Goal: Transaction & Acquisition: Purchase product/service

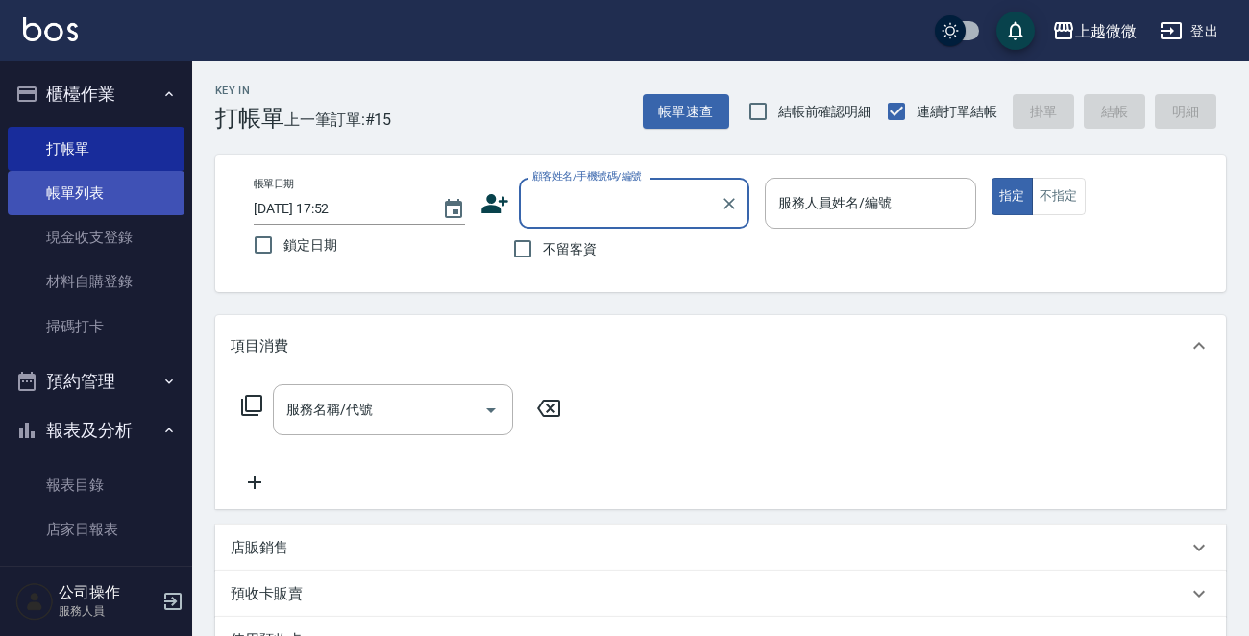
click at [89, 185] on link "帳單列表" at bounding box center [96, 193] width 177 height 44
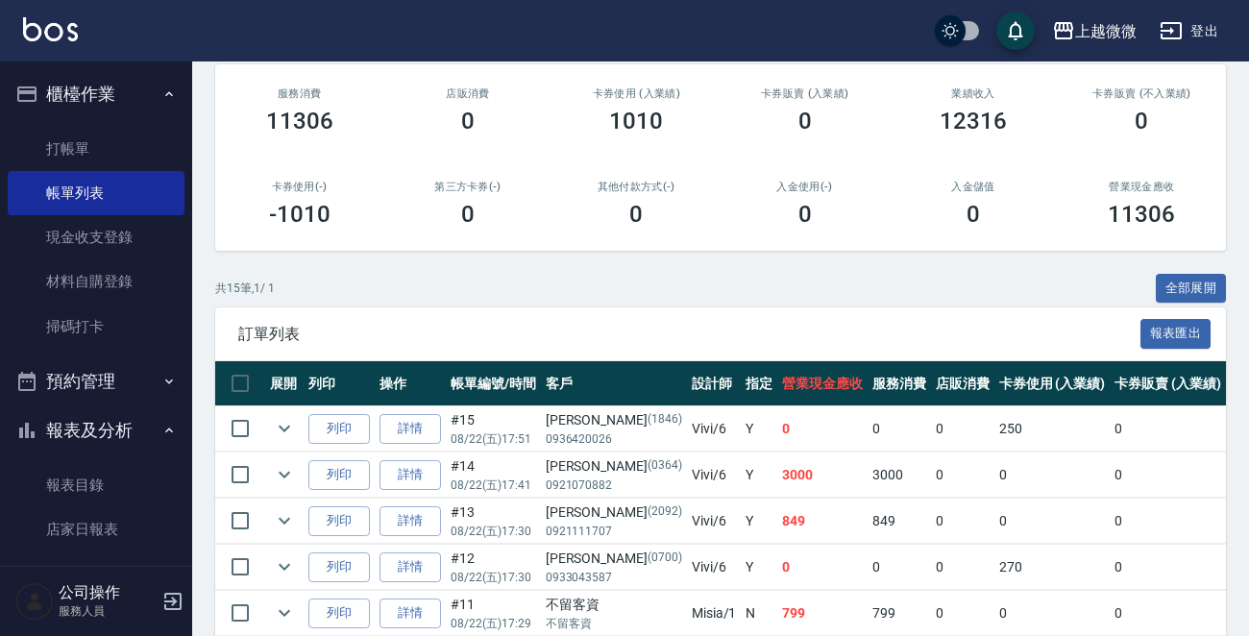
scroll to position [480, 0]
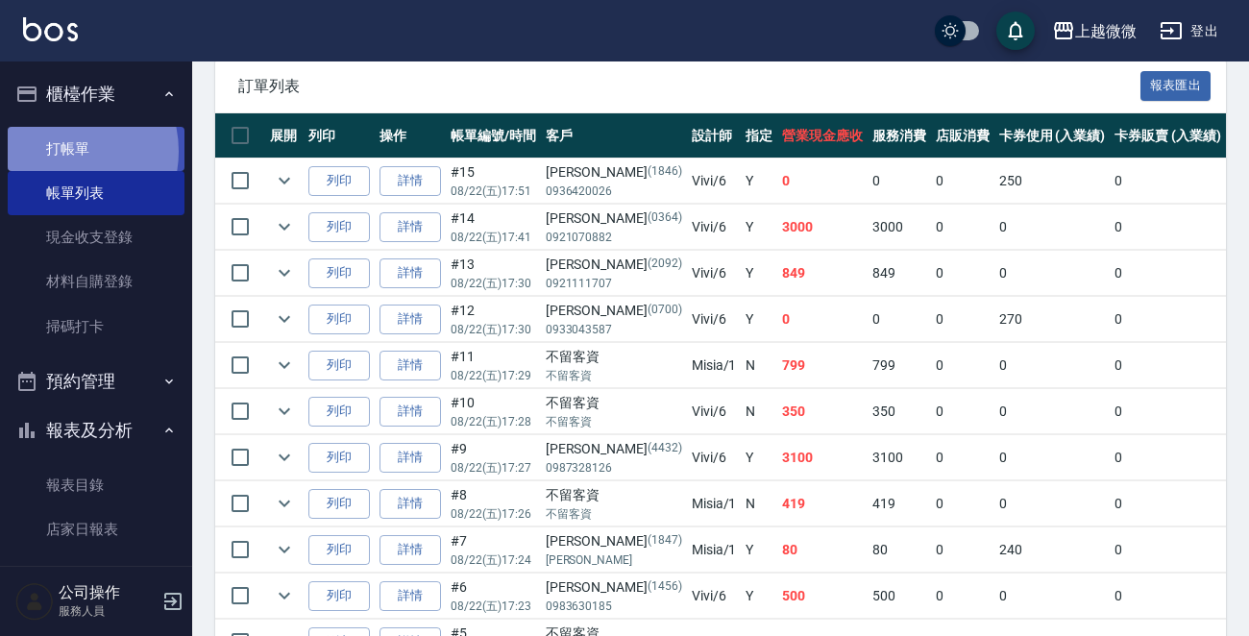
click at [63, 151] on link "打帳單" at bounding box center [96, 149] width 177 height 44
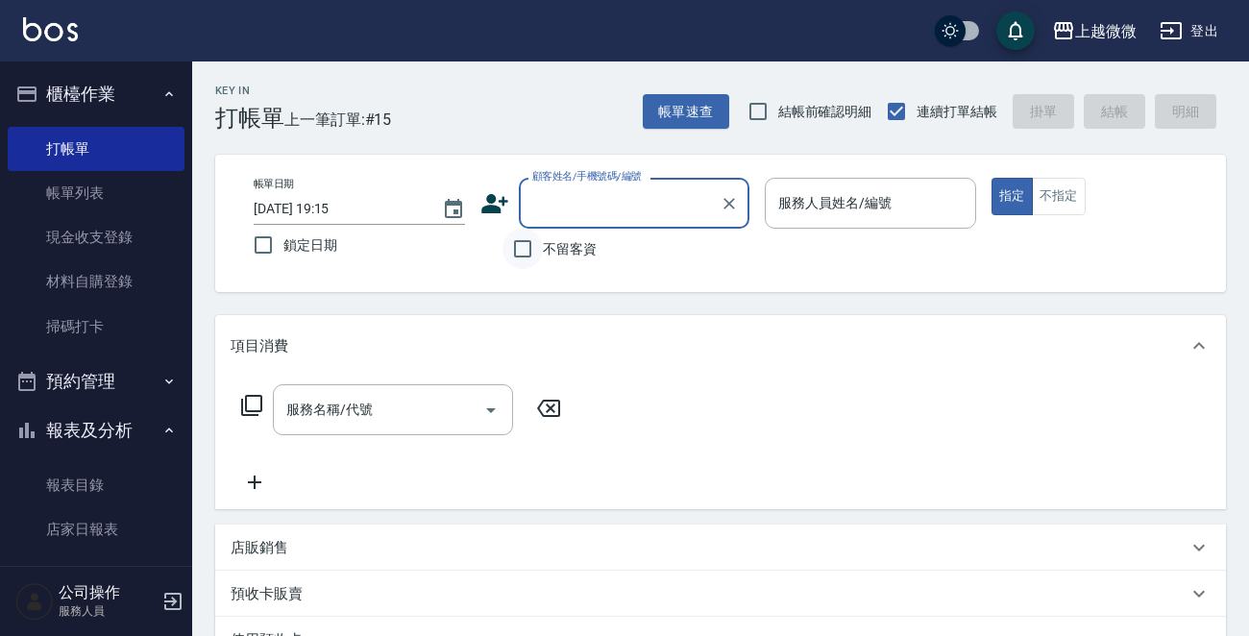
click at [520, 250] on input "不留客資" at bounding box center [523, 249] width 40 height 40
checkbox input "true"
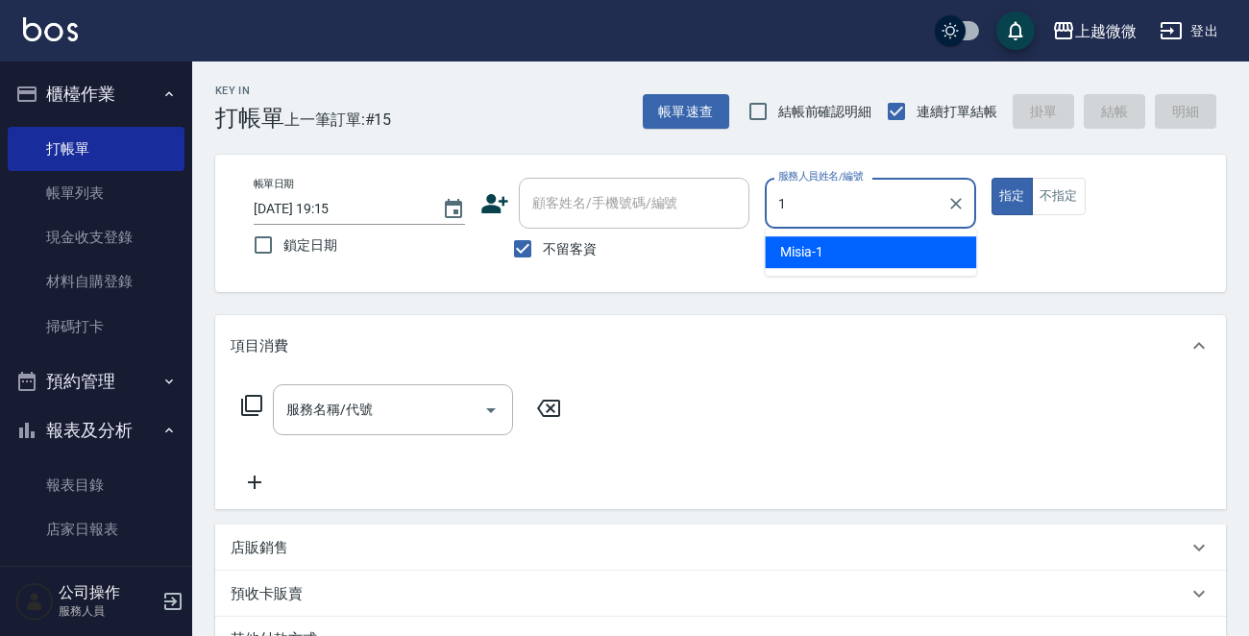
type input "Misia-1"
type button "true"
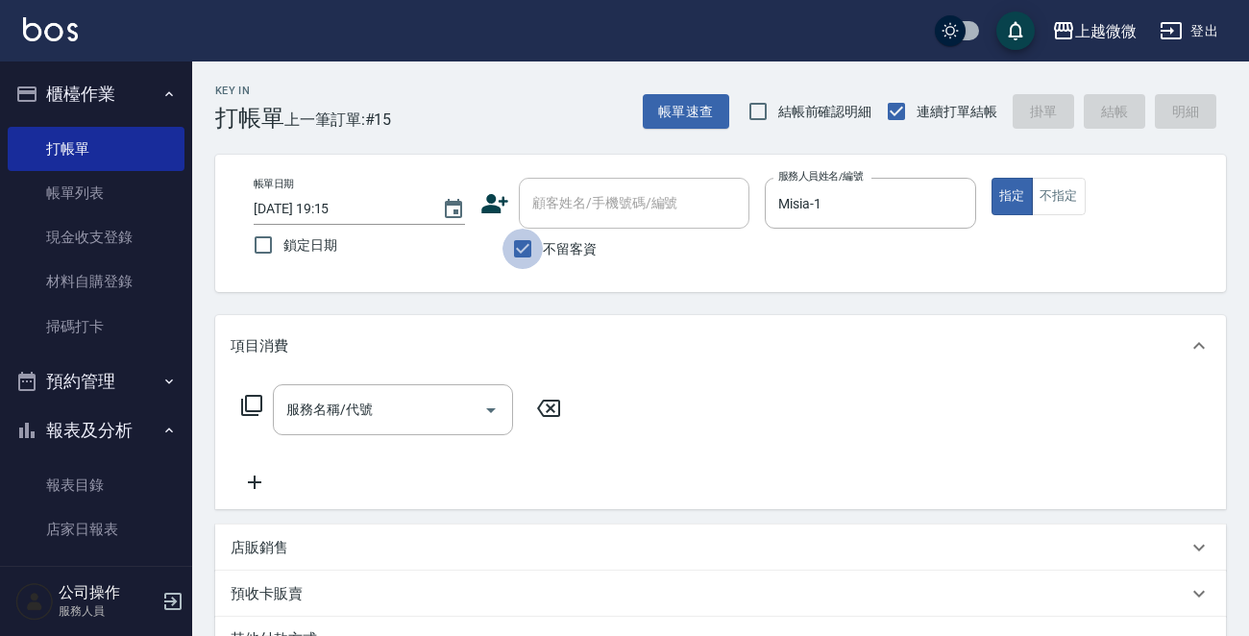
click at [524, 258] on input "不留客資" at bounding box center [523, 249] width 40 height 40
checkbox input "false"
click at [593, 216] on input "顧客姓名/手機號碼/編號" at bounding box center [620, 203] width 185 height 34
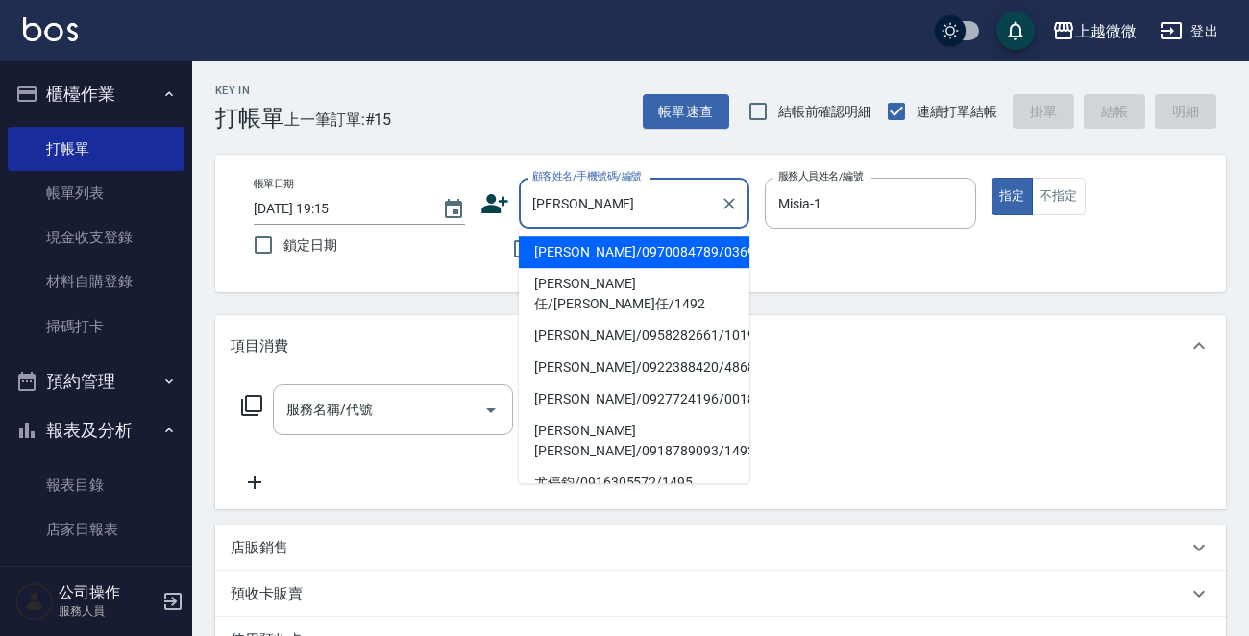
click at [576, 255] on li "[PERSON_NAME]/0970084789/0369" at bounding box center [634, 252] width 231 height 32
type input "[PERSON_NAME]/0970084789/0369"
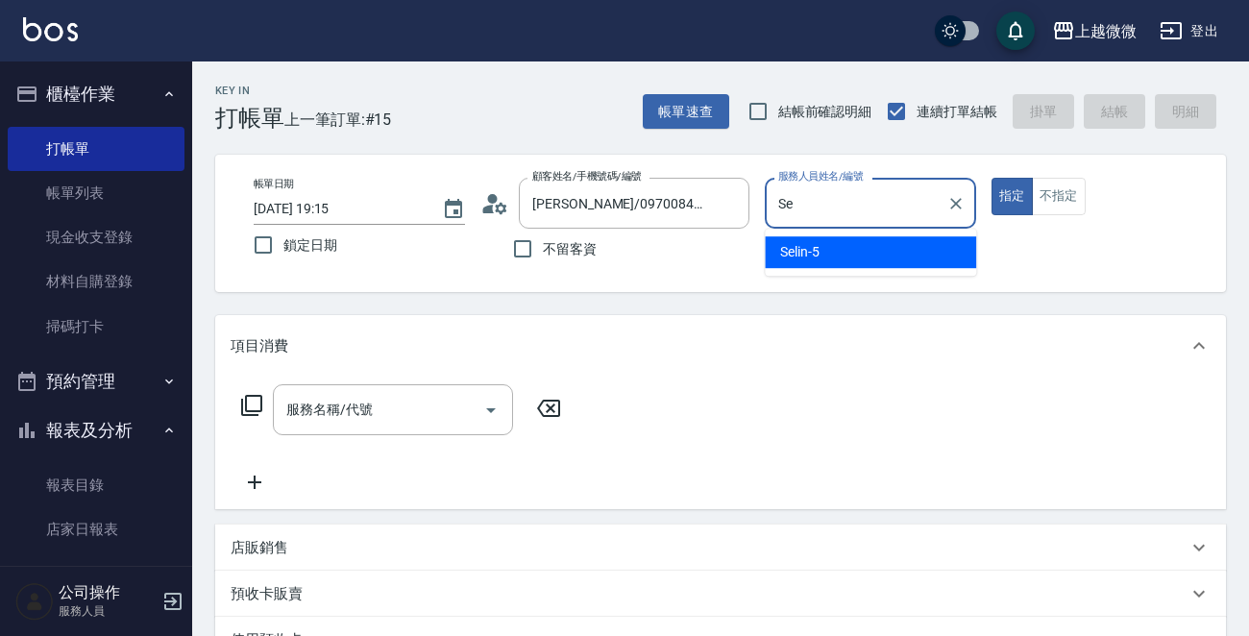
type input "S"
type input "Misia-1"
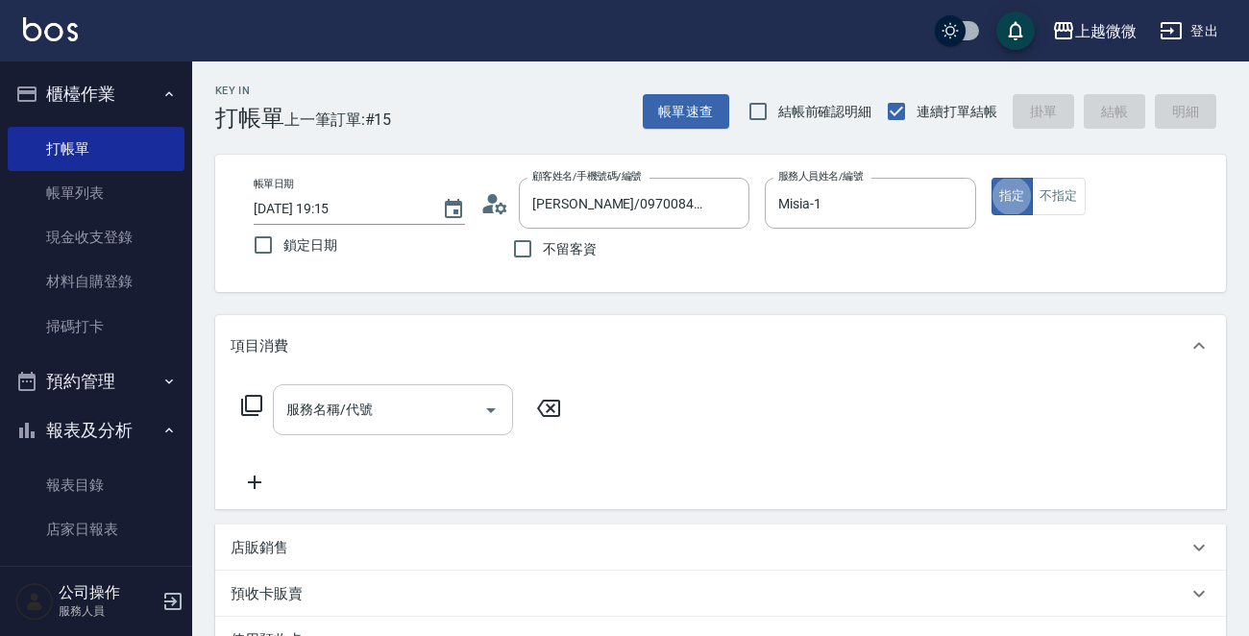
click at [490, 403] on icon "Open" at bounding box center [491, 410] width 23 height 23
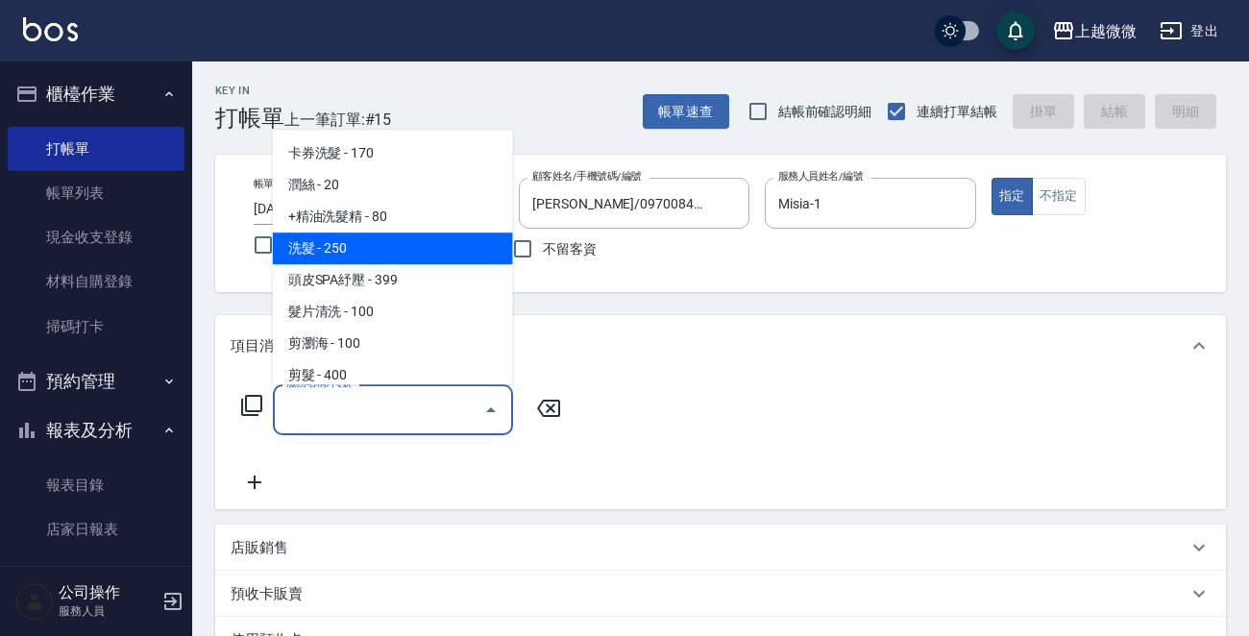
click at [420, 240] on span "洗髮 - 250" at bounding box center [393, 249] width 240 height 32
type input "洗髮(A03)"
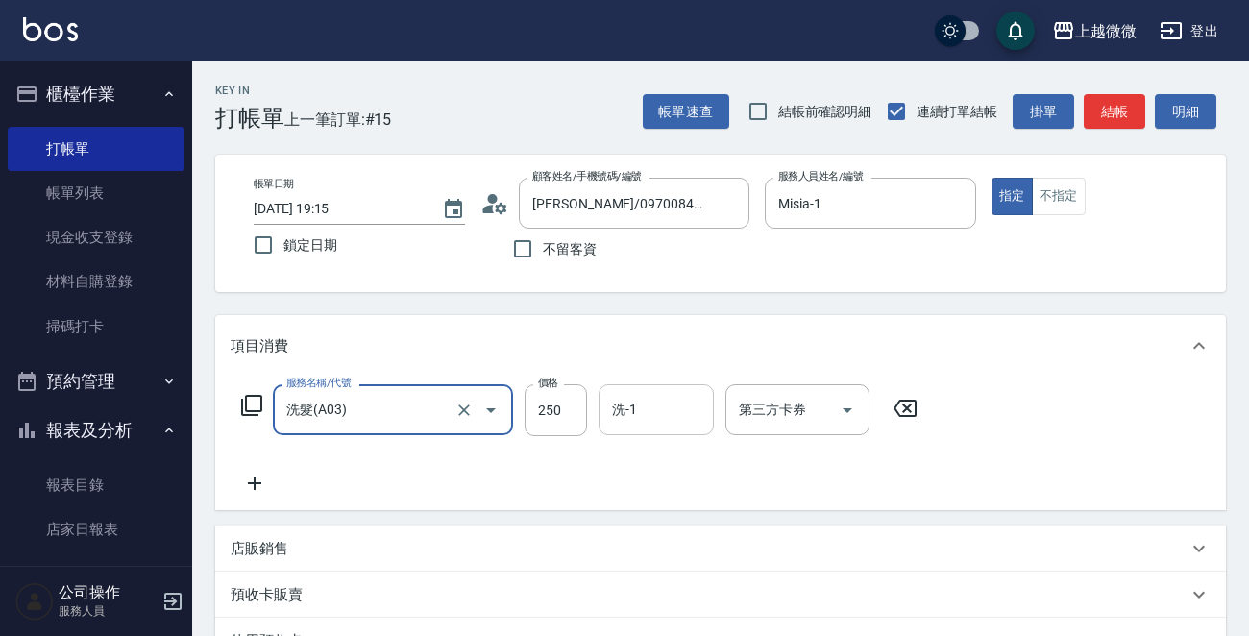
click at [634, 412] on input "洗-1" at bounding box center [656, 410] width 98 height 34
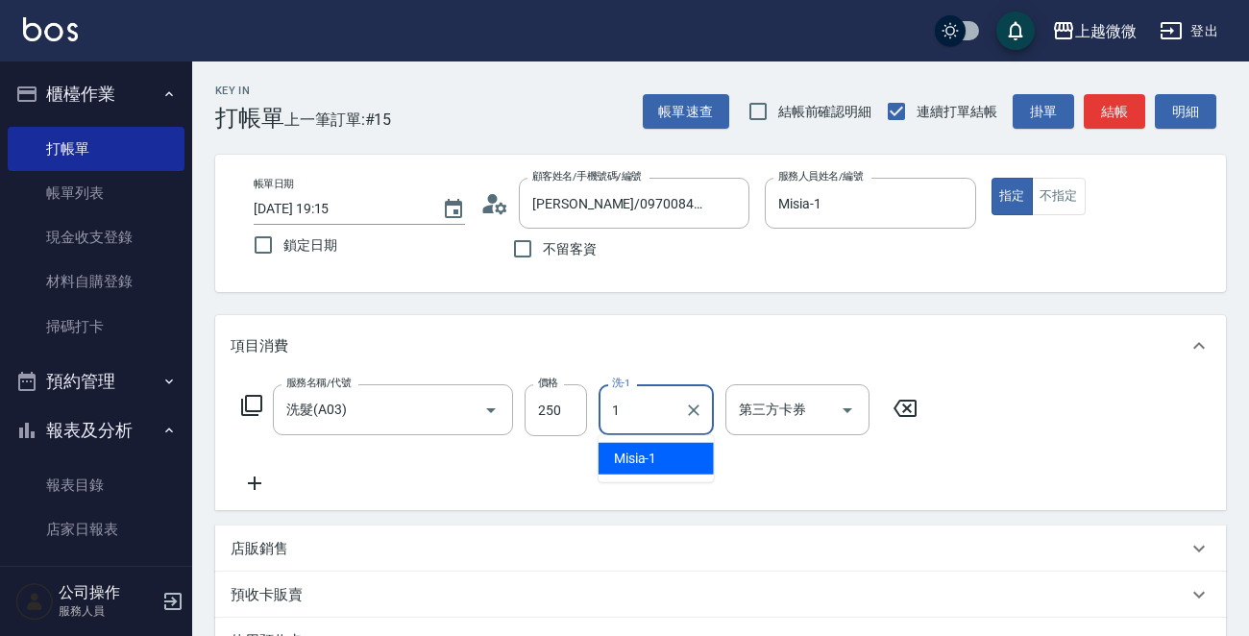
type input "Misia-1"
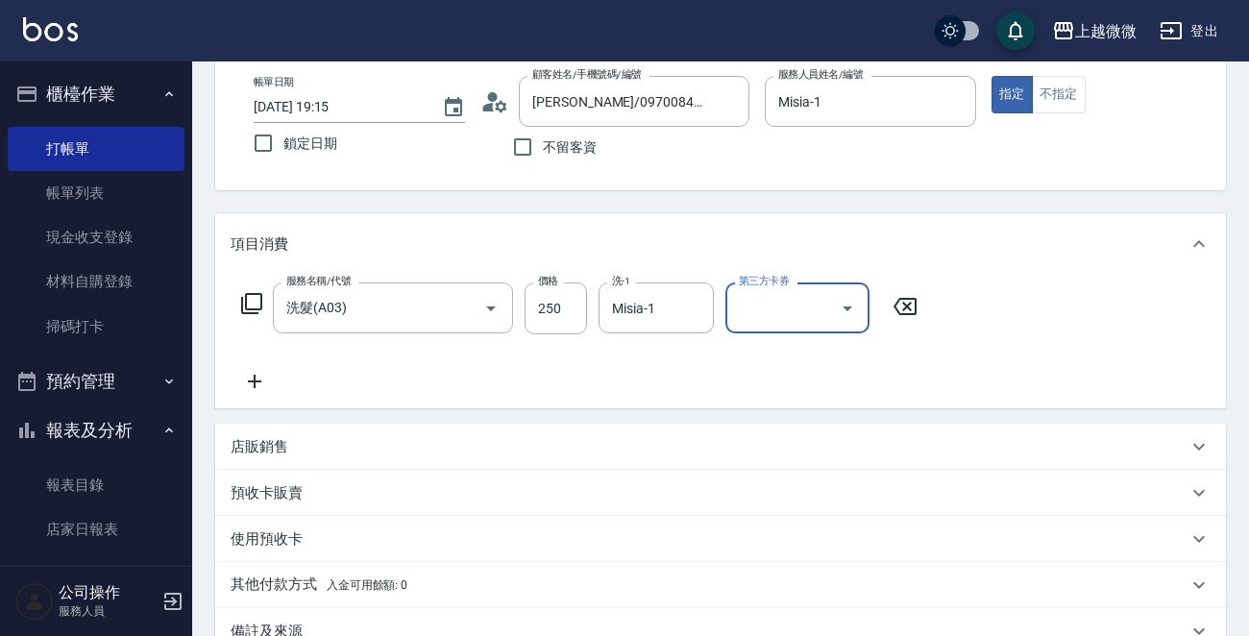
scroll to position [288, 0]
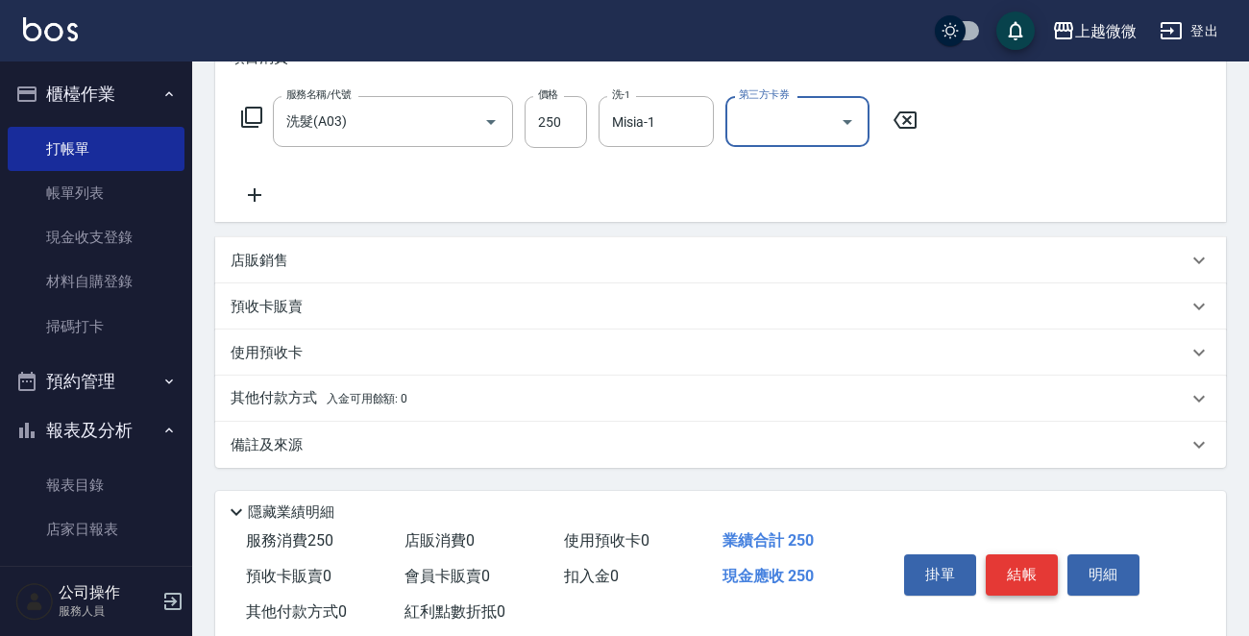
click at [1010, 579] on button "結帳" at bounding box center [1022, 574] width 72 height 40
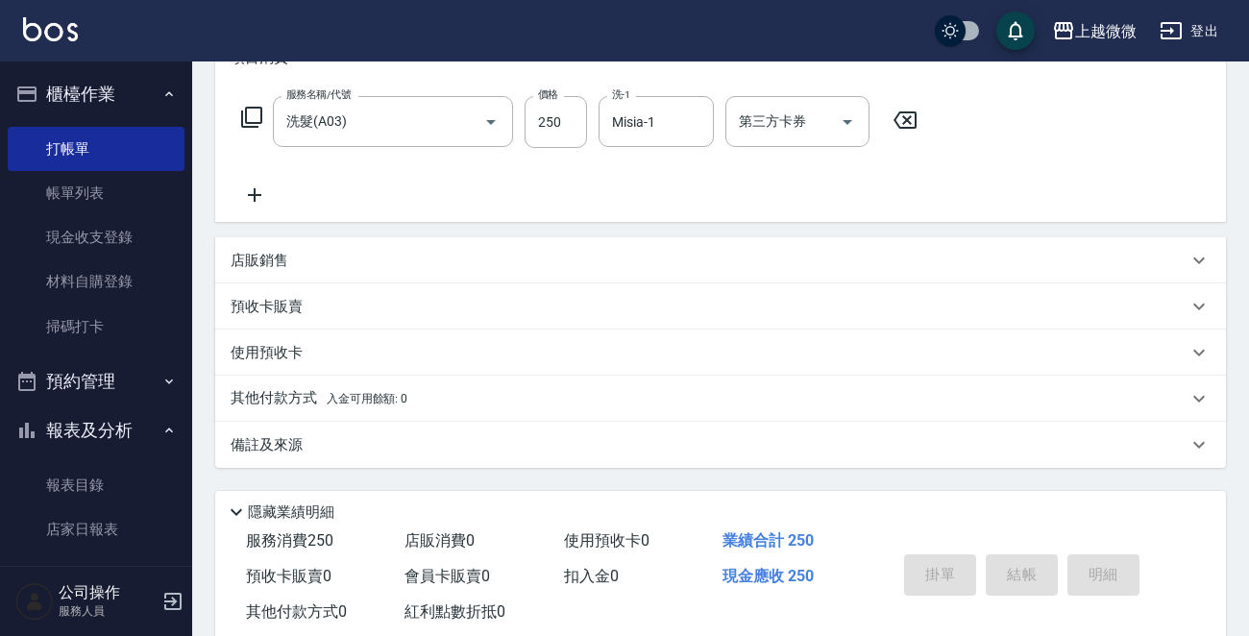
type input "[DATE] 19:17"
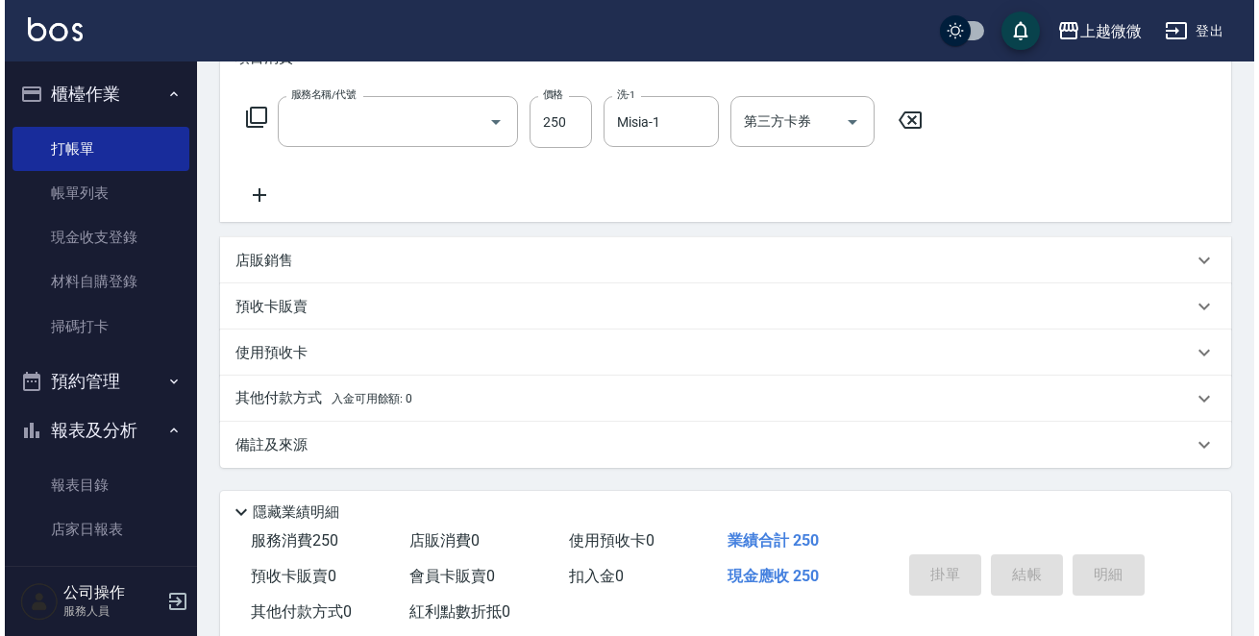
scroll to position [0, 0]
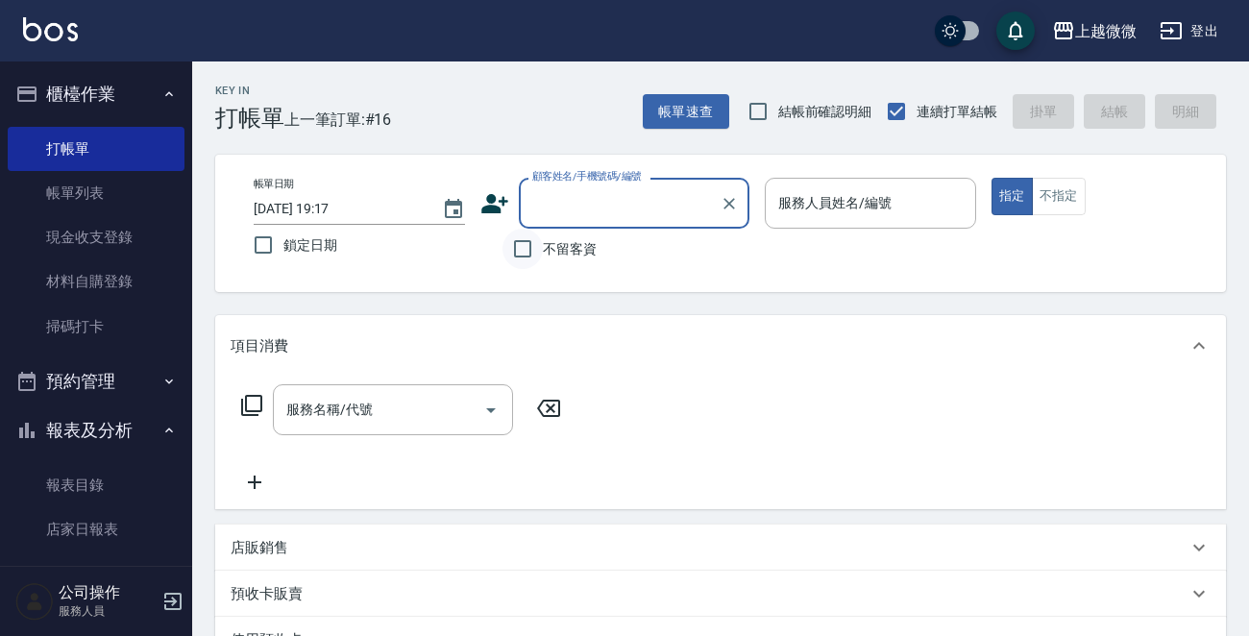
click at [520, 248] on input "不留客資" at bounding box center [523, 249] width 40 height 40
checkbox input "true"
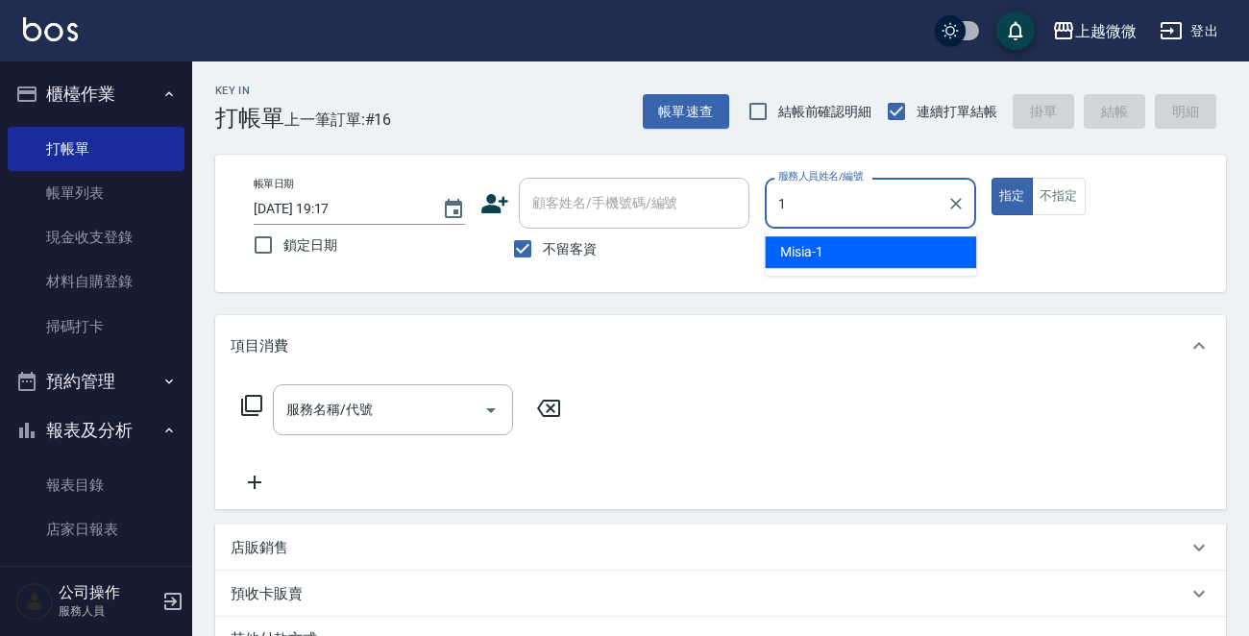
type input "Misia-1"
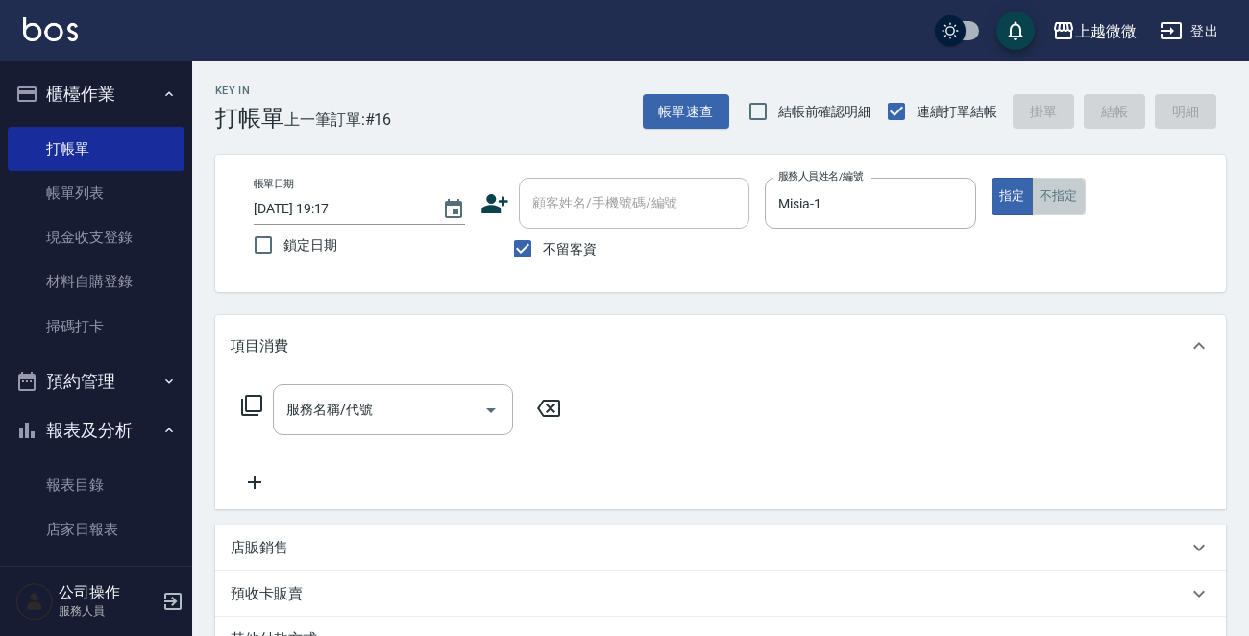
click at [1048, 188] on button "不指定" at bounding box center [1059, 196] width 54 height 37
click at [240, 397] on icon at bounding box center [251, 405] width 23 height 23
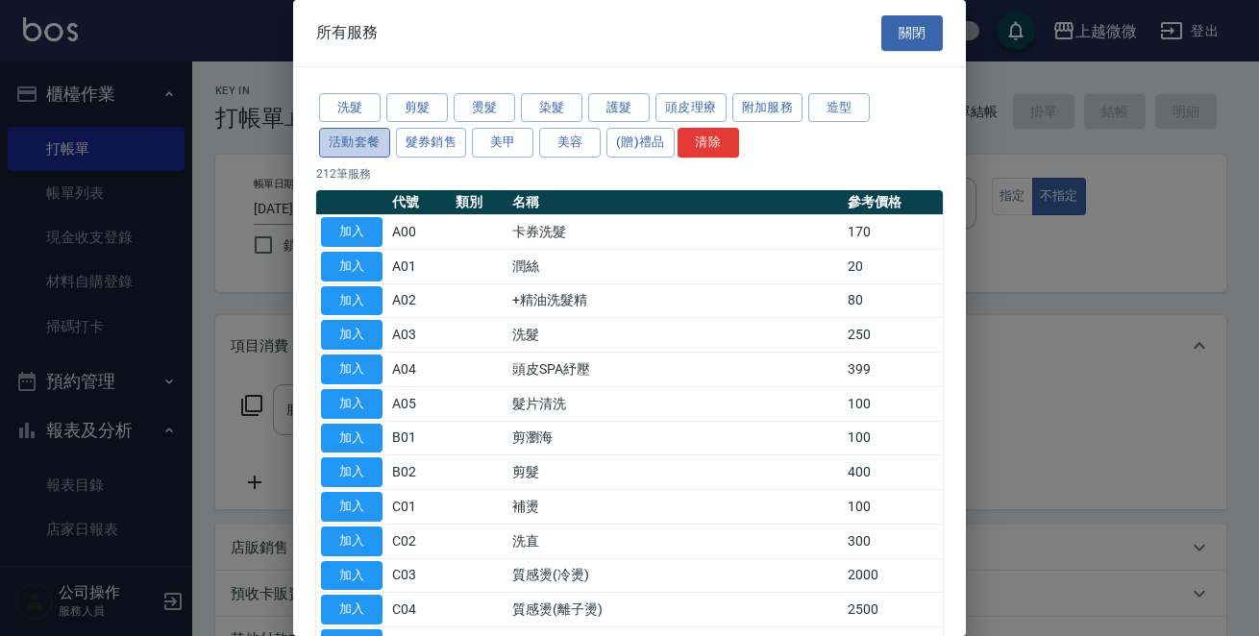
click at [344, 141] on button "活動套餐" at bounding box center [354, 143] width 71 height 30
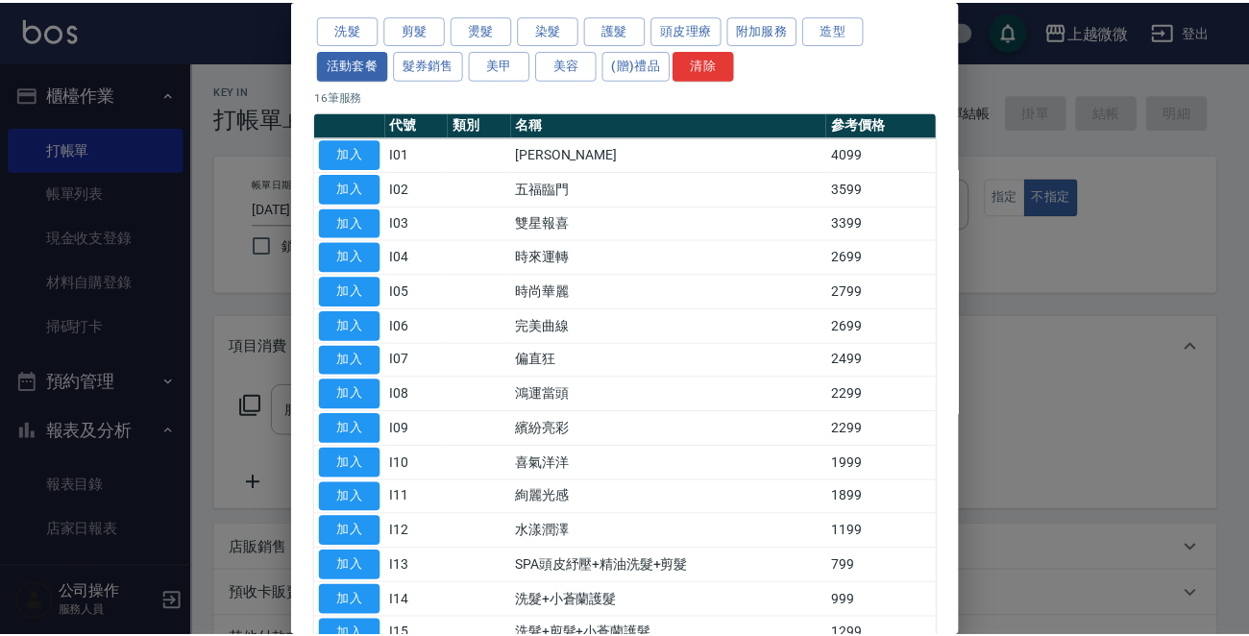
scroll to position [192, 0]
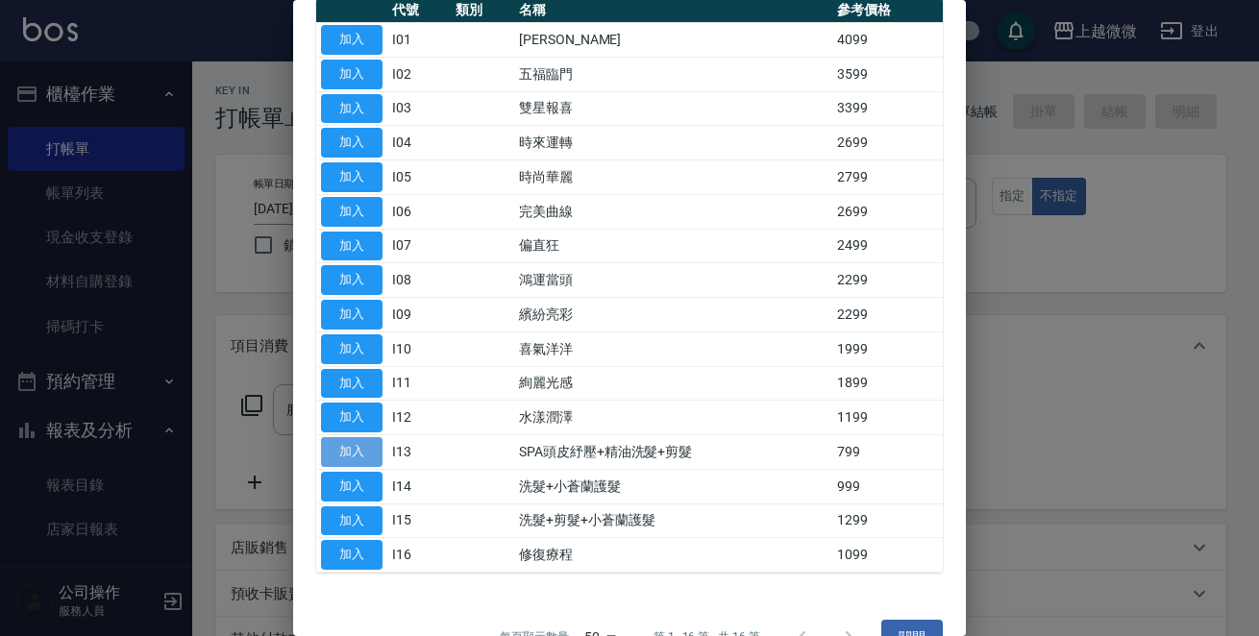
click at [333, 449] on button "加入" at bounding box center [352, 452] width 62 height 30
type input "SPA頭皮紓壓+精油洗髮+剪髮(I13)"
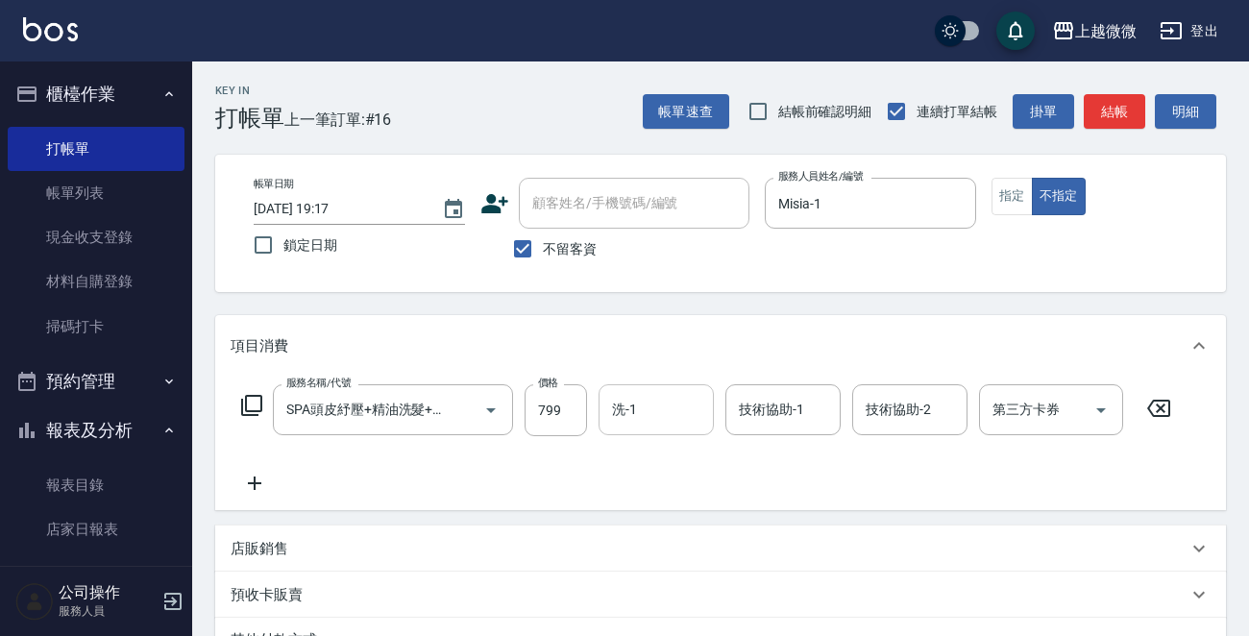
click at [613, 422] on input "洗-1" at bounding box center [656, 410] width 98 height 34
type input "Uly-17"
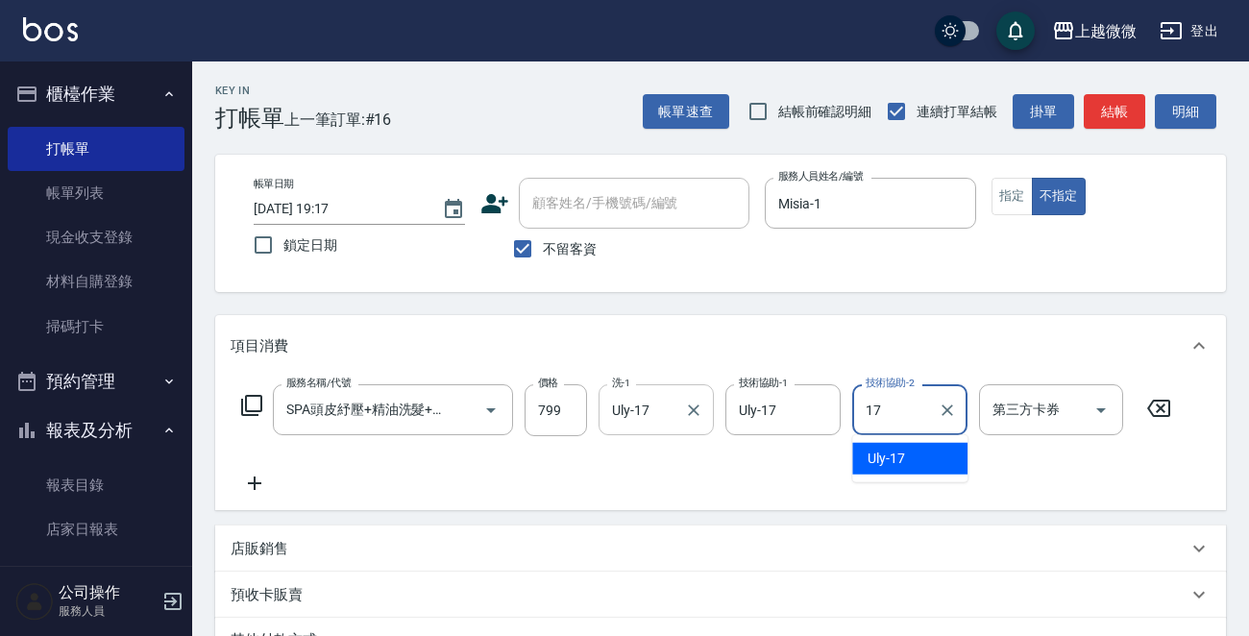
type input "Uly-17"
click at [249, 479] on icon at bounding box center [255, 483] width 48 height 23
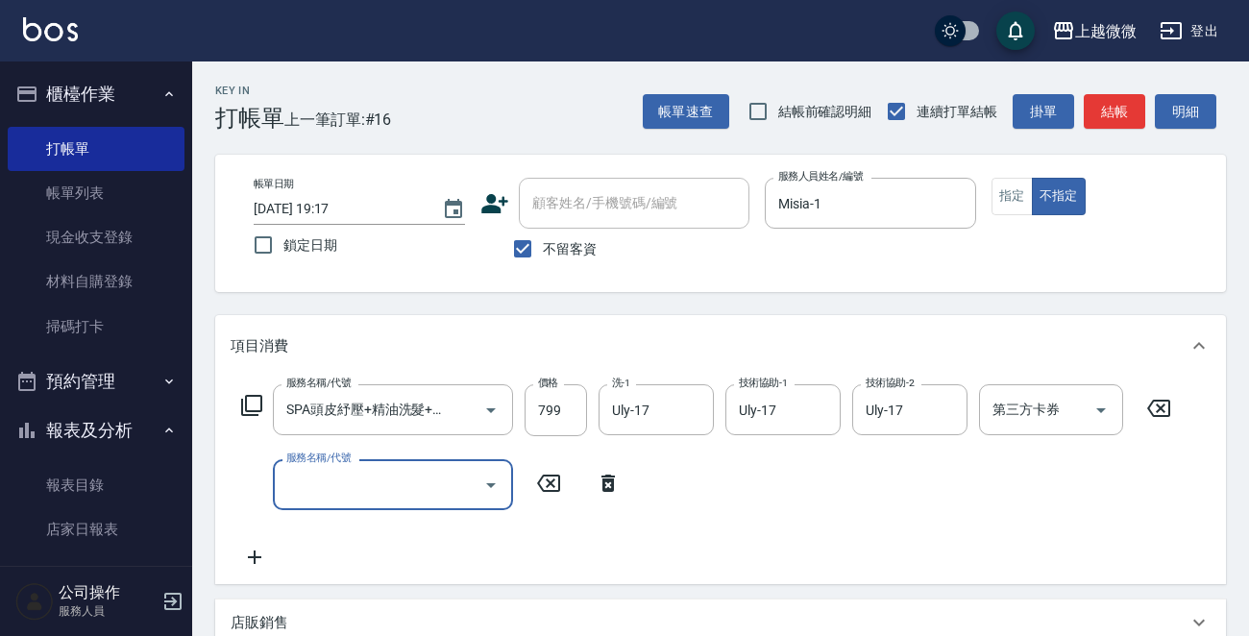
scroll to position [0, 0]
click at [494, 484] on icon "Open" at bounding box center [491, 485] width 23 height 23
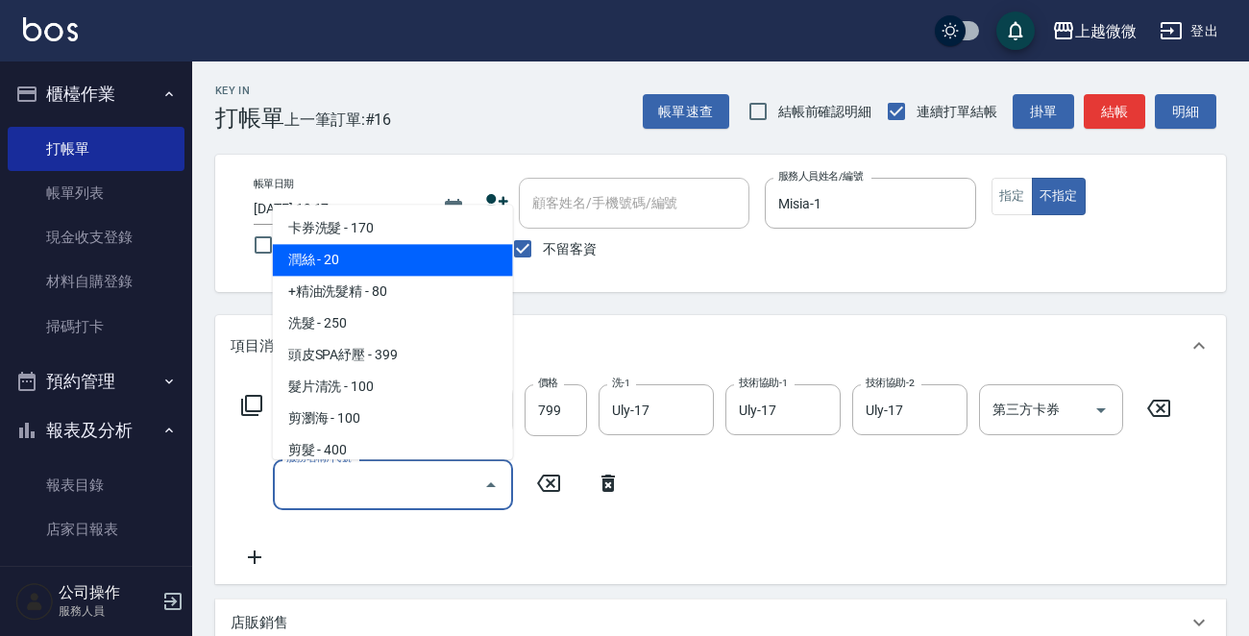
click at [368, 262] on span "潤絲 - 20" at bounding box center [393, 261] width 240 height 32
type input "潤絲(A01)"
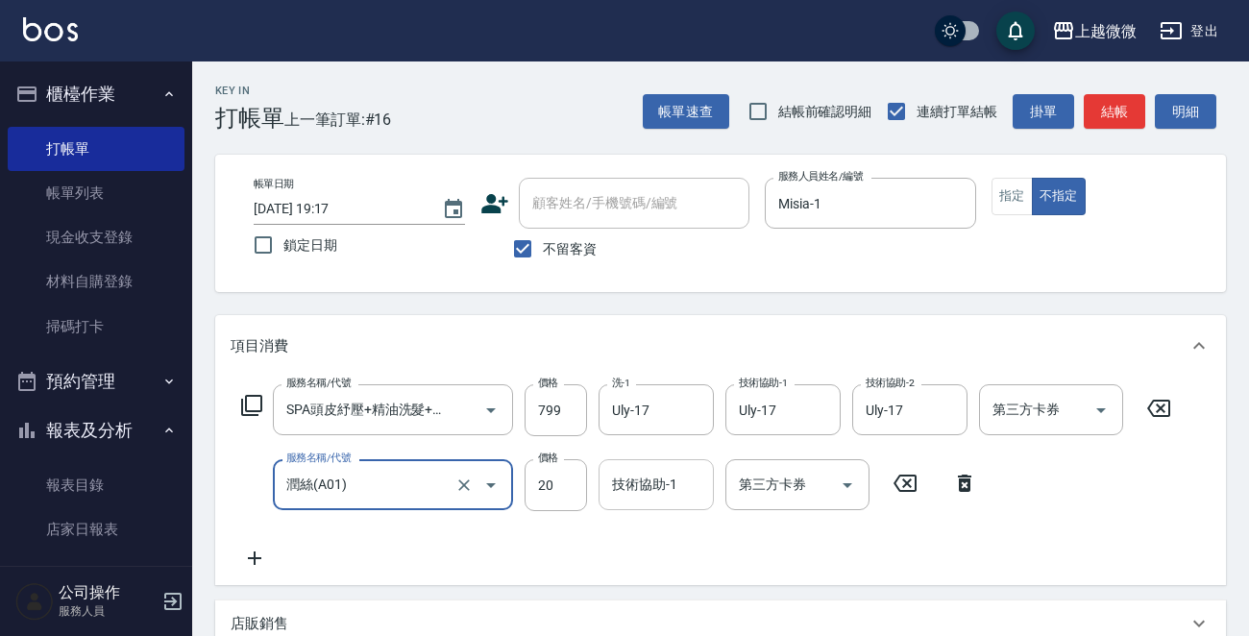
click at [604, 480] on div "技術協助-1" at bounding box center [656, 484] width 115 height 51
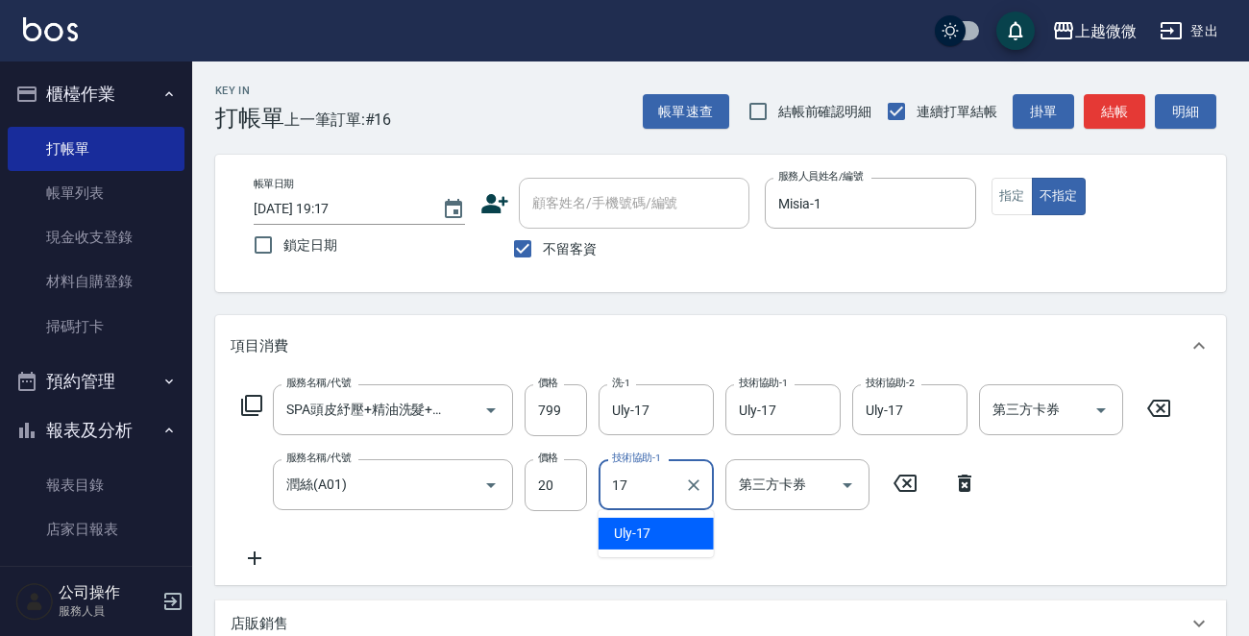
type input "Uly-17"
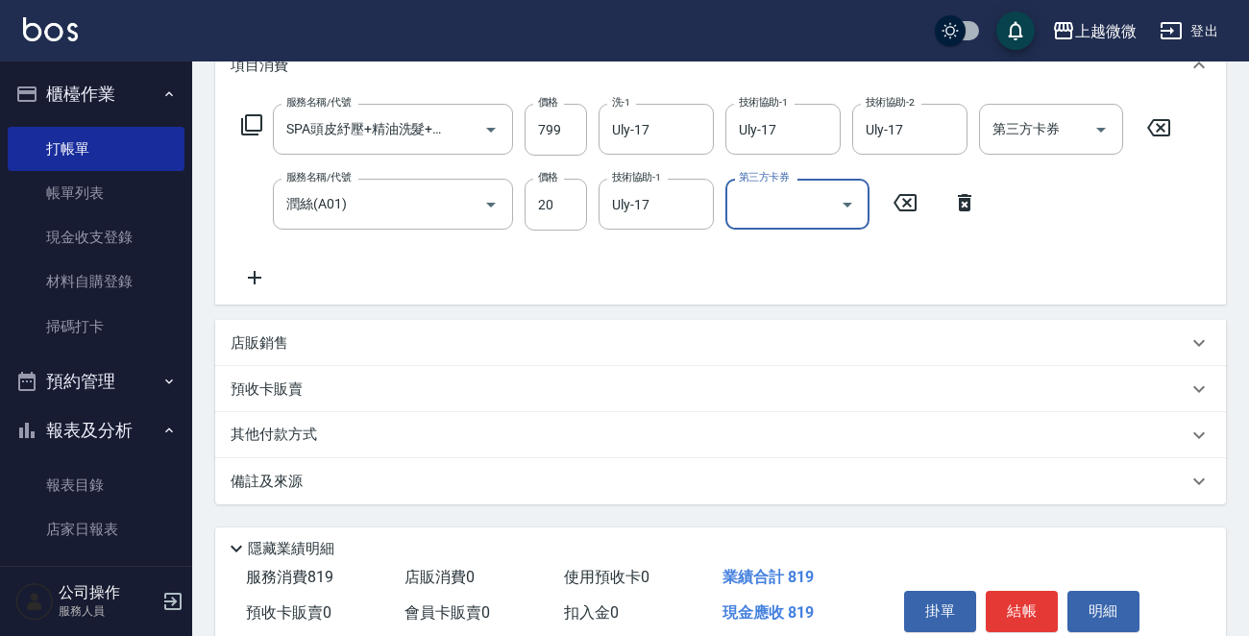
scroll to position [362, 0]
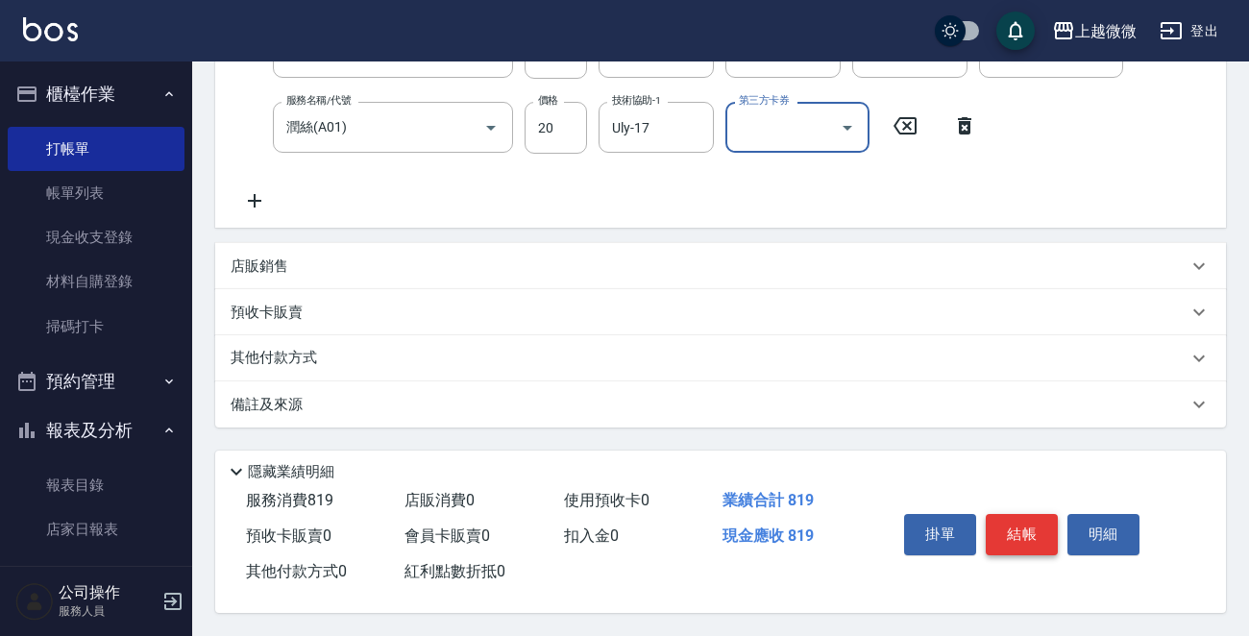
click at [992, 526] on button "結帳" at bounding box center [1022, 534] width 72 height 40
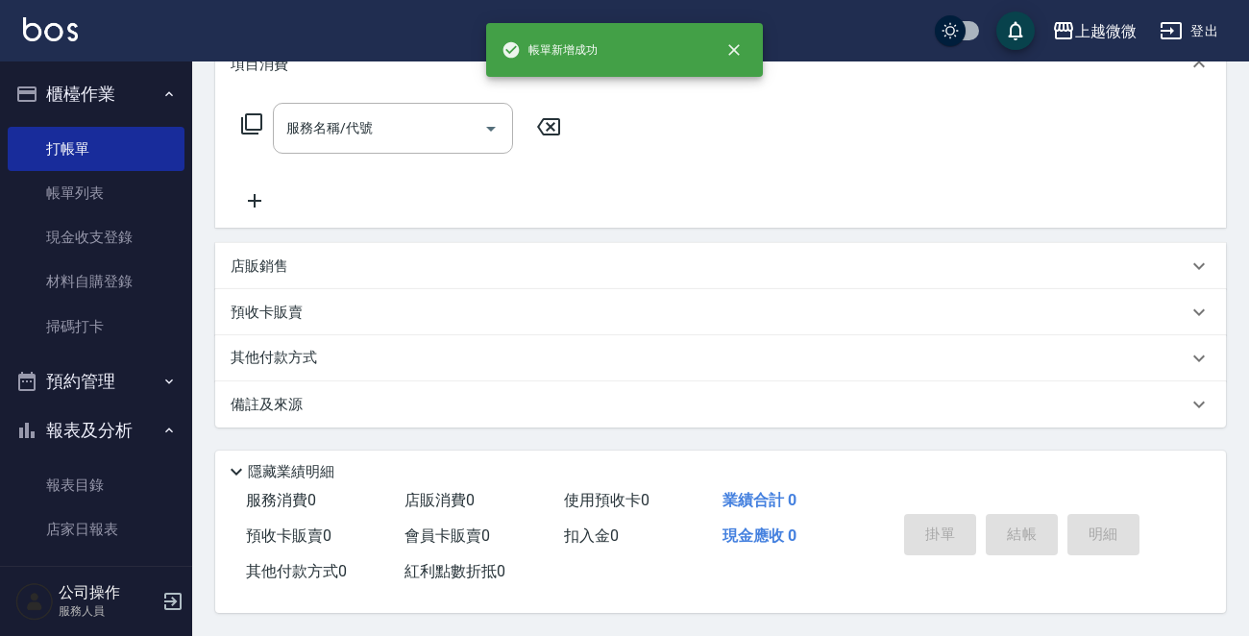
scroll to position [0, 0]
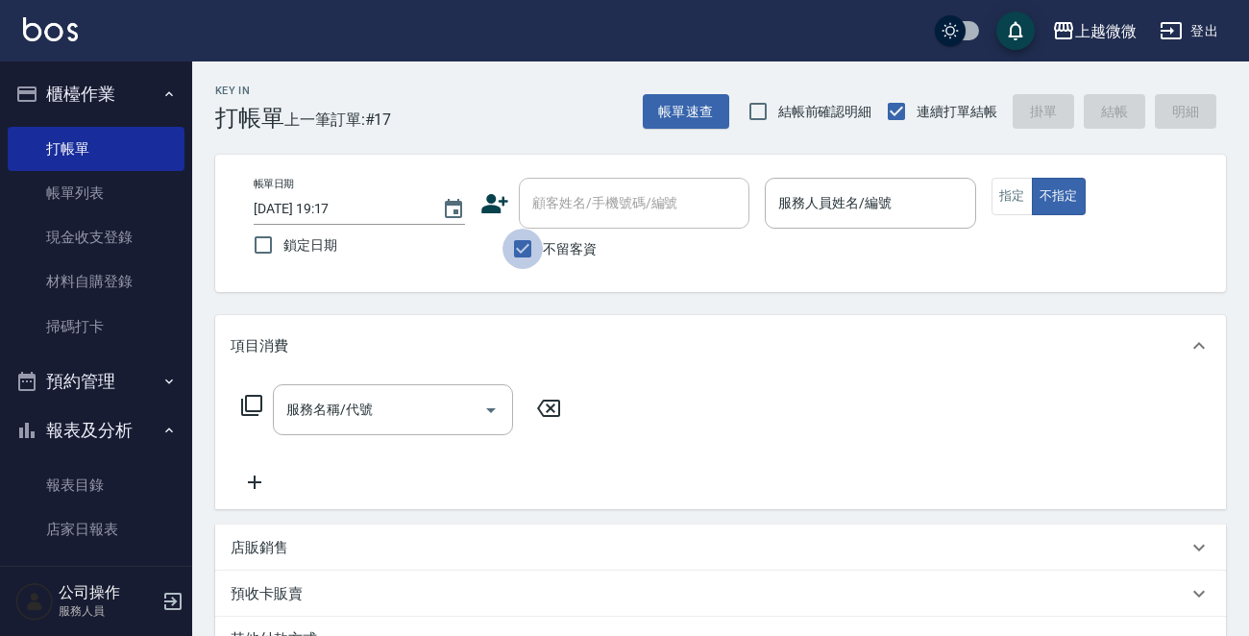
drag, startPoint x: 524, startPoint y: 255, endPoint x: 565, endPoint y: 215, distance: 57.1
click at [523, 254] on input "不留客資" at bounding box center [523, 249] width 40 height 40
checkbox input "false"
click at [566, 212] on input "顧客姓名/手機號碼/編號" at bounding box center [620, 203] width 185 height 34
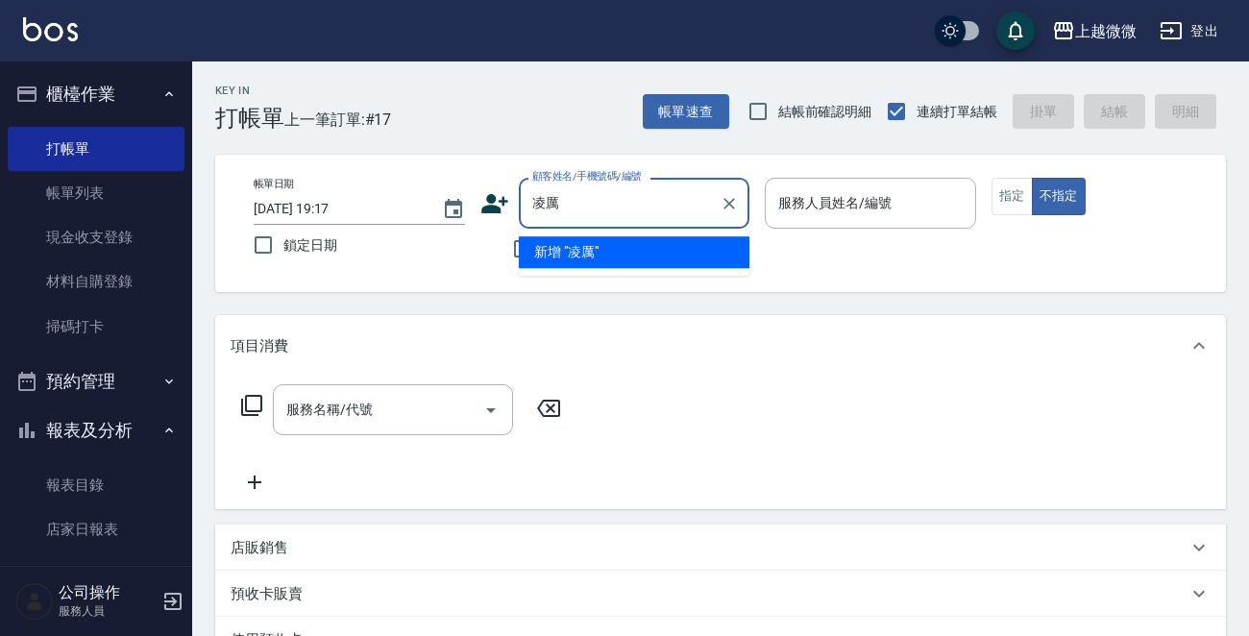
type input "玲"
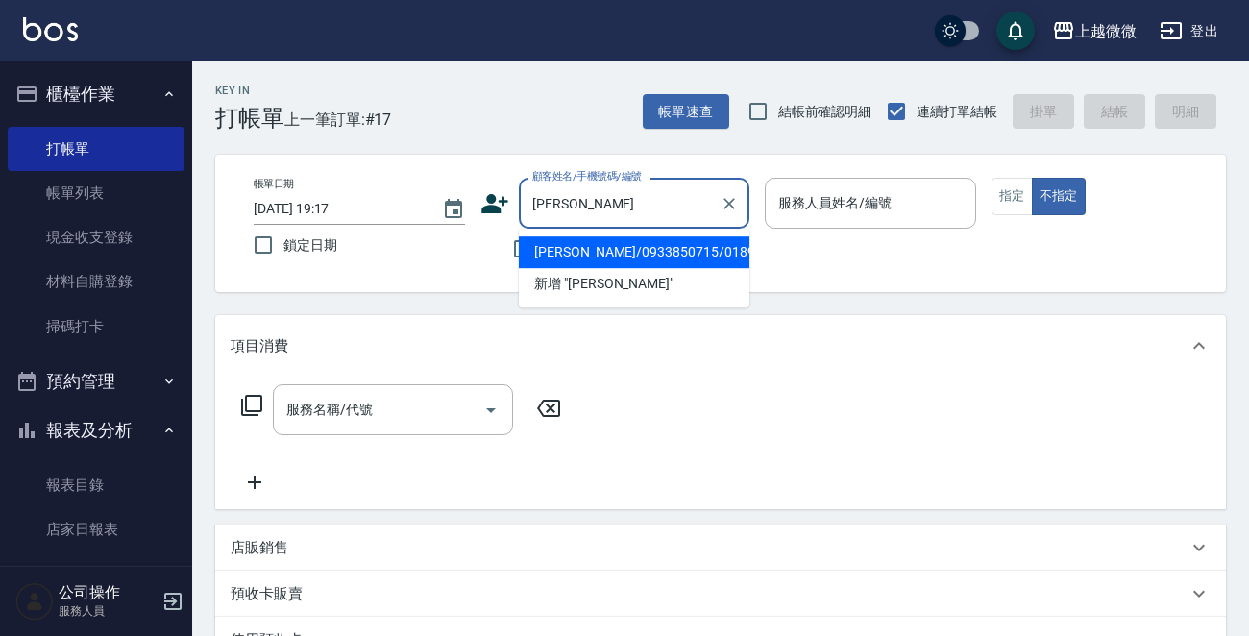
click at [603, 251] on li "[PERSON_NAME]/0933850715/0189" at bounding box center [634, 252] width 231 height 32
type input "[PERSON_NAME]/0933850715/0189"
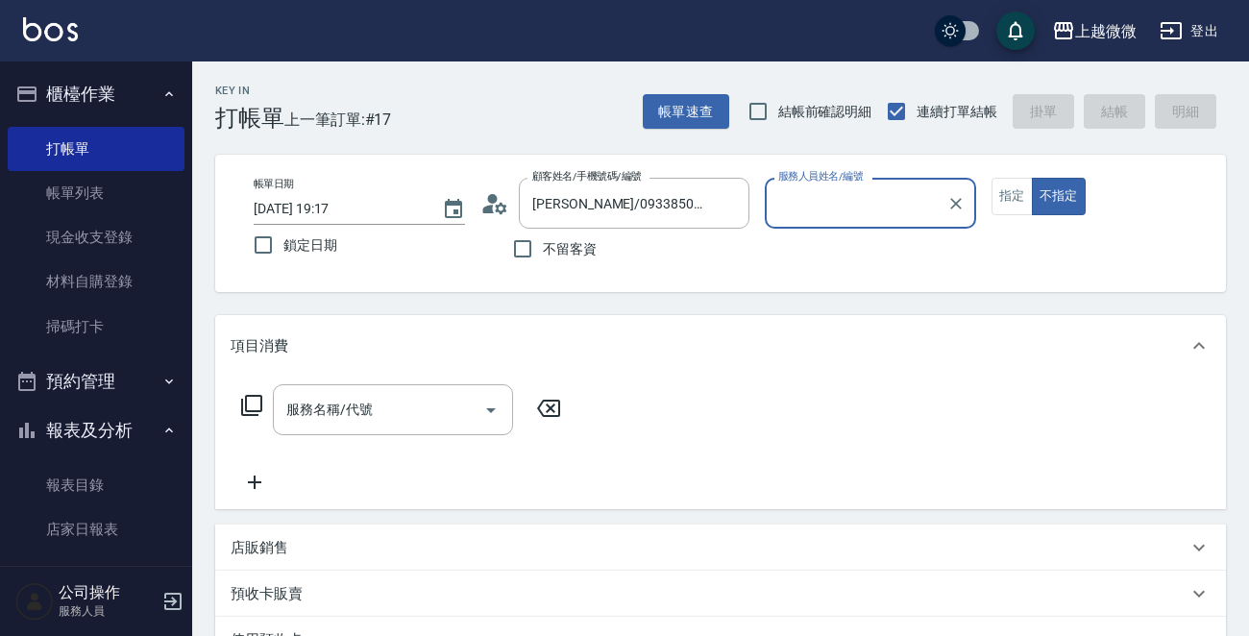
type input "Vivi-6"
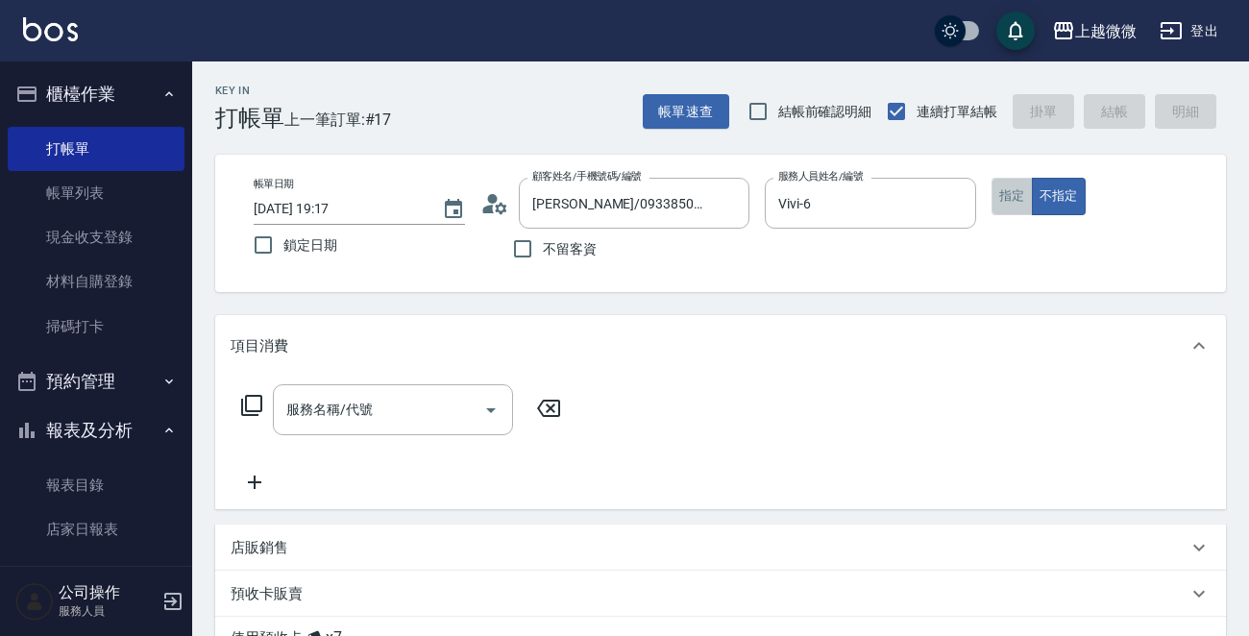
click at [1002, 207] on button "指定" at bounding box center [1012, 196] width 41 height 37
click at [492, 408] on icon "Open" at bounding box center [491, 410] width 10 height 5
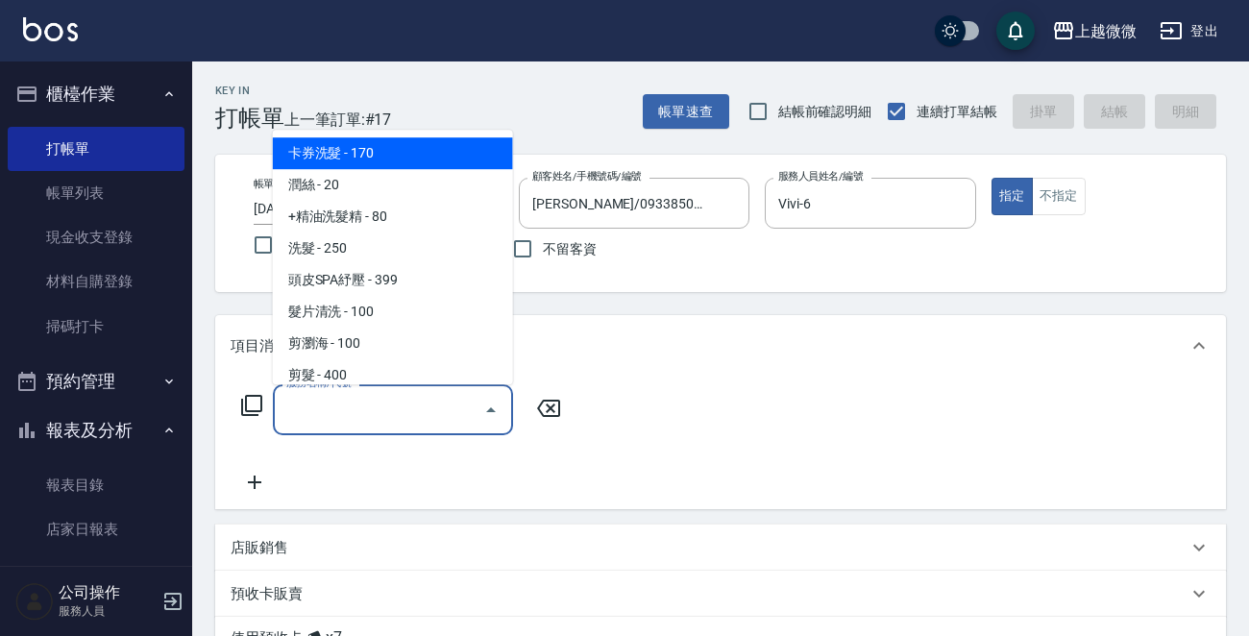
click at [654, 438] on div "服務名稱/代號 服務名稱/代號" at bounding box center [720, 443] width 1011 height 133
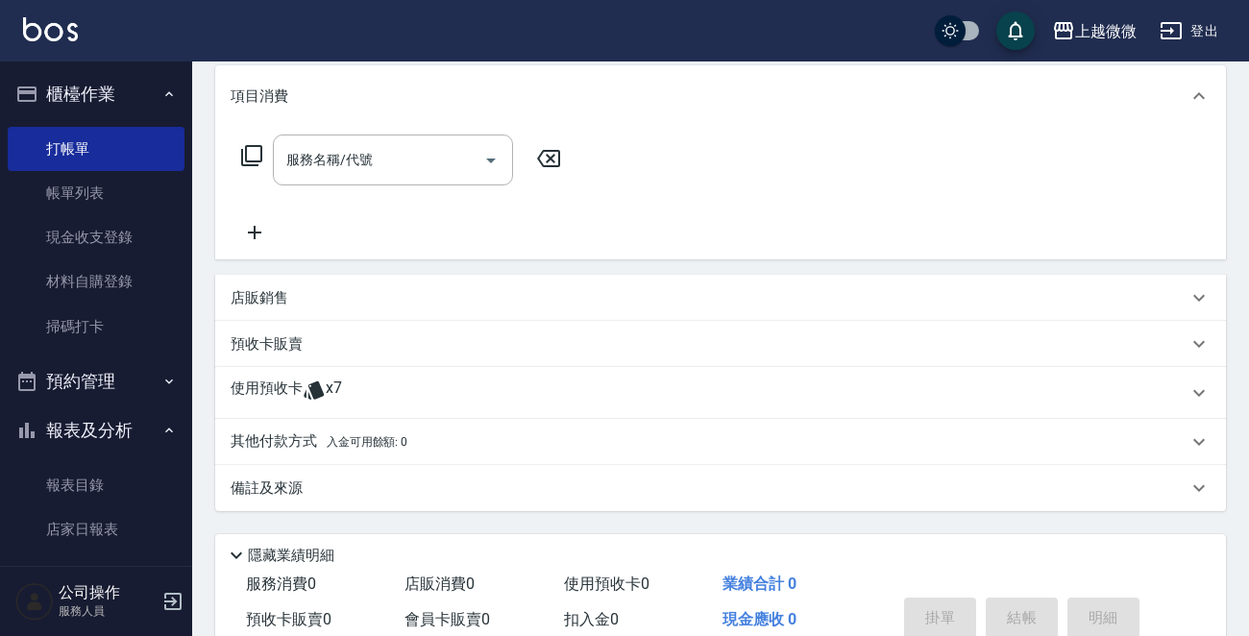
scroll to position [288, 0]
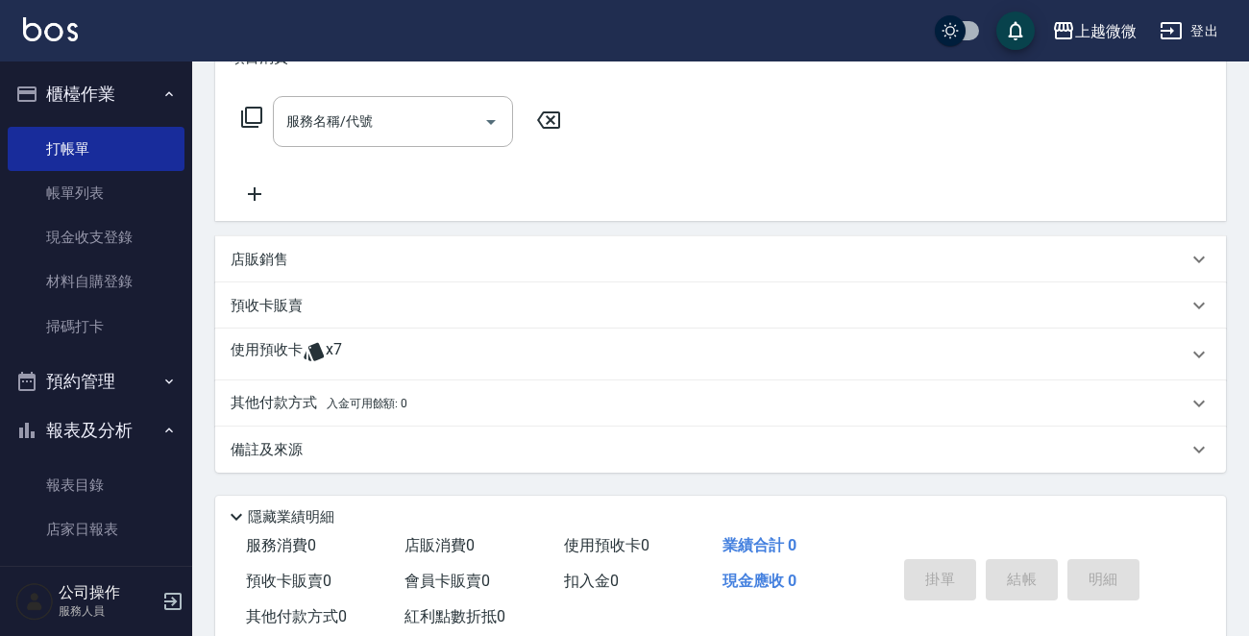
click at [317, 359] on icon at bounding box center [314, 352] width 20 height 18
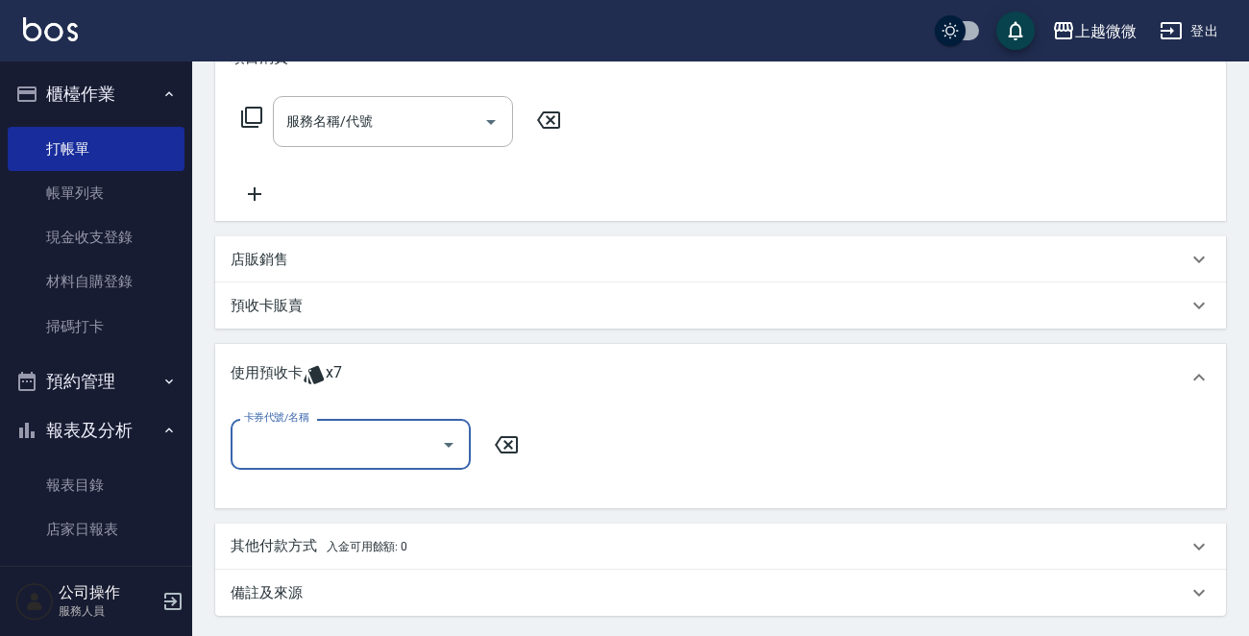
scroll to position [0, 0]
click at [454, 443] on icon "Open" at bounding box center [448, 444] width 23 height 23
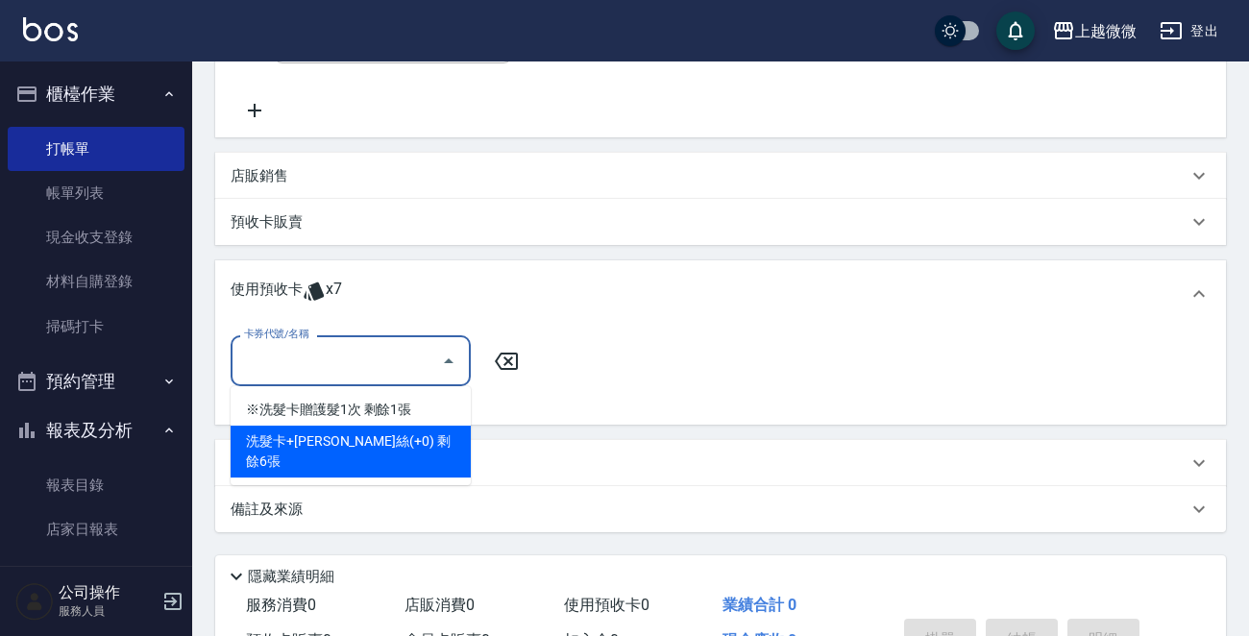
scroll to position [480, 0]
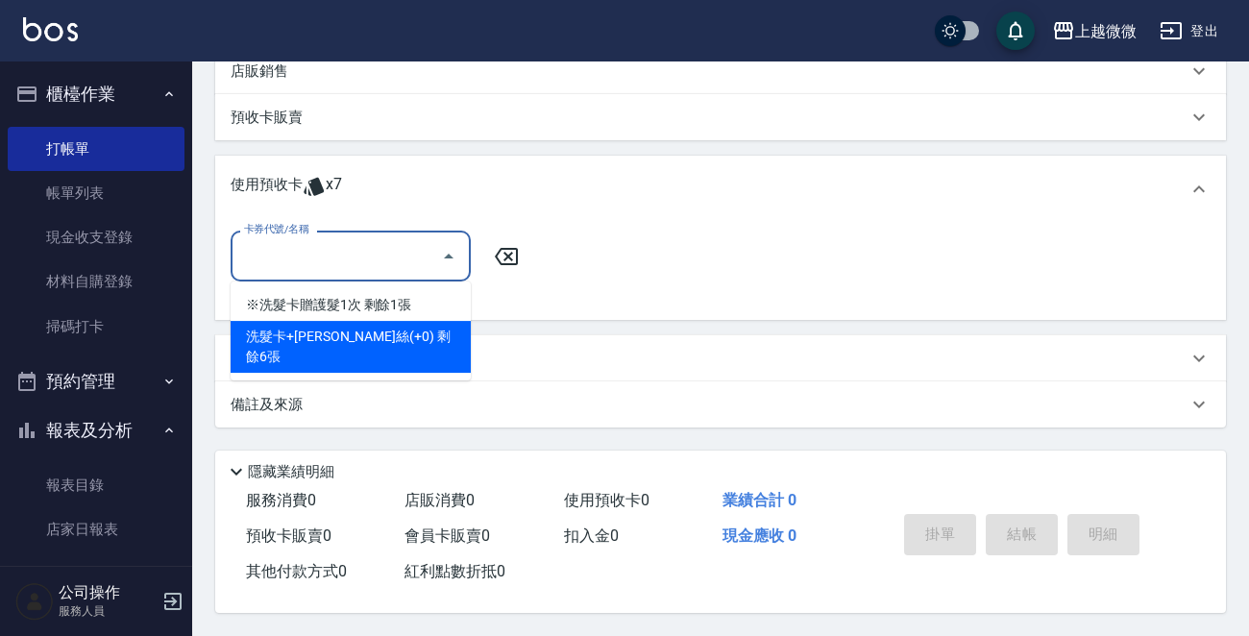
click at [417, 336] on div "洗髮卡+[PERSON_NAME]絲(+0) 剩餘6張" at bounding box center [351, 347] width 240 height 52
type input "洗髮卡+[PERSON_NAME]絲(+0)"
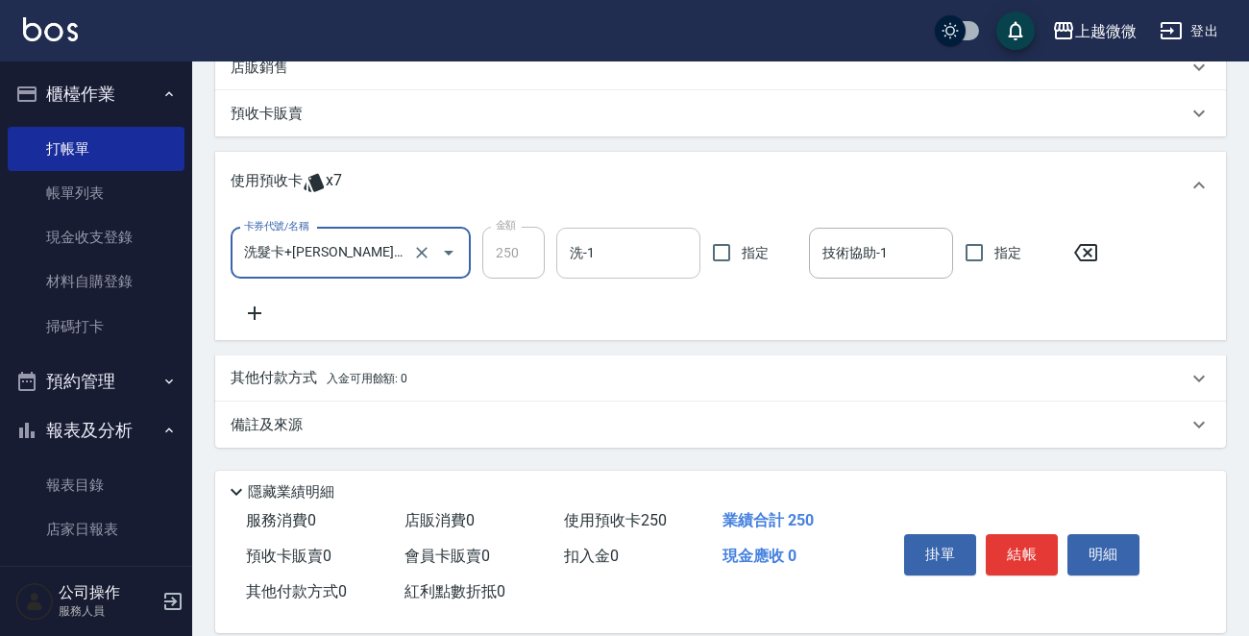
click at [600, 250] on input "洗-1" at bounding box center [628, 253] width 127 height 34
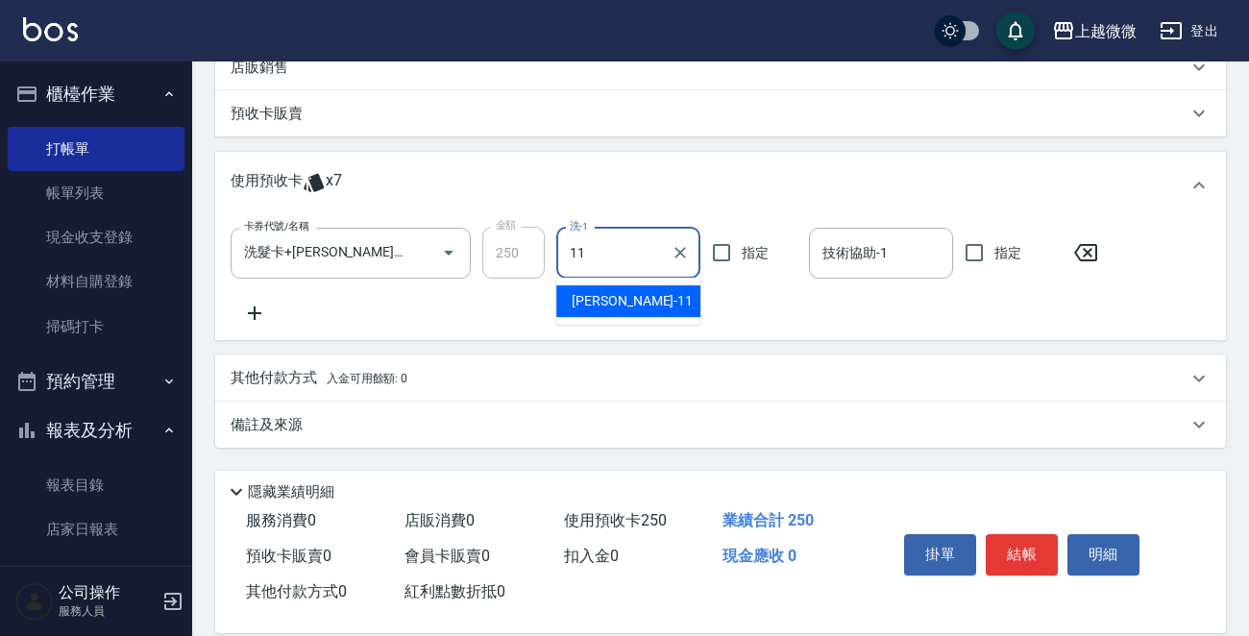
type input "[PERSON_NAME]-11"
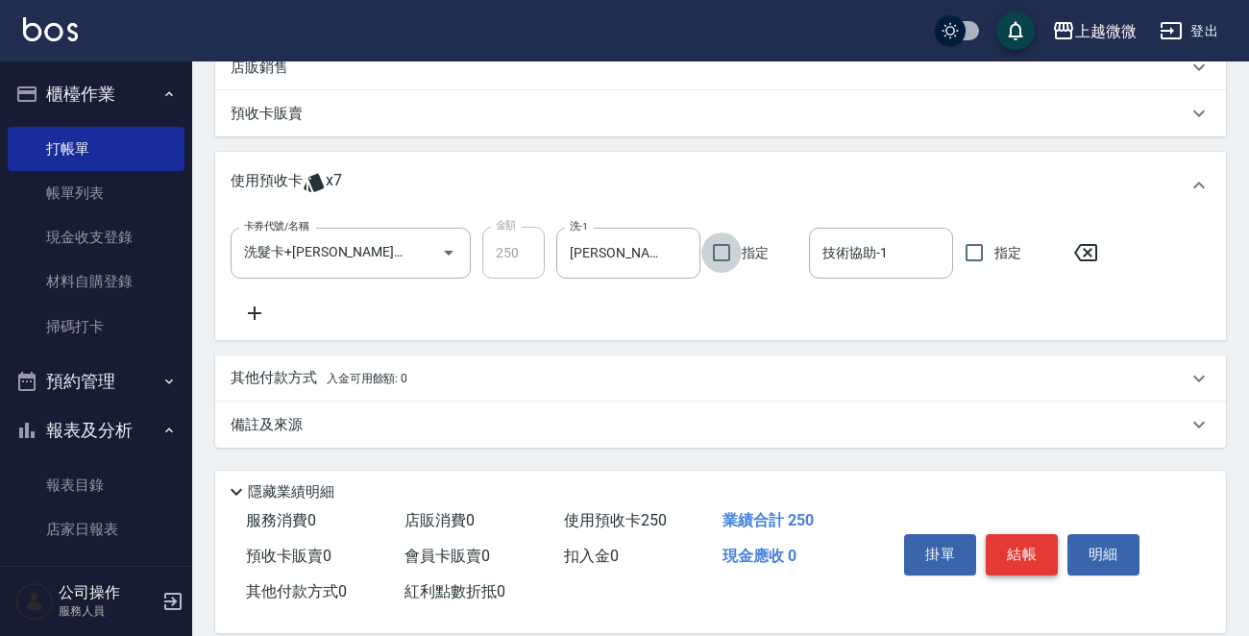
click at [1019, 550] on button "結帳" at bounding box center [1022, 554] width 72 height 40
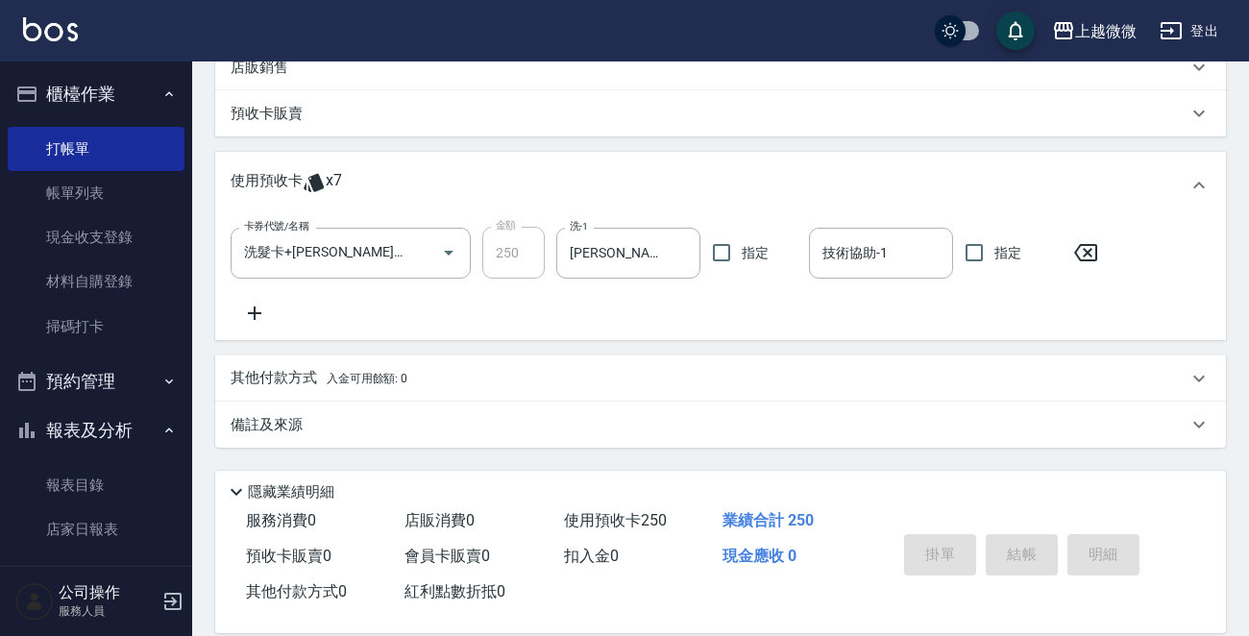
type input "[DATE] 19:18"
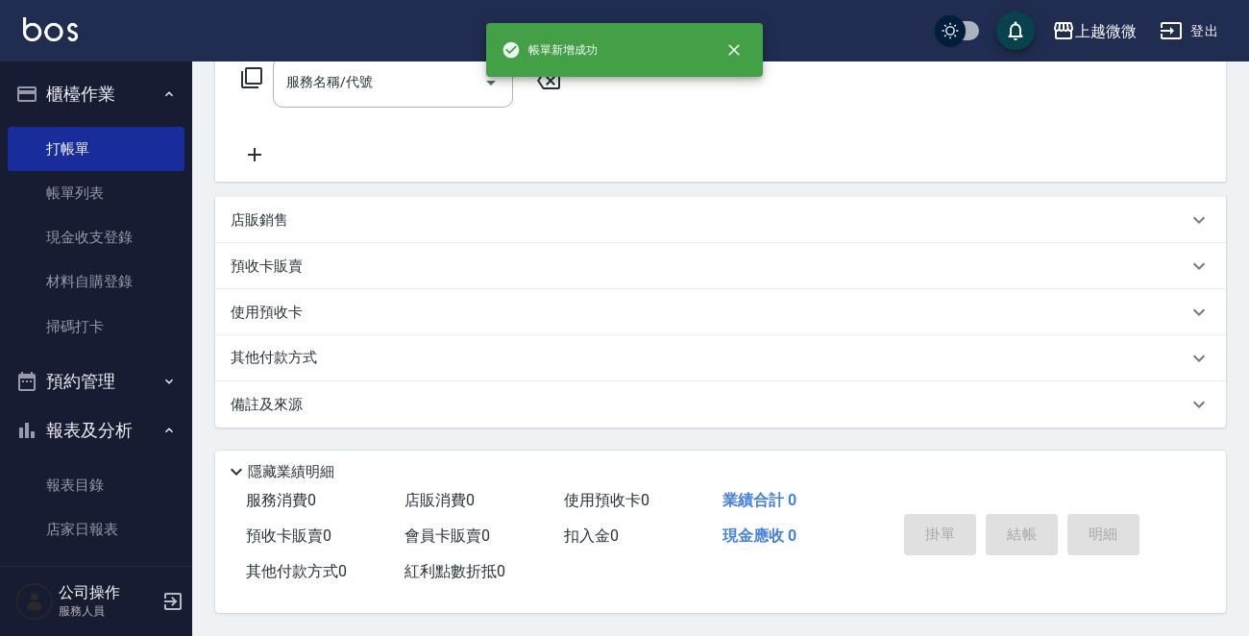
scroll to position [0, 0]
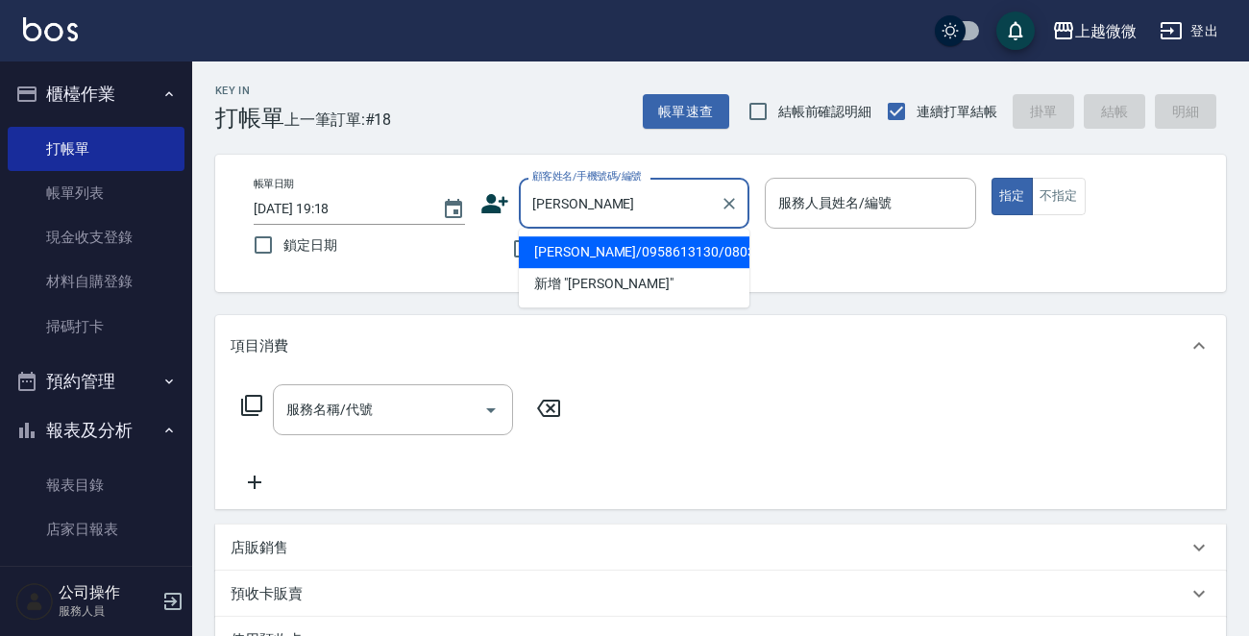
click at [580, 248] on li "[PERSON_NAME]/0958613130/0803" at bounding box center [634, 252] width 231 height 32
type input "[PERSON_NAME]/0958613130/0803"
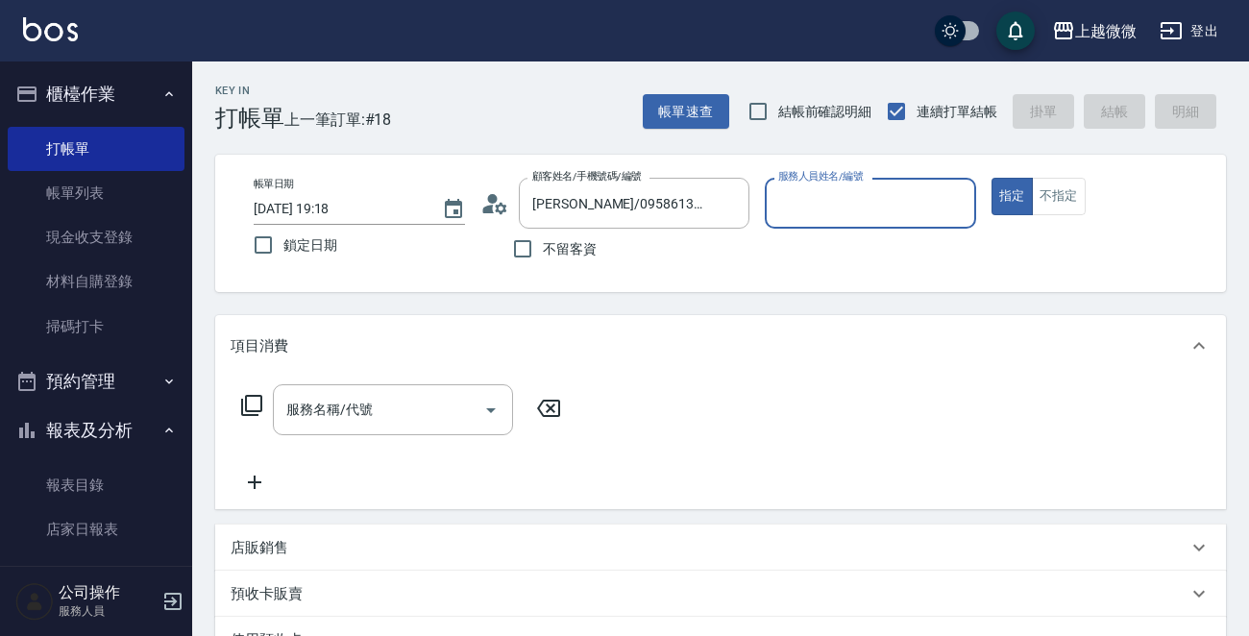
type input "Vivi-6"
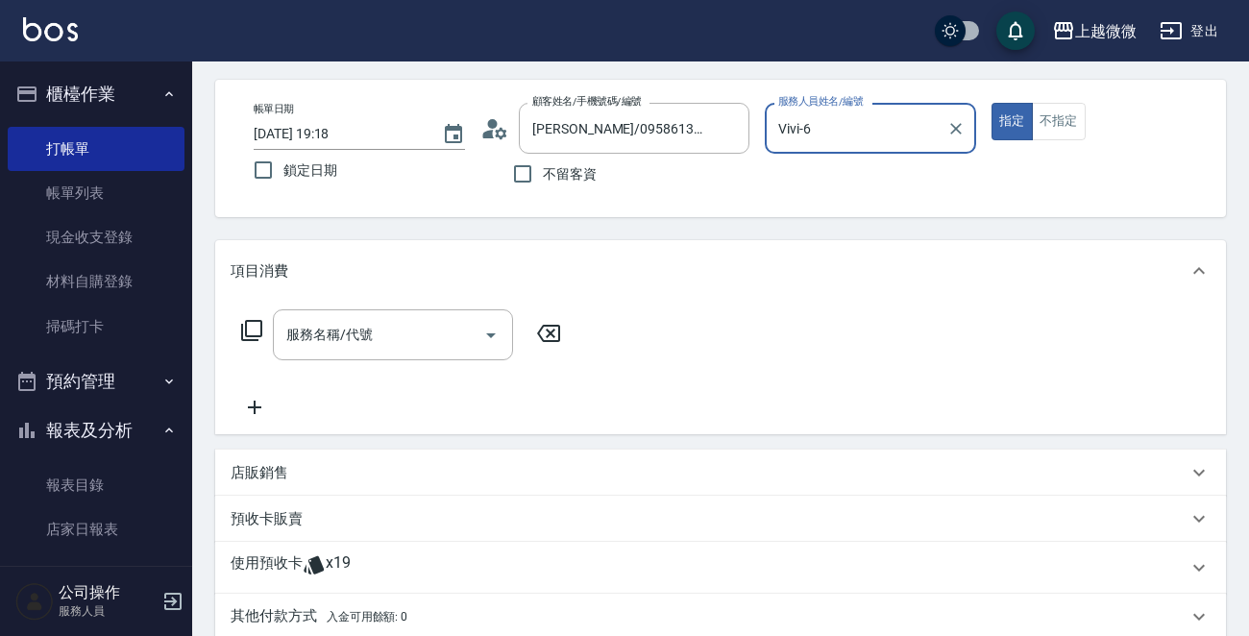
scroll to position [192, 0]
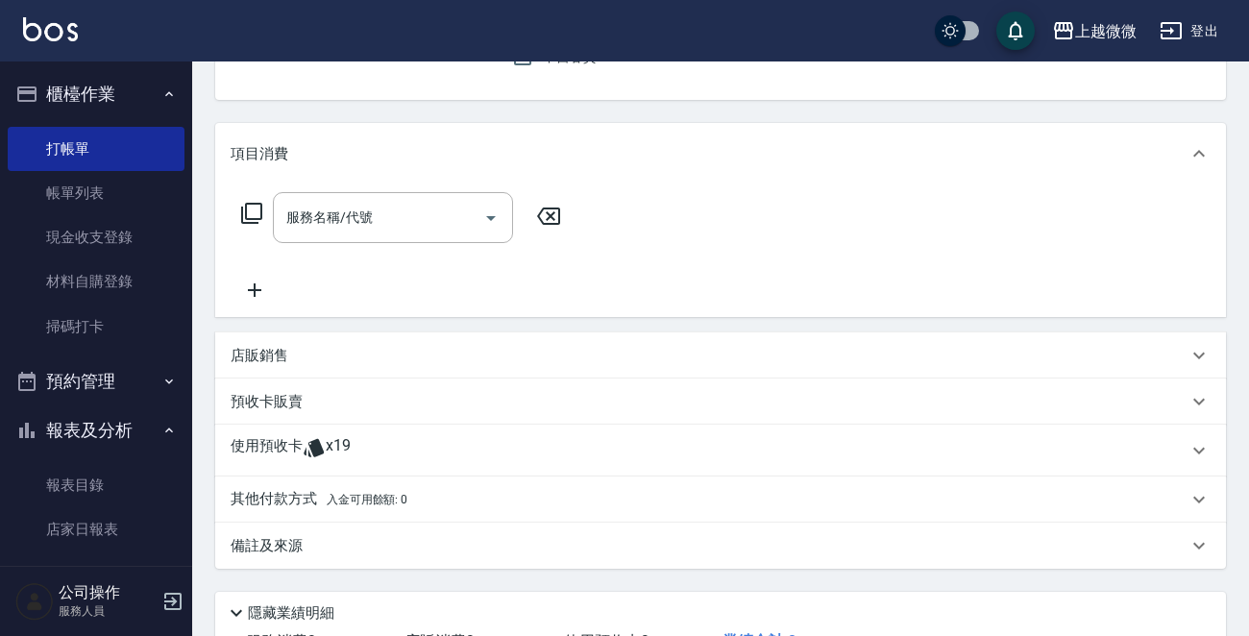
click at [346, 447] on span "x19" at bounding box center [338, 450] width 25 height 29
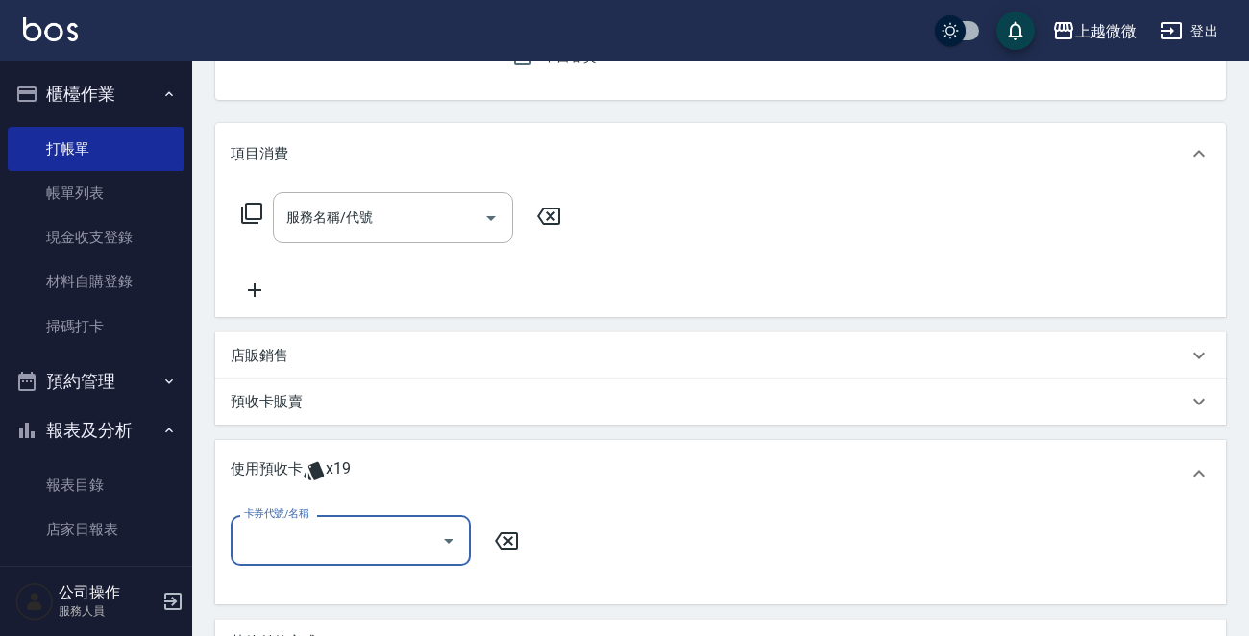
scroll to position [0, 0]
click at [456, 537] on icon "Open" at bounding box center [448, 540] width 23 height 23
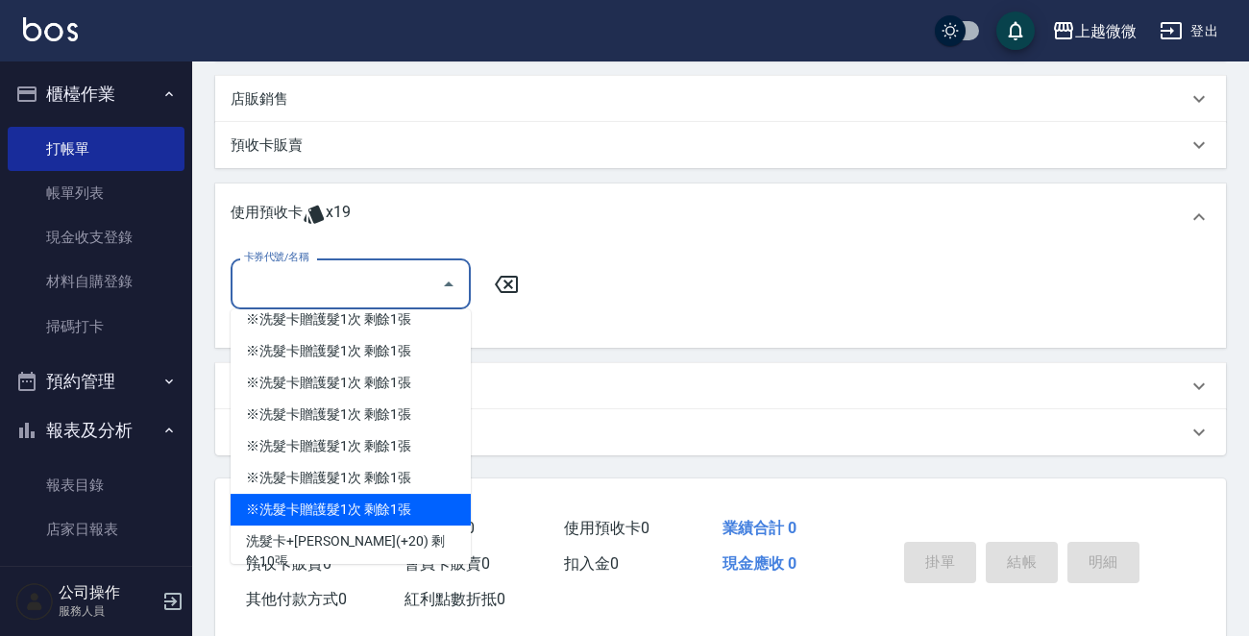
scroll to position [480, 0]
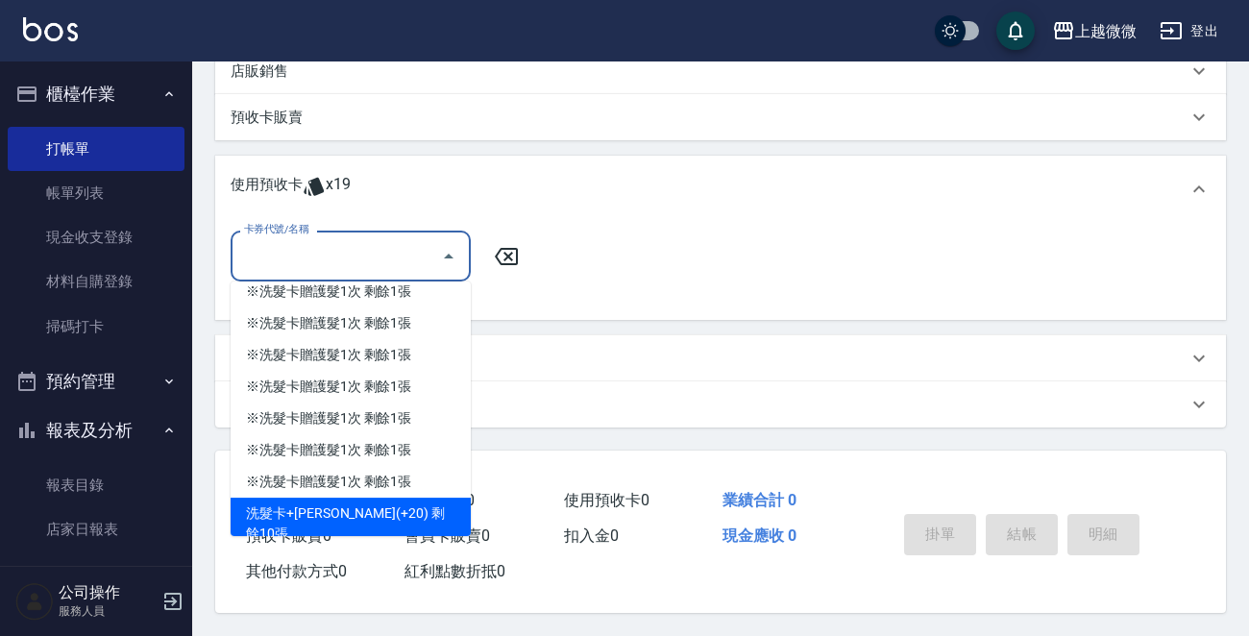
click at [439, 504] on div "洗髮卡+[PERSON_NAME](+20) 剩餘10張" at bounding box center [351, 524] width 240 height 52
type input "洗髮卡+[PERSON_NAME]絲(+20)"
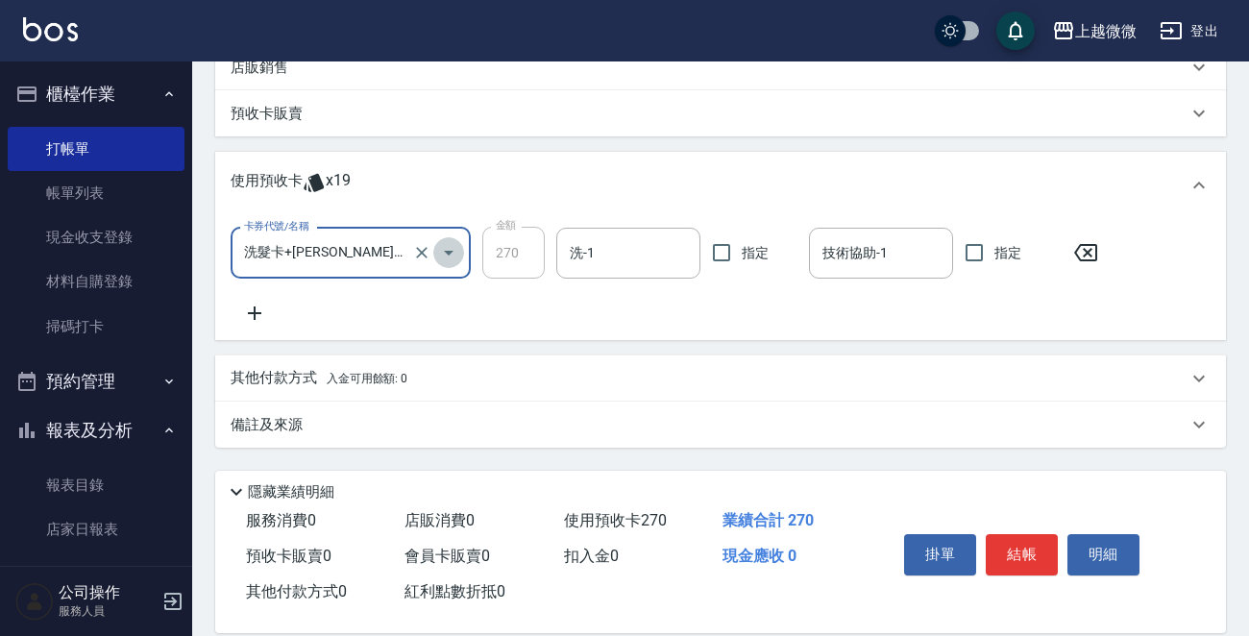
click at [451, 254] on icon "Open" at bounding box center [448, 252] width 23 height 23
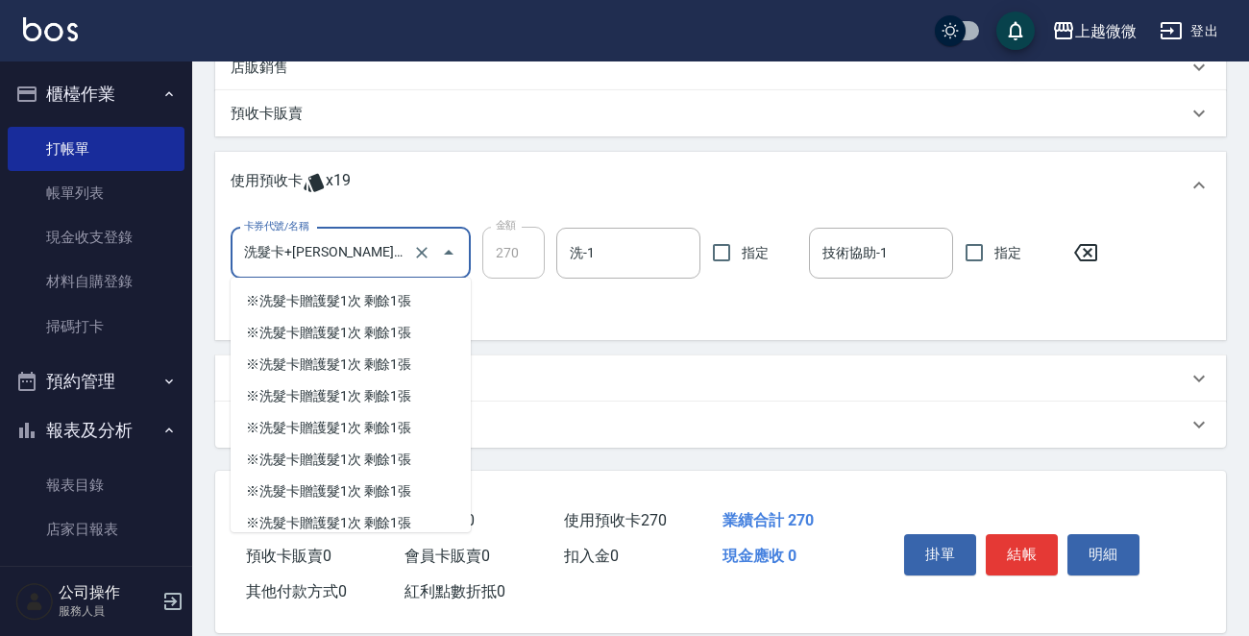
scroll to position [69, 0]
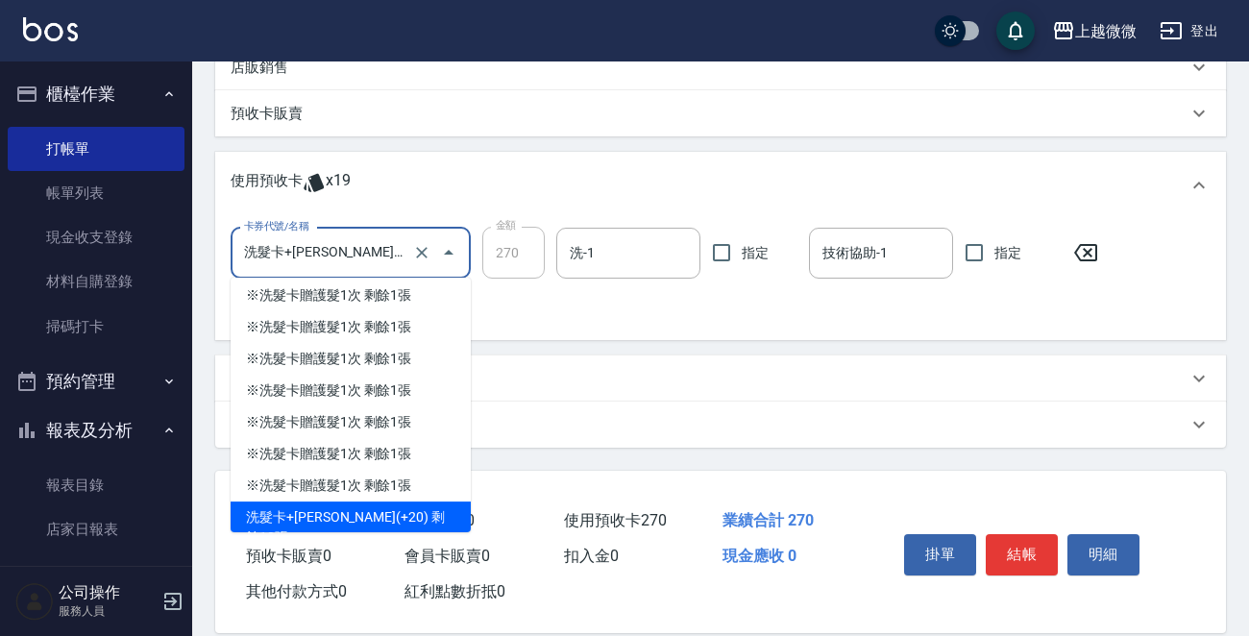
click at [406, 512] on div "洗髮卡+[PERSON_NAME](+20) 剩餘10張" at bounding box center [351, 528] width 240 height 52
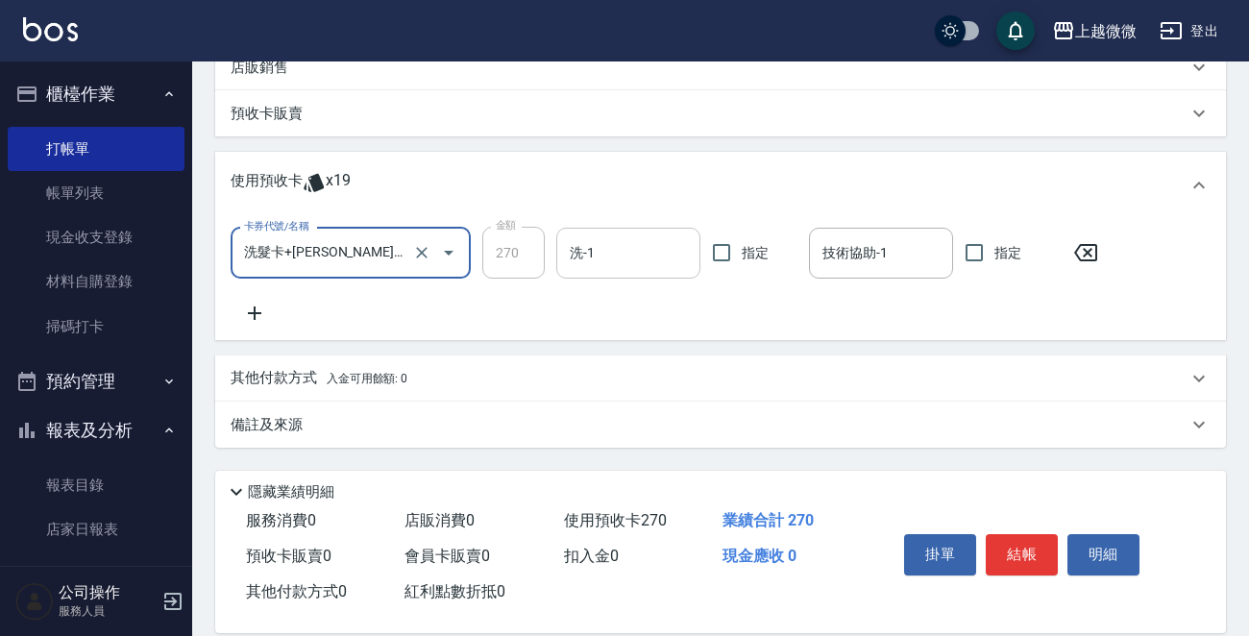
click at [579, 259] on input "洗-1" at bounding box center [628, 253] width 127 height 34
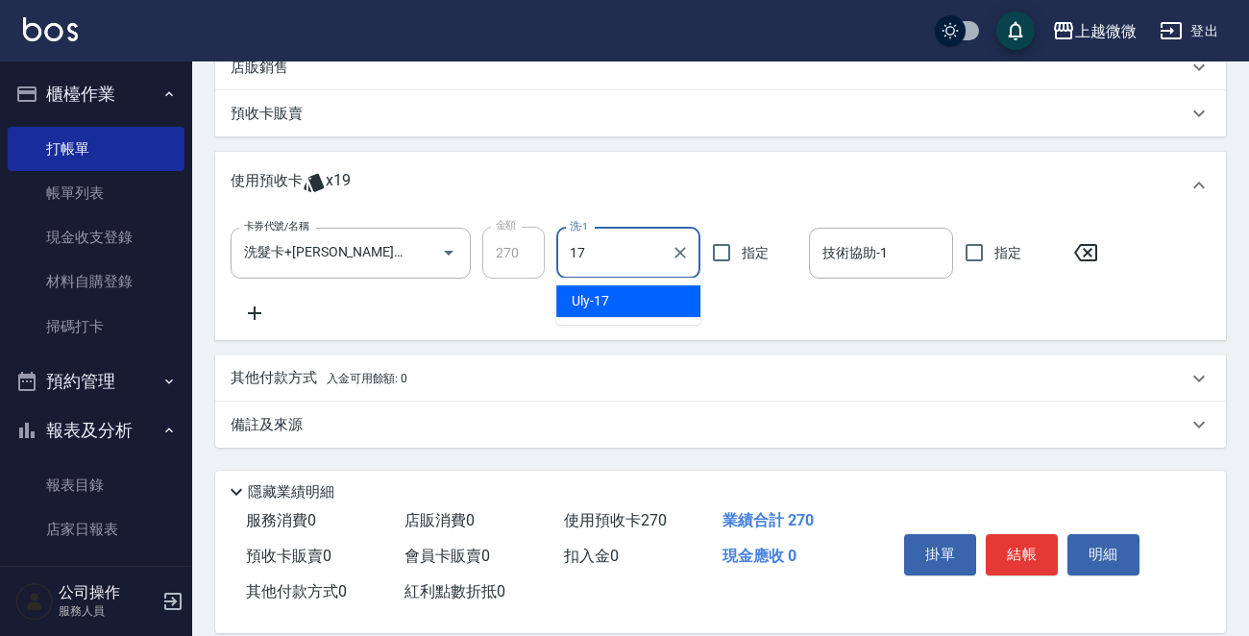
type input "Uly-17"
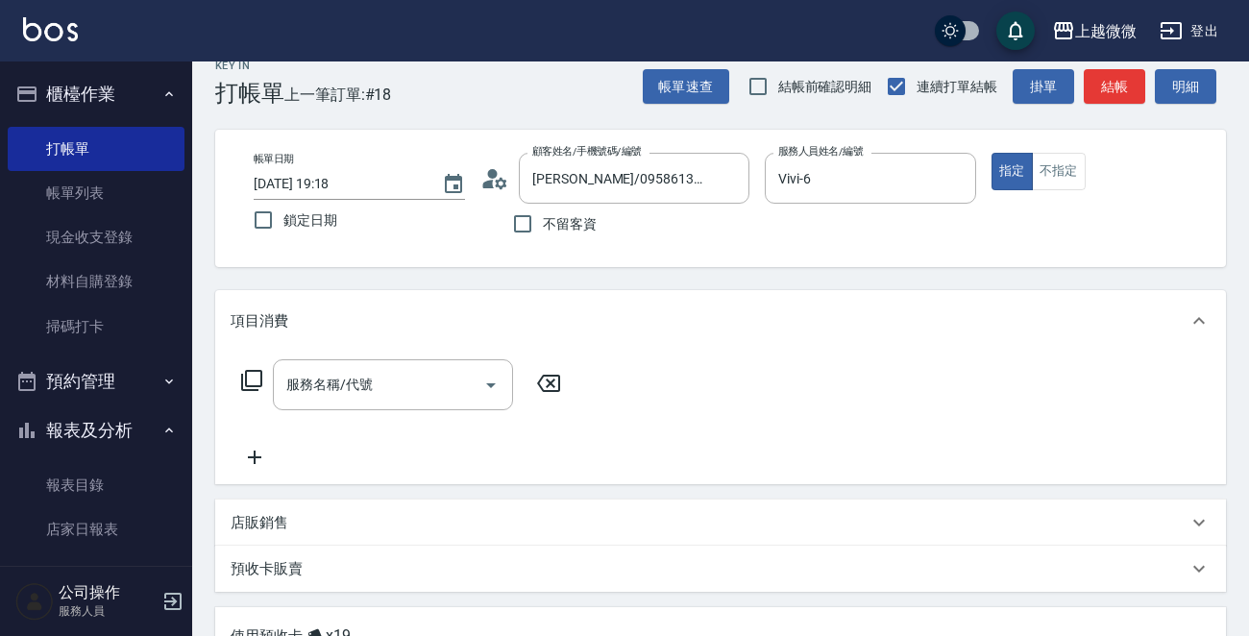
scroll to position [505, 0]
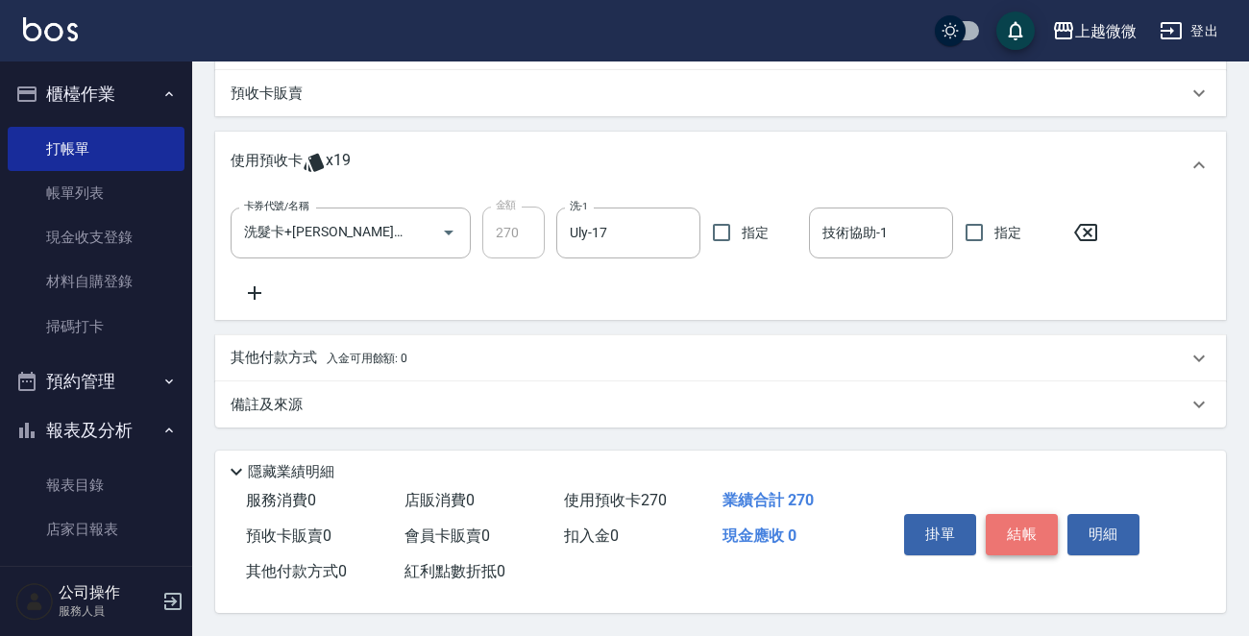
click at [1015, 536] on button "結帳" at bounding box center [1022, 534] width 72 height 40
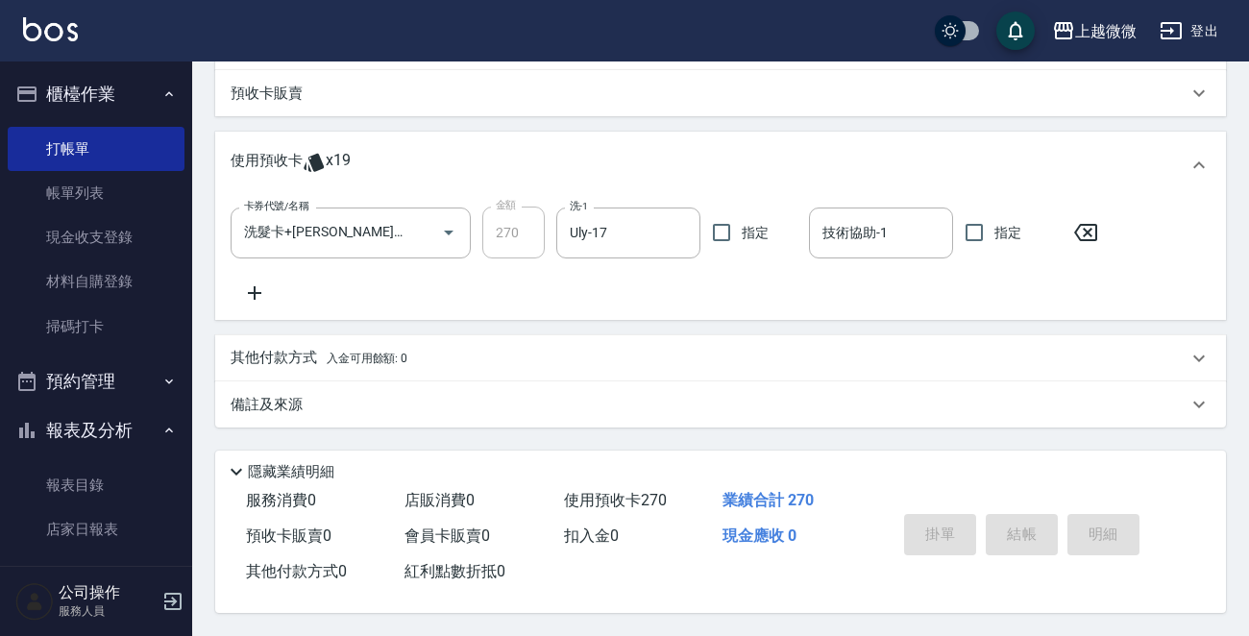
type input "[DATE] 19:20"
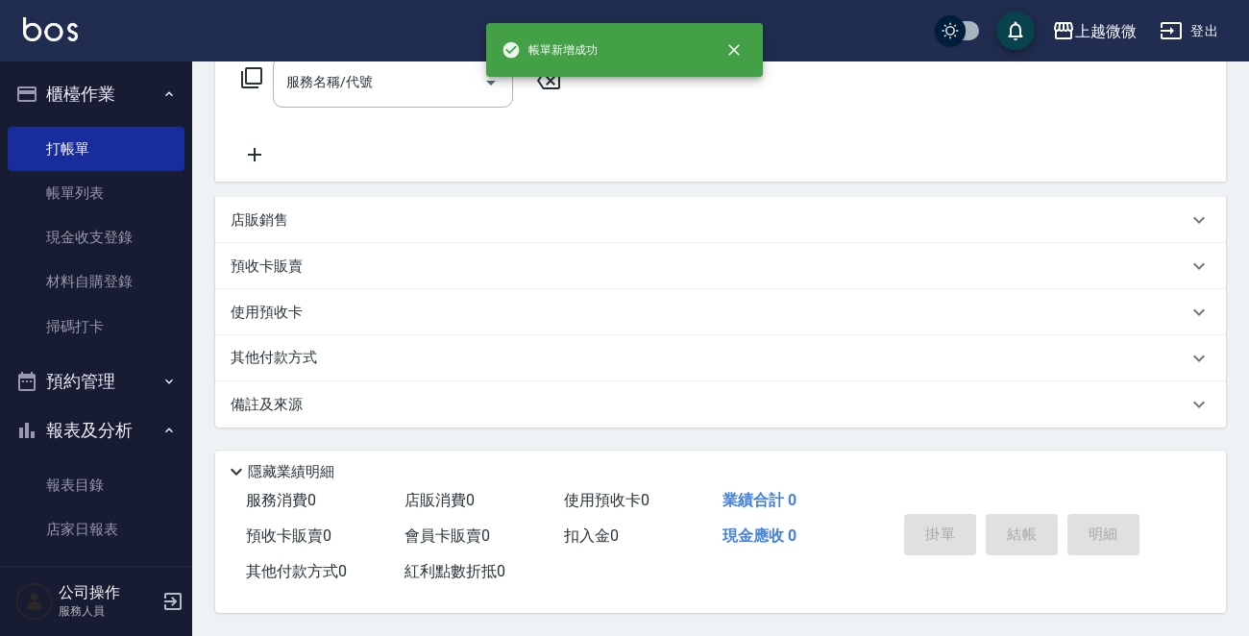
scroll to position [0, 0]
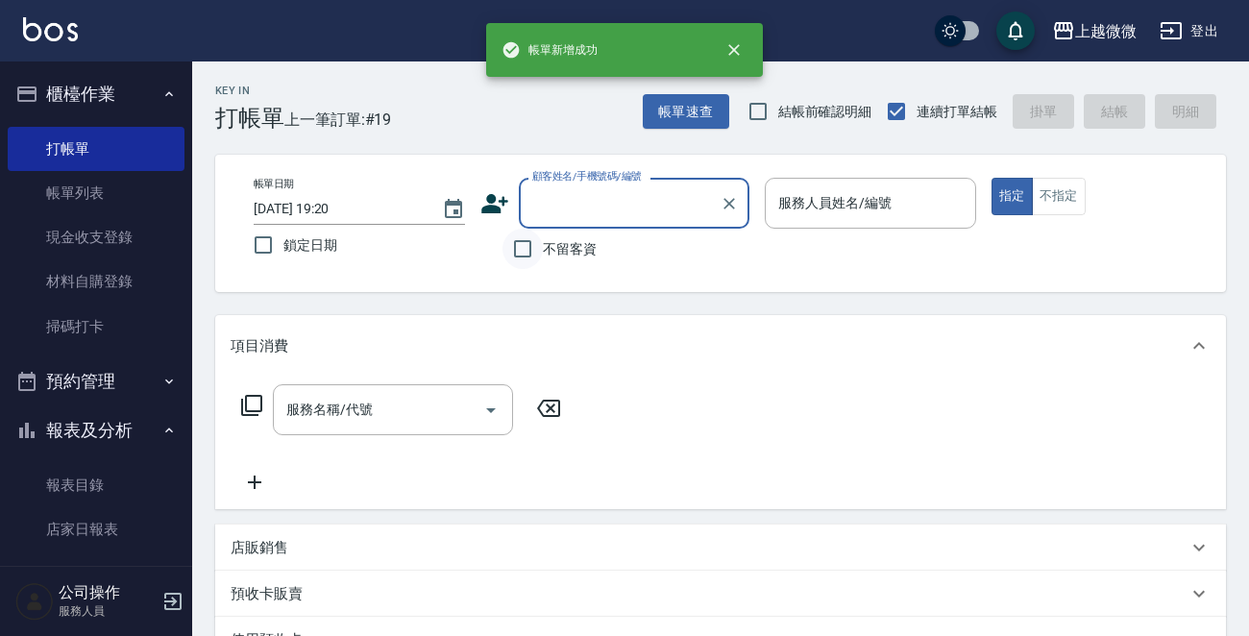
click at [527, 248] on input "不留客資" at bounding box center [523, 249] width 40 height 40
checkbox input "true"
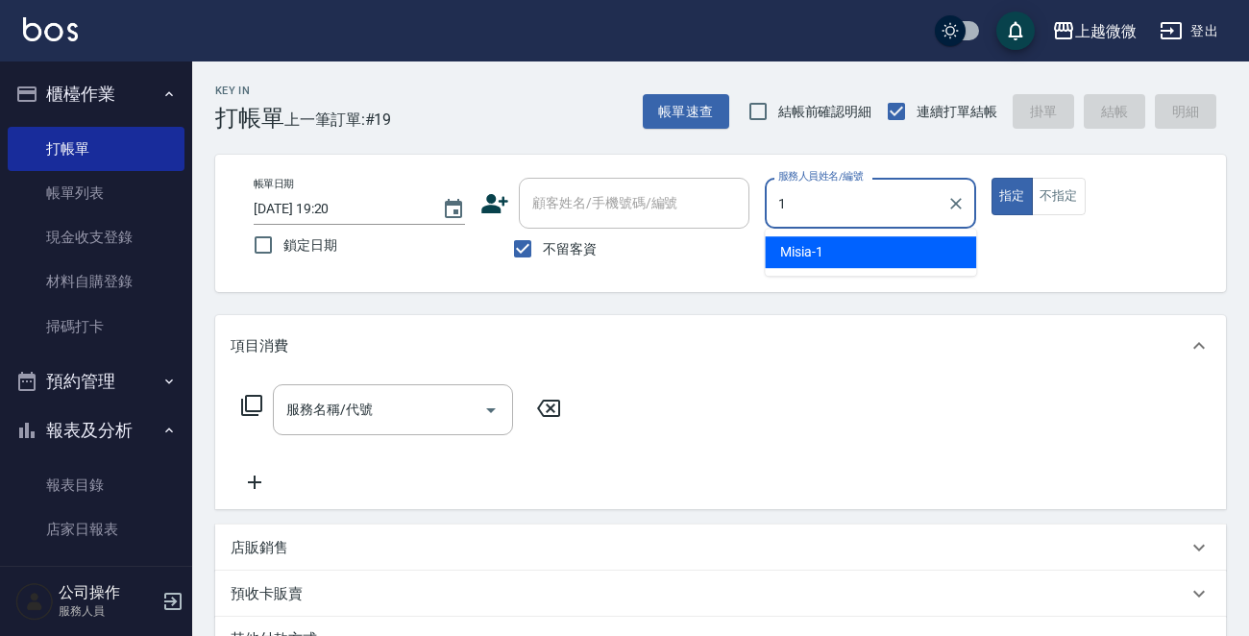
type input "Misia-1"
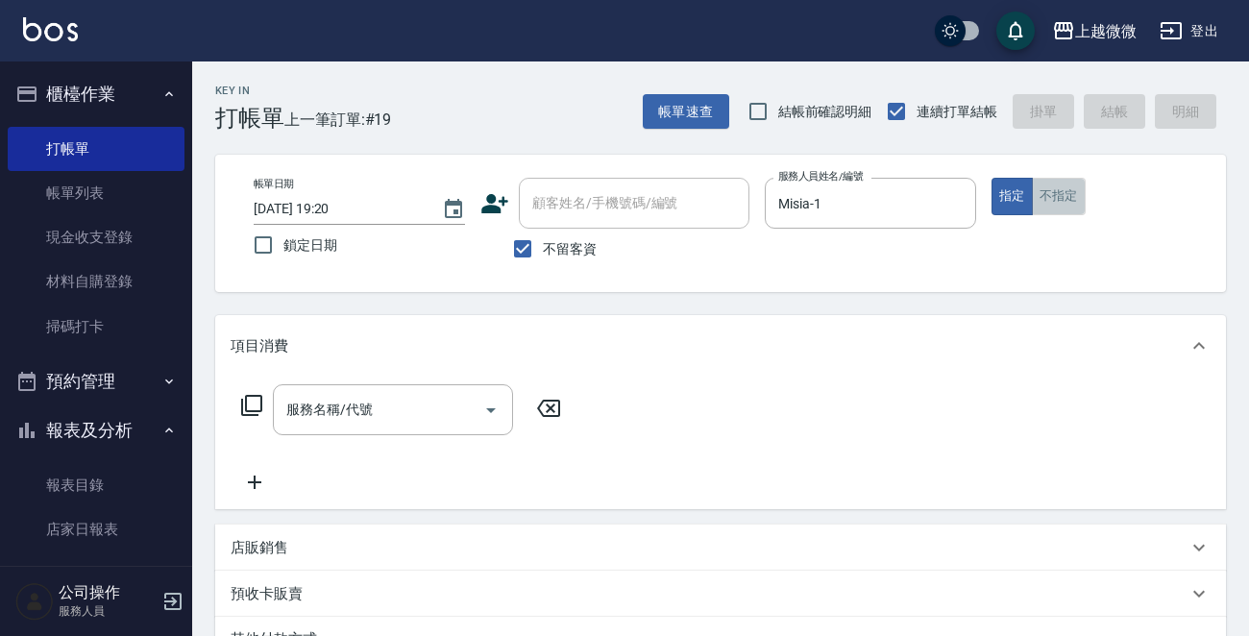
click at [1073, 199] on button "不指定" at bounding box center [1059, 196] width 54 height 37
click at [499, 405] on icon "Open" at bounding box center [491, 410] width 23 height 23
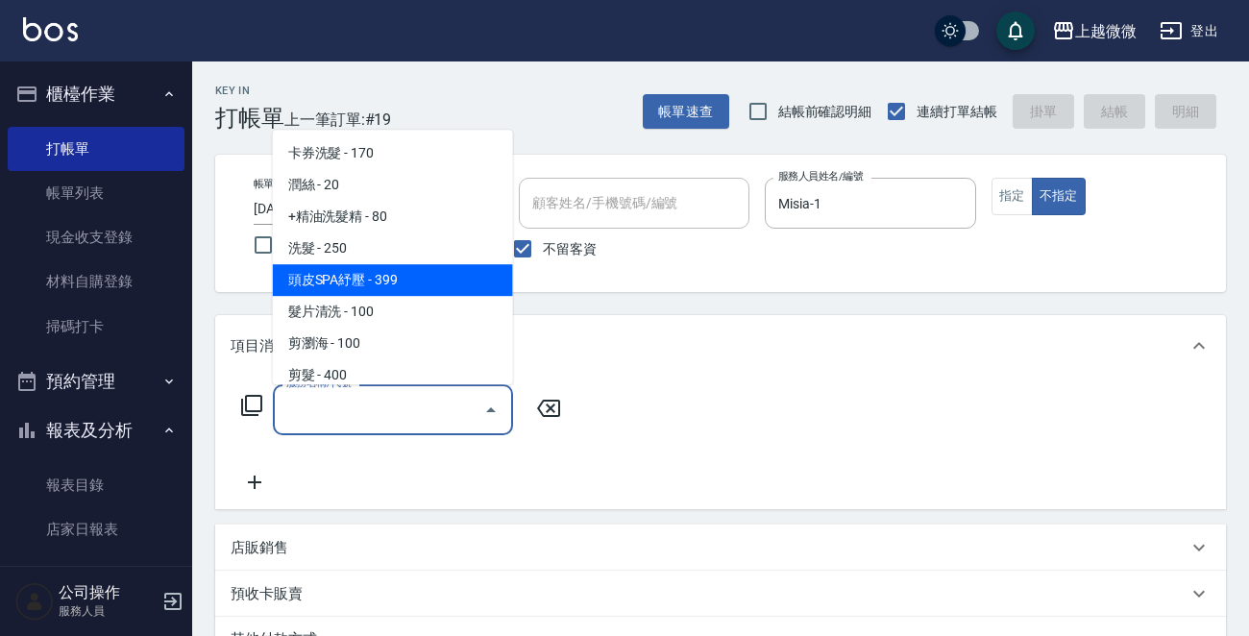
click at [472, 271] on span "頭皮SPA紓壓 - 399" at bounding box center [393, 280] width 240 height 32
type input "頭皮SPA紓壓(A04)"
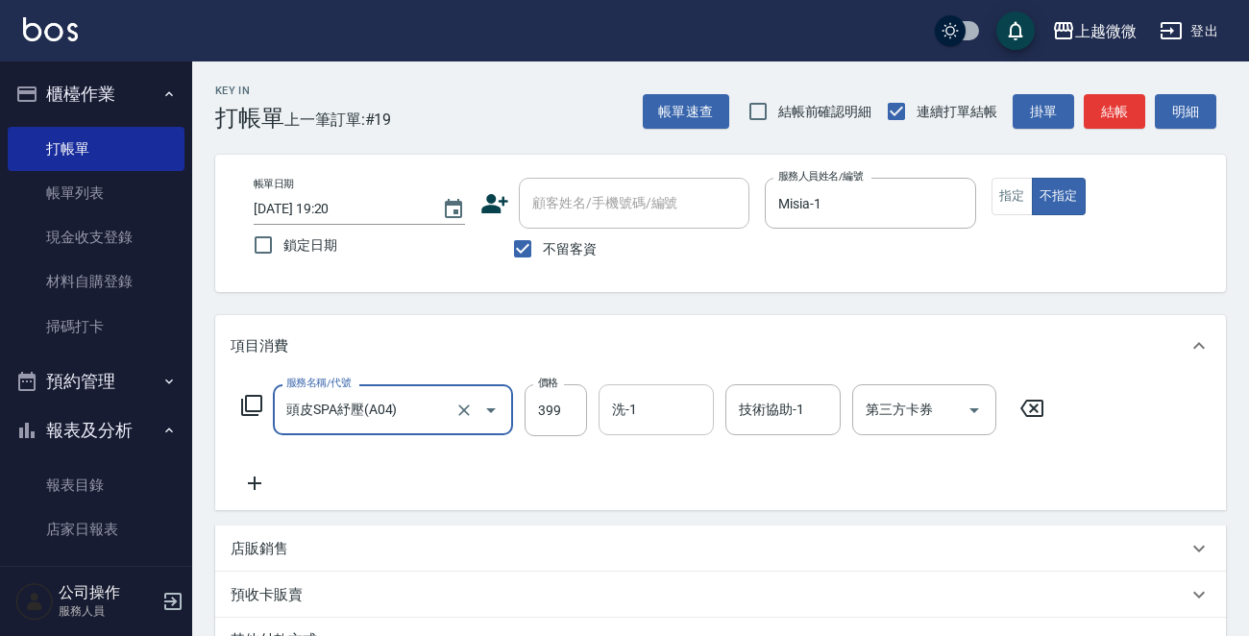
click at [623, 412] on div "洗-1 洗-1" at bounding box center [656, 409] width 115 height 51
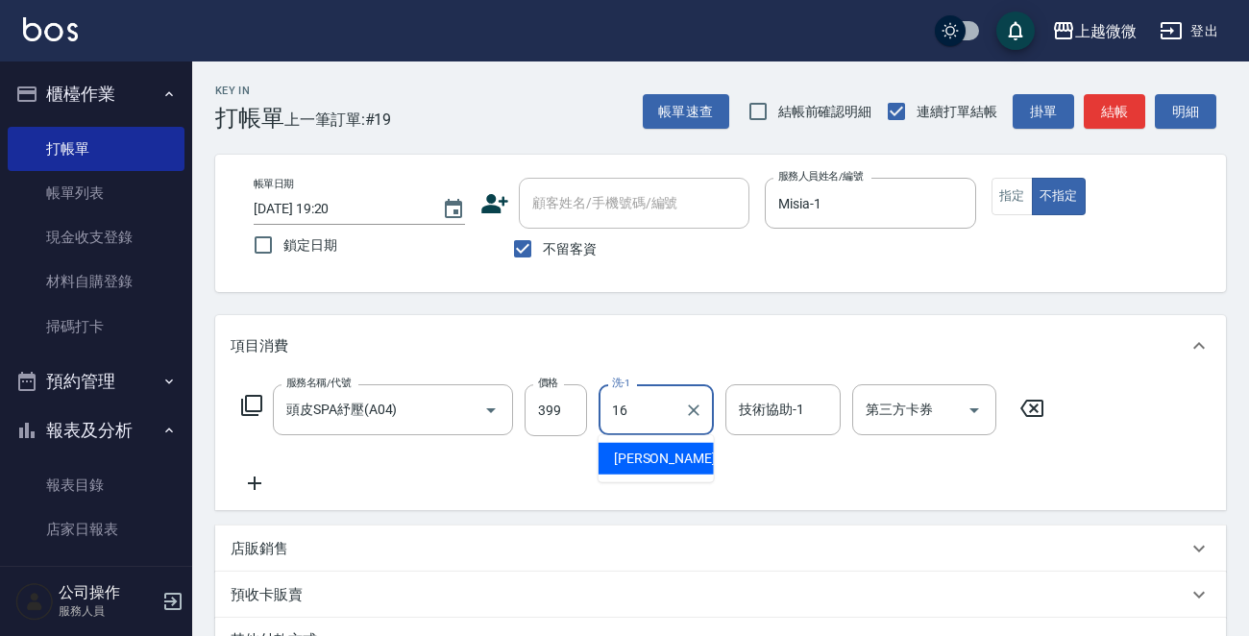
type input "[PERSON_NAME]-16"
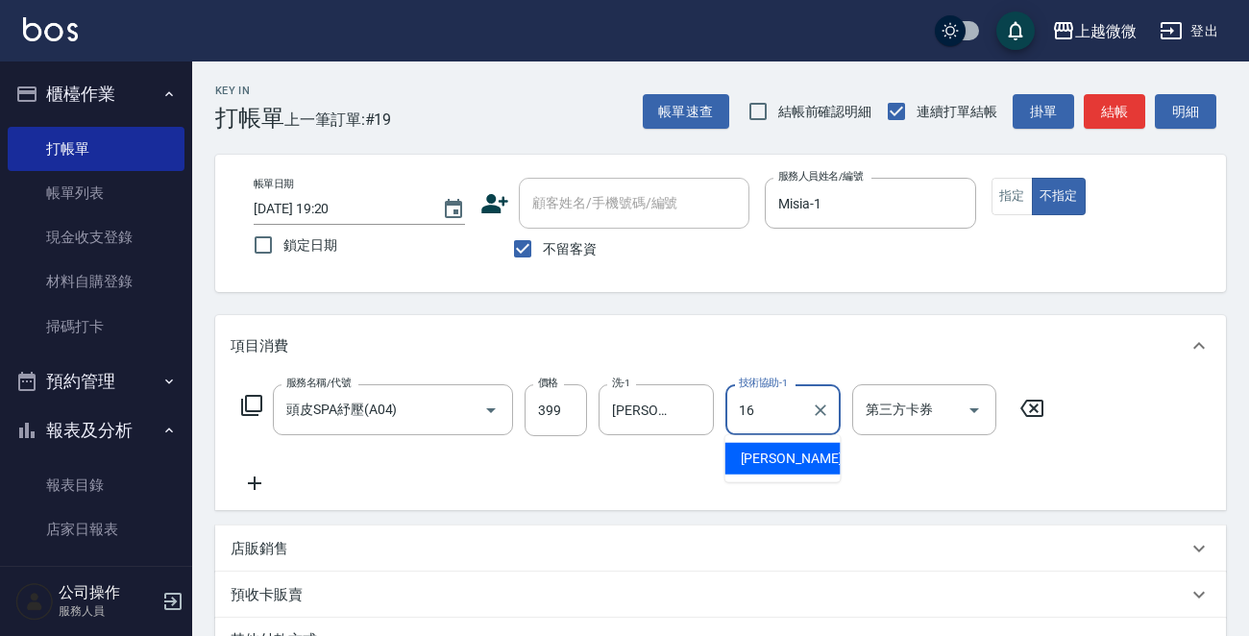
type input "[PERSON_NAME]-16"
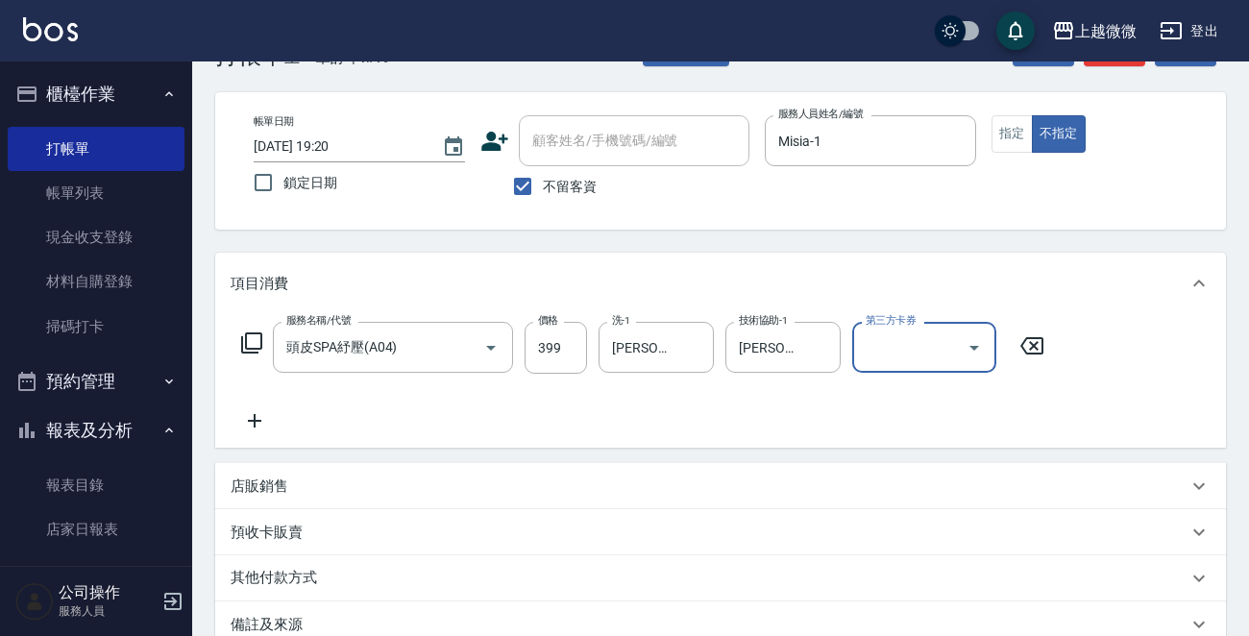
scroll to position [96, 0]
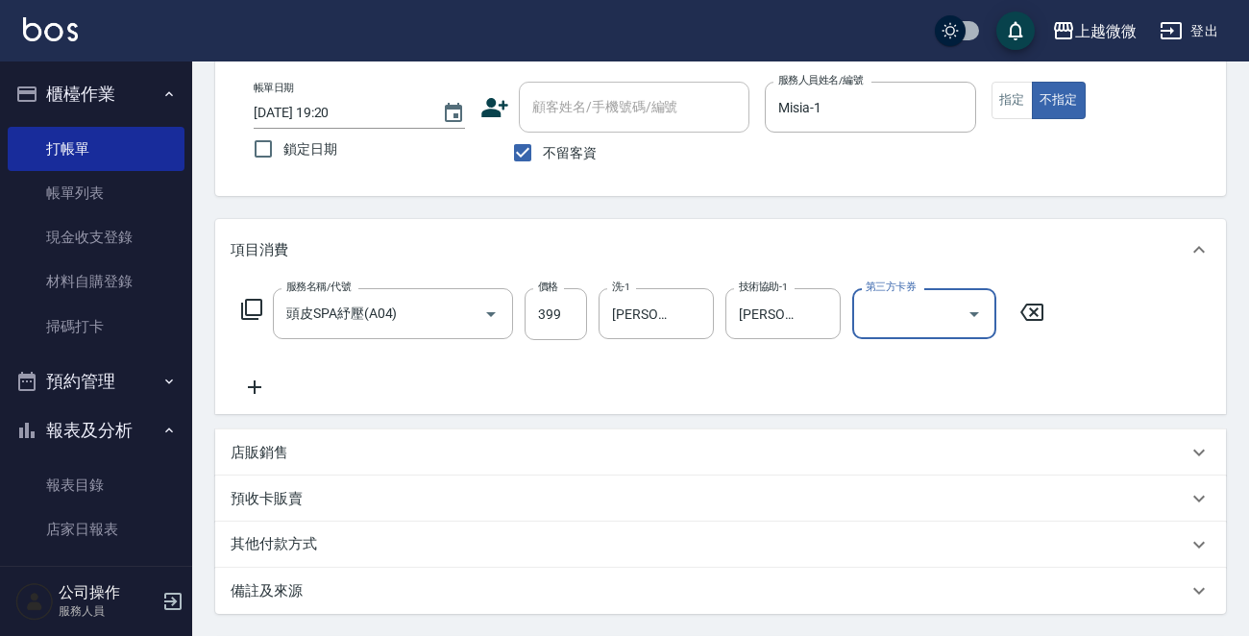
click at [256, 387] on icon at bounding box center [254, 387] width 13 height 13
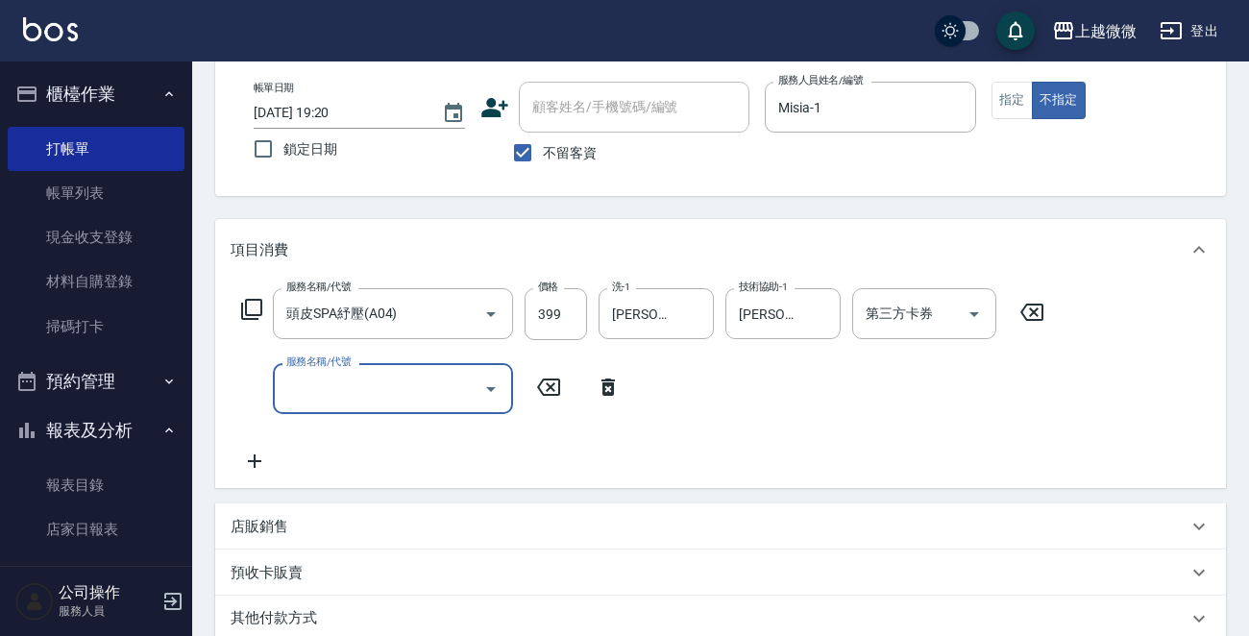
click at [498, 393] on icon "Open" at bounding box center [491, 389] width 23 height 23
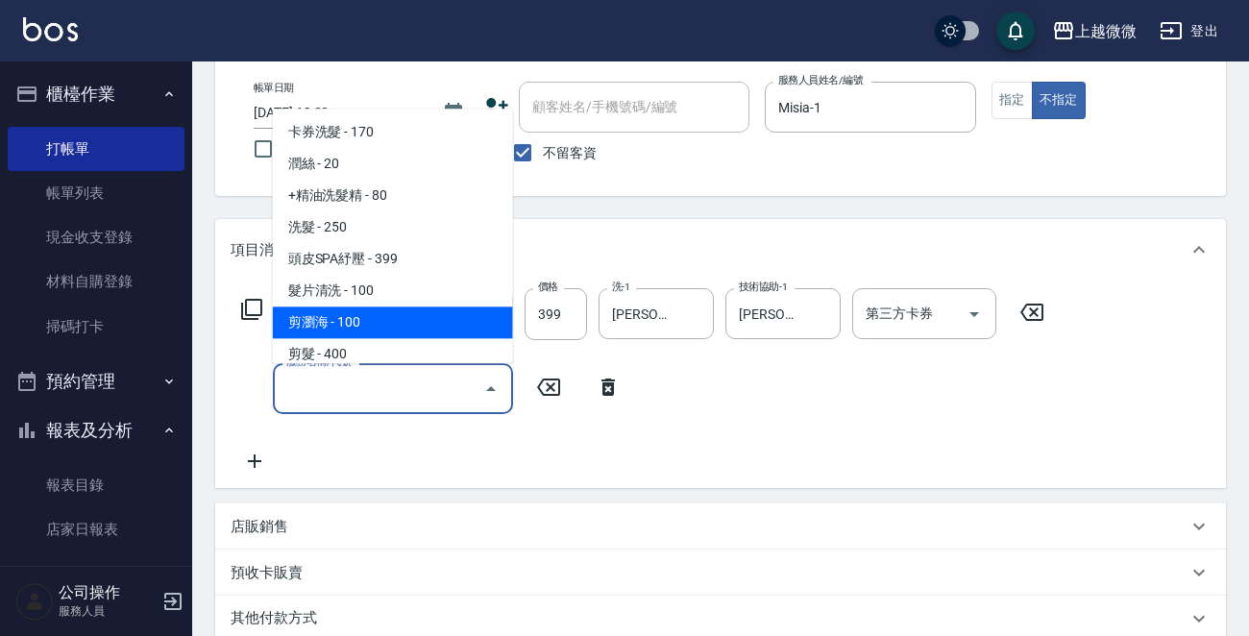
click at [384, 312] on span "剪瀏海 - 100" at bounding box center [393, 324] width 240 height 32
type input "剪瀏海(B01)"
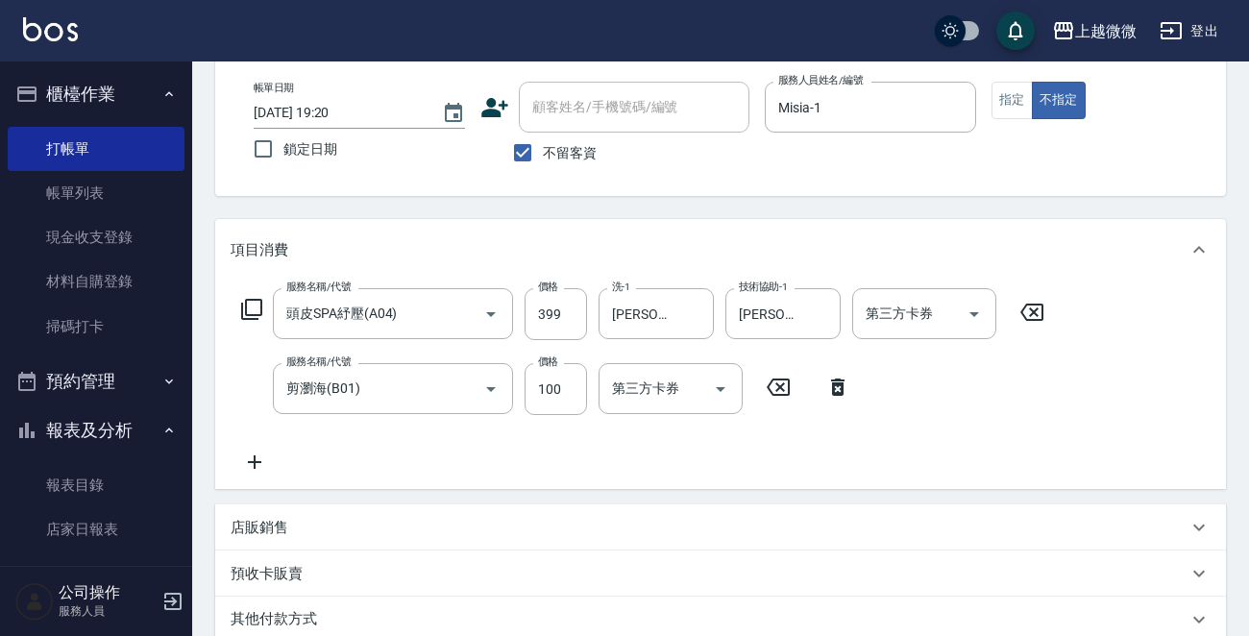
click at [249, 460] on icon at bounding box center [255, 462] width 48 height 23
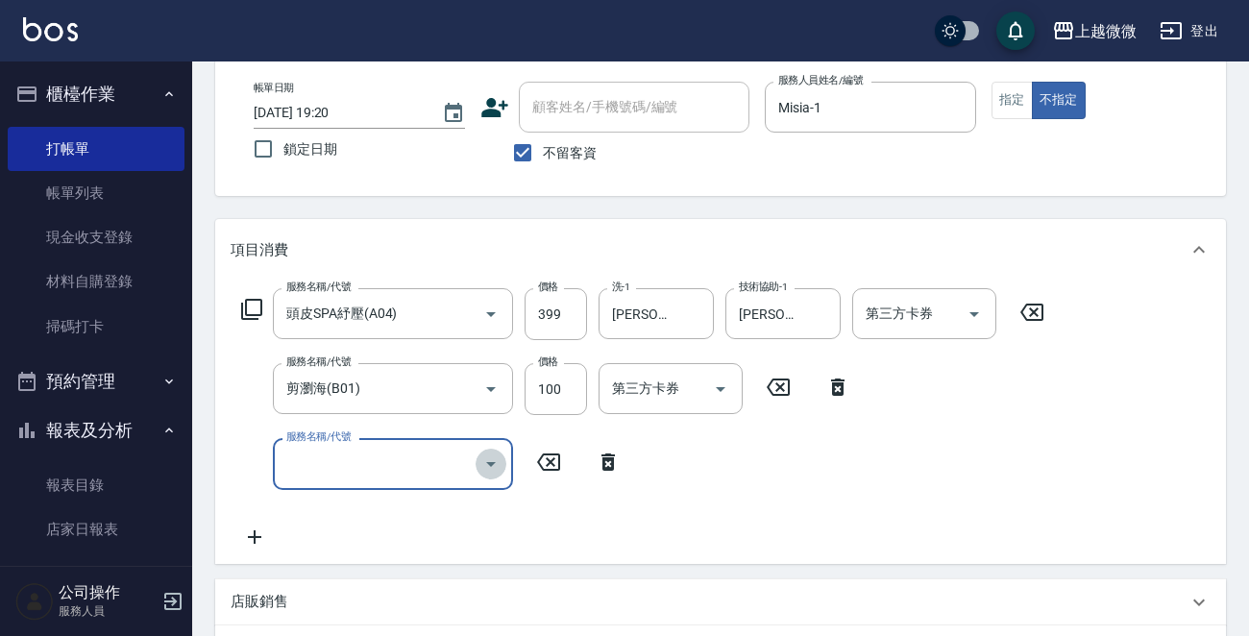
click at [484, 458] on icon "Open" at bounding box center [491, 464] width 23 height 23
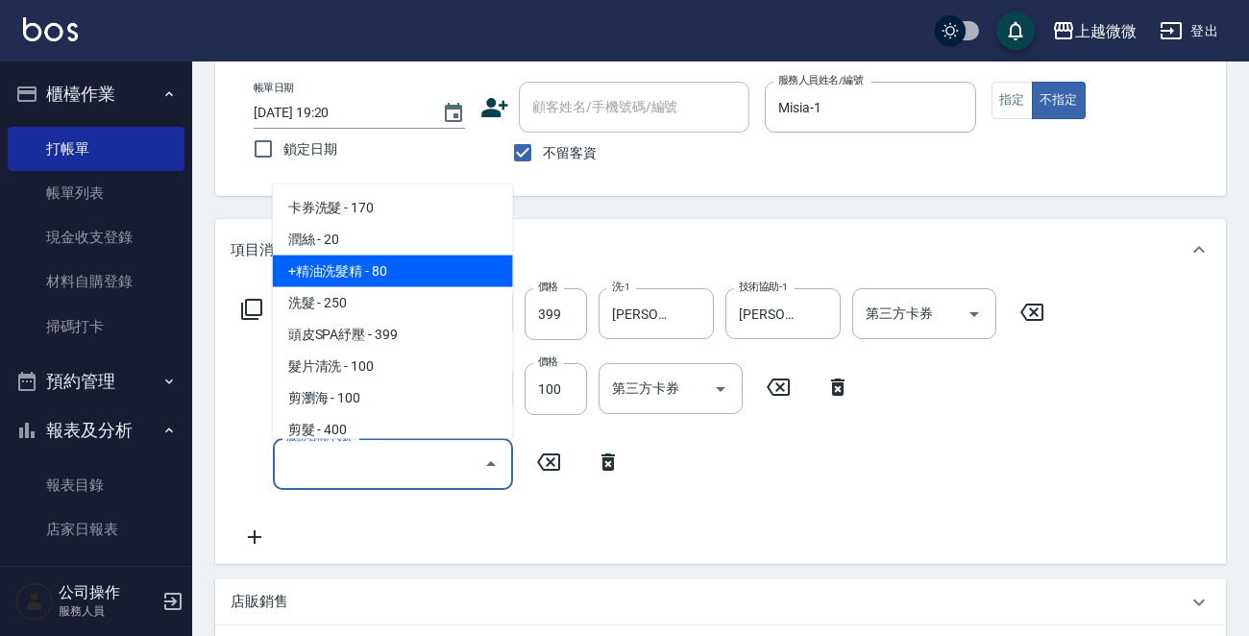
click at [420, 273] on span "+精油洗髮精 - 80" at bounding box center [393, 272] width 240 height 32
type input "+精油洗髮精(A02)"
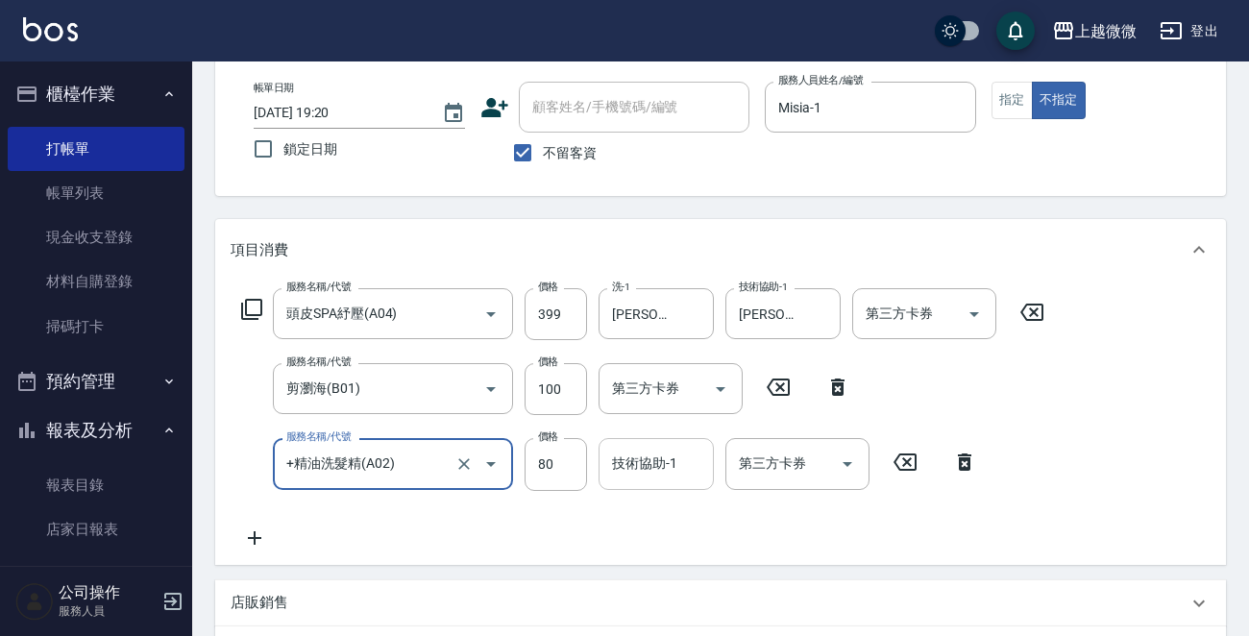
click at [650, 467] on div "技術協助-1 技術協助-1" at bounding box center [656, 463] width 115 height 51
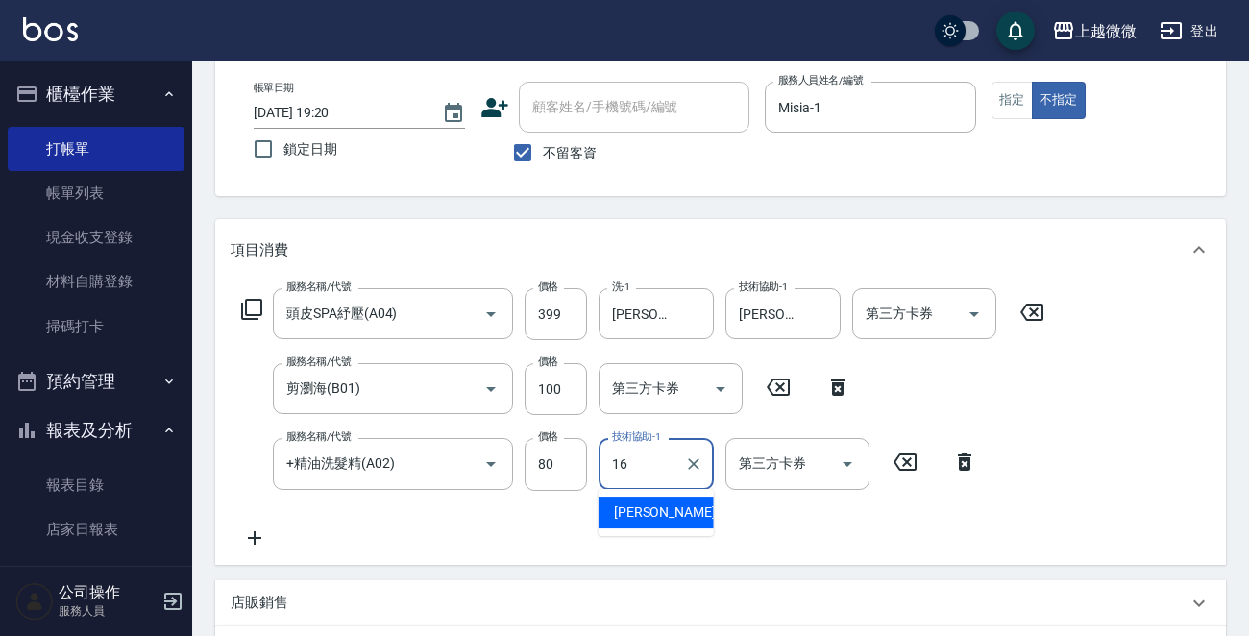
type input "[PERSON_NAME]-16"
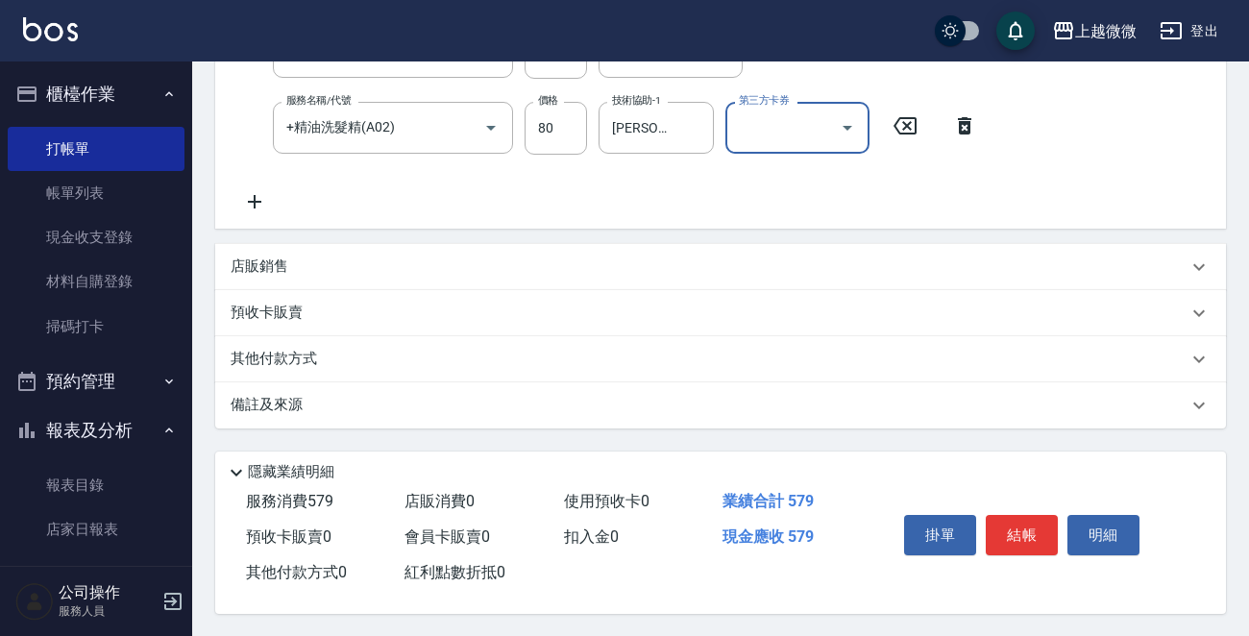
scroll to position [437, 0]
click at [1024, 531] on button "結帳" at bounding box center [1022, 534] width 72 height 40
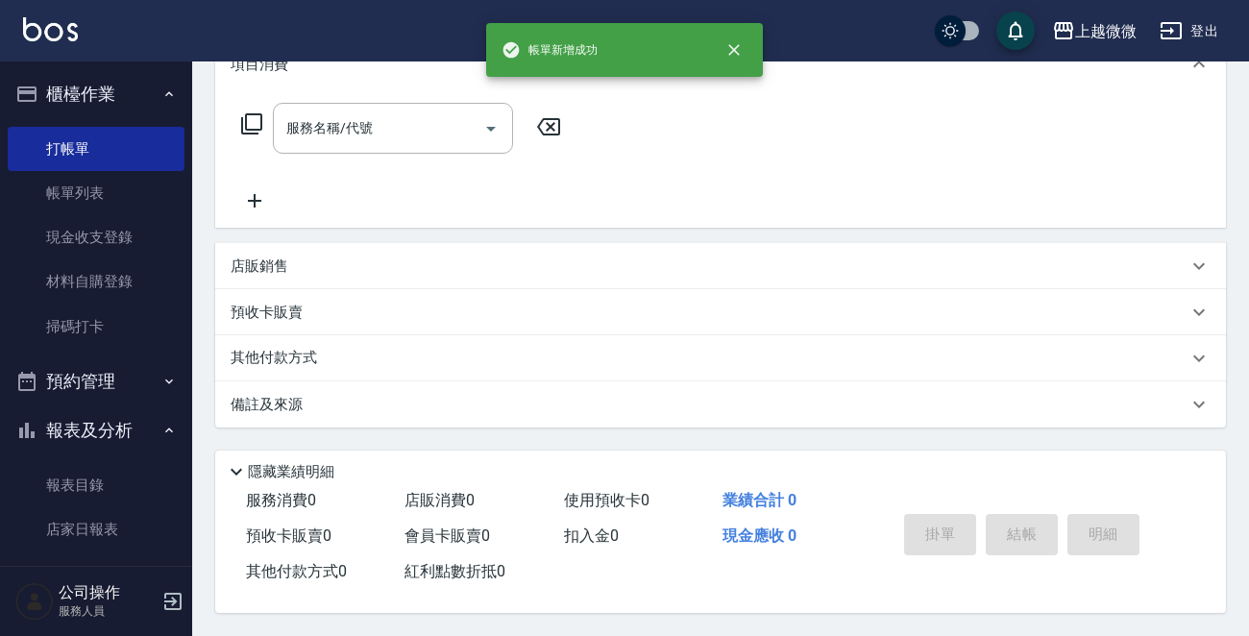
scroll to position [0, 0]
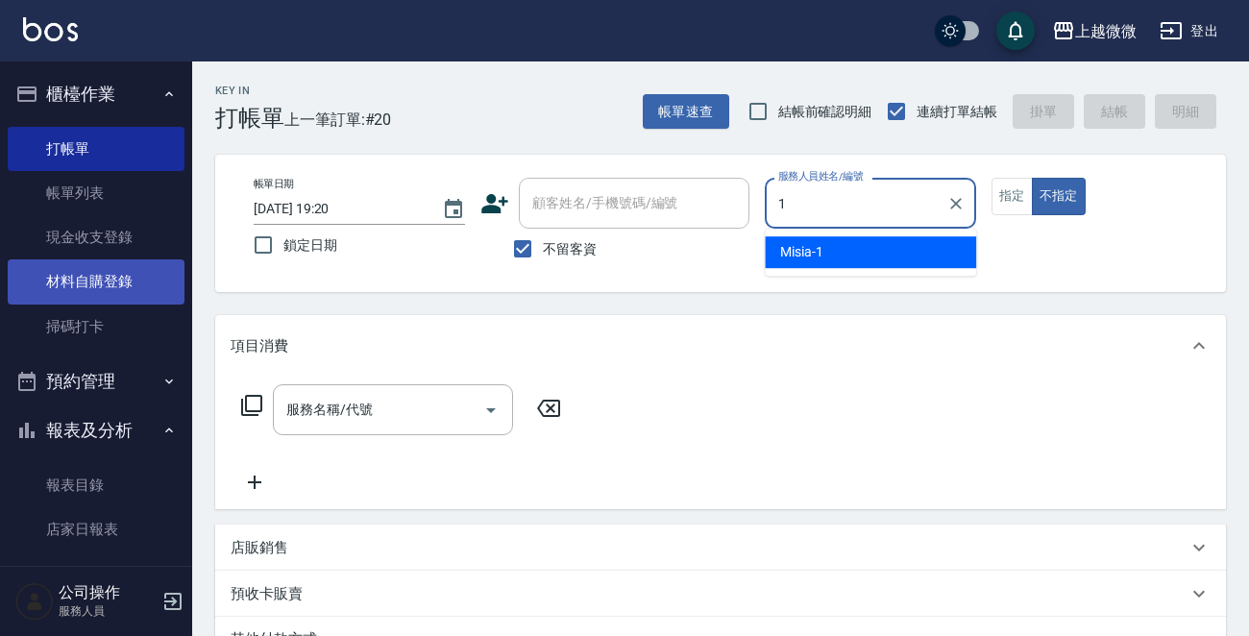
type input "Misia-1"
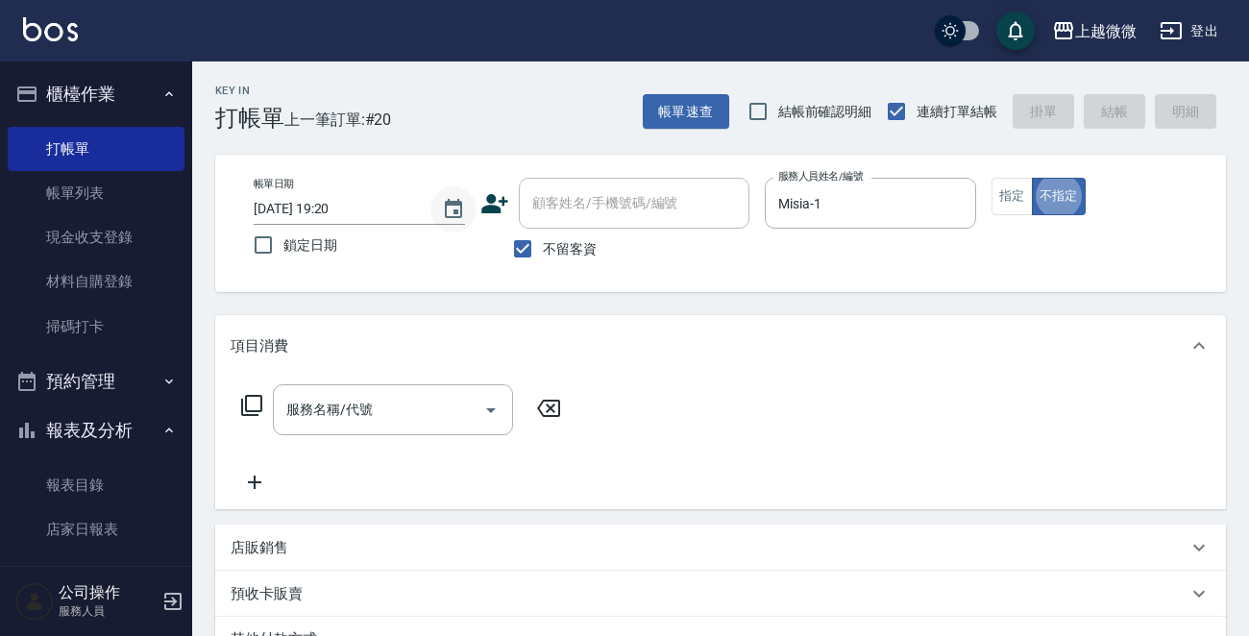
type button "false"
click at [490, 415] on icon "Open" at bounding box center [491, 410] width 23 height 23
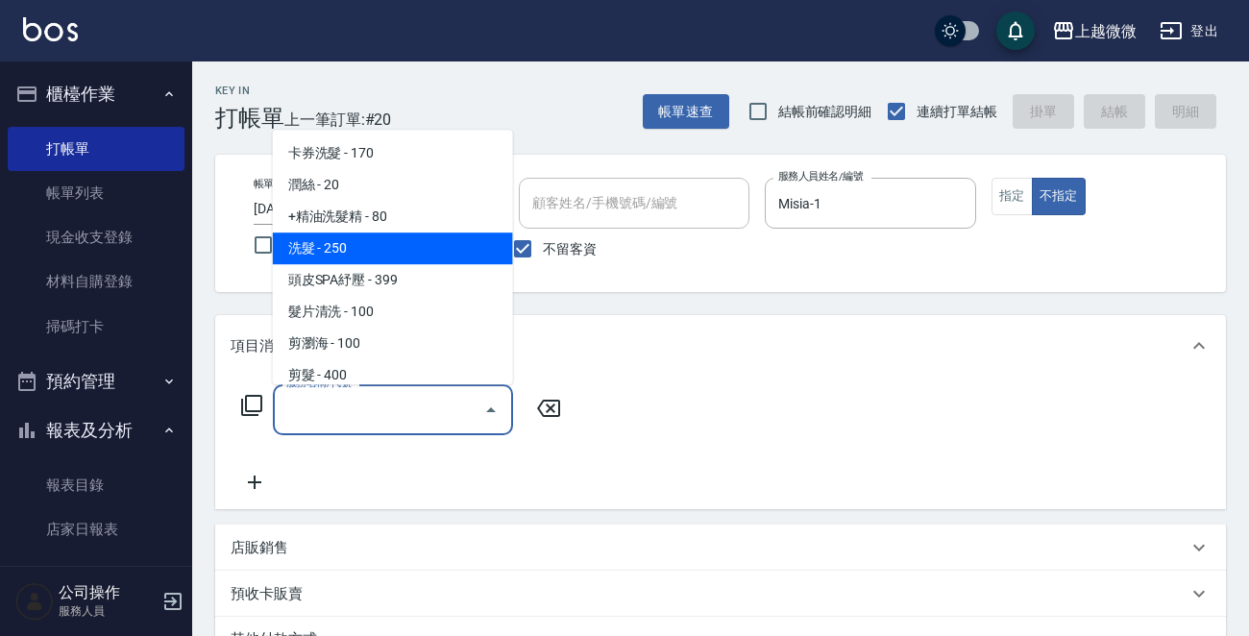
click at [402, 259] on span "洗髮 - 250" at bounding box center [393, 249] width 240 height 32
type input "洗髮(A03)"
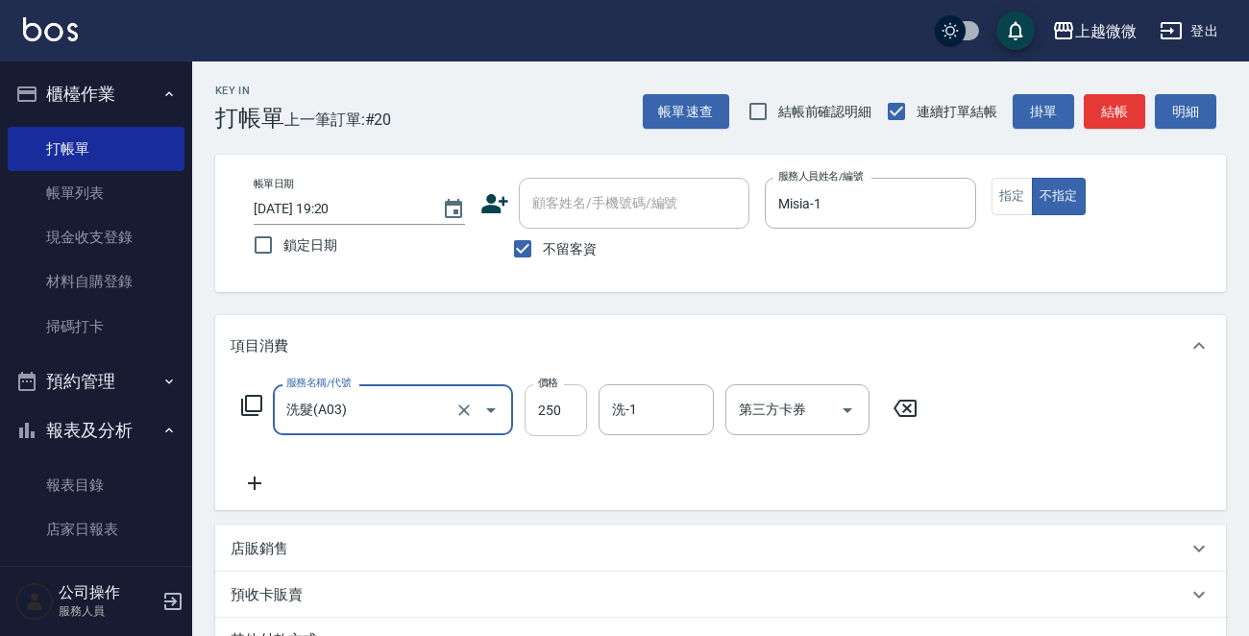
click at [564, 397] on input "250" at bounding box center [556, 410] width 62 height 52
type input "300"
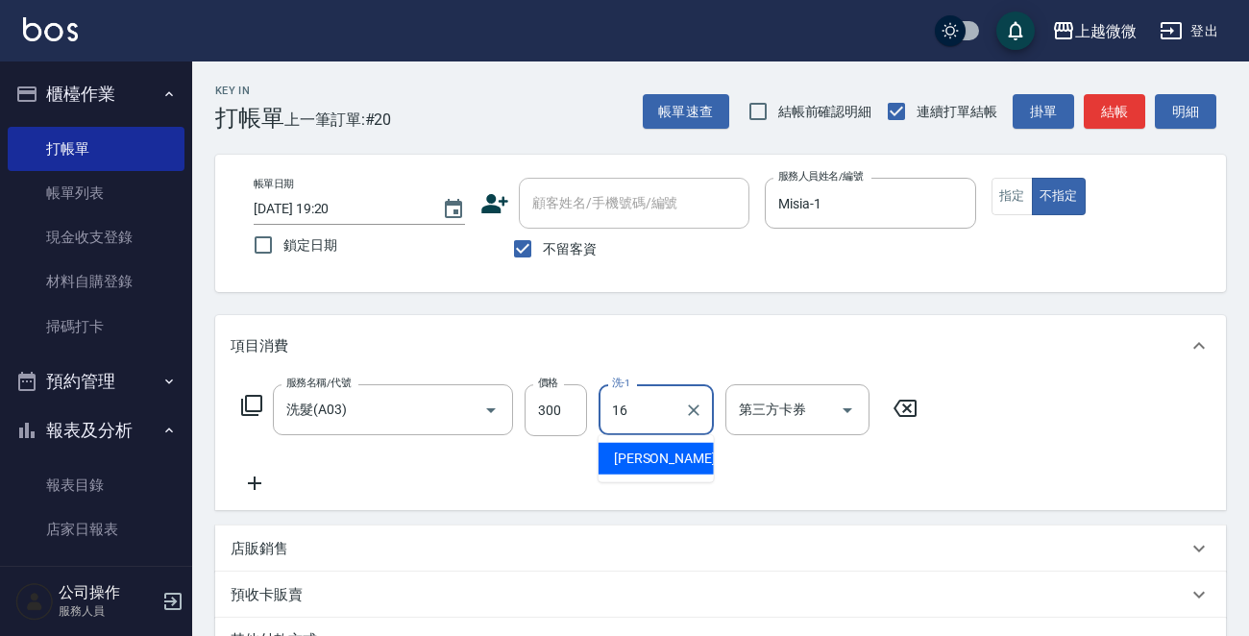
type input "[PERSON_NAME]-16"
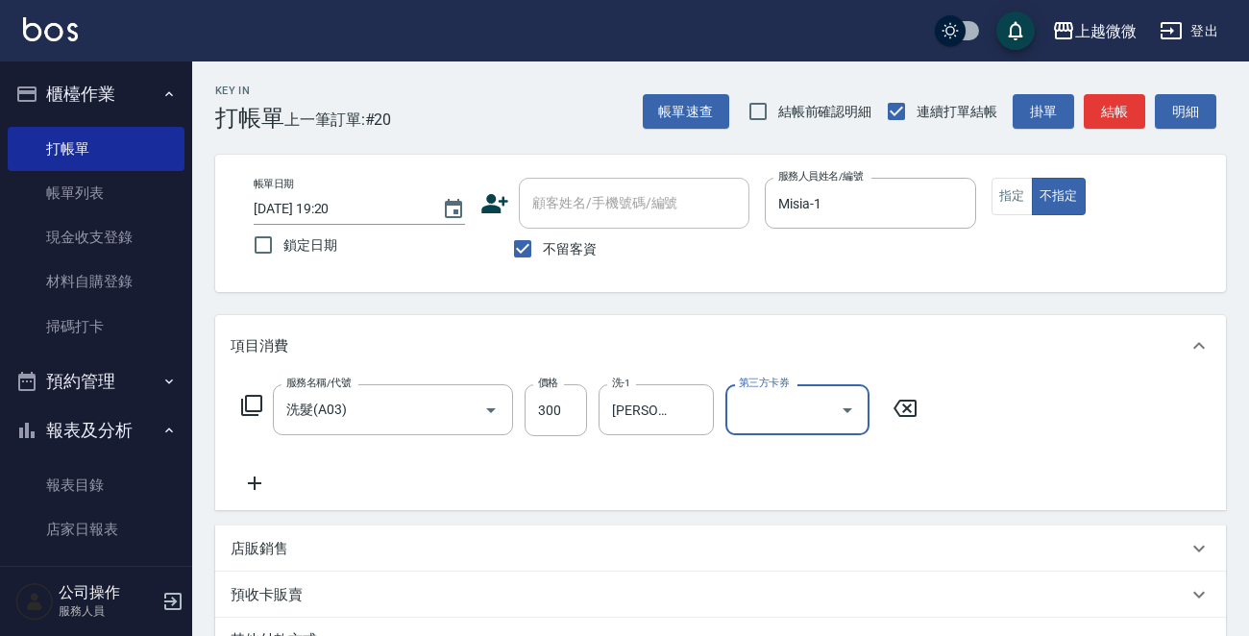
click at [256, 483] on icon at bounding box center [254, 483] width 13 height 13
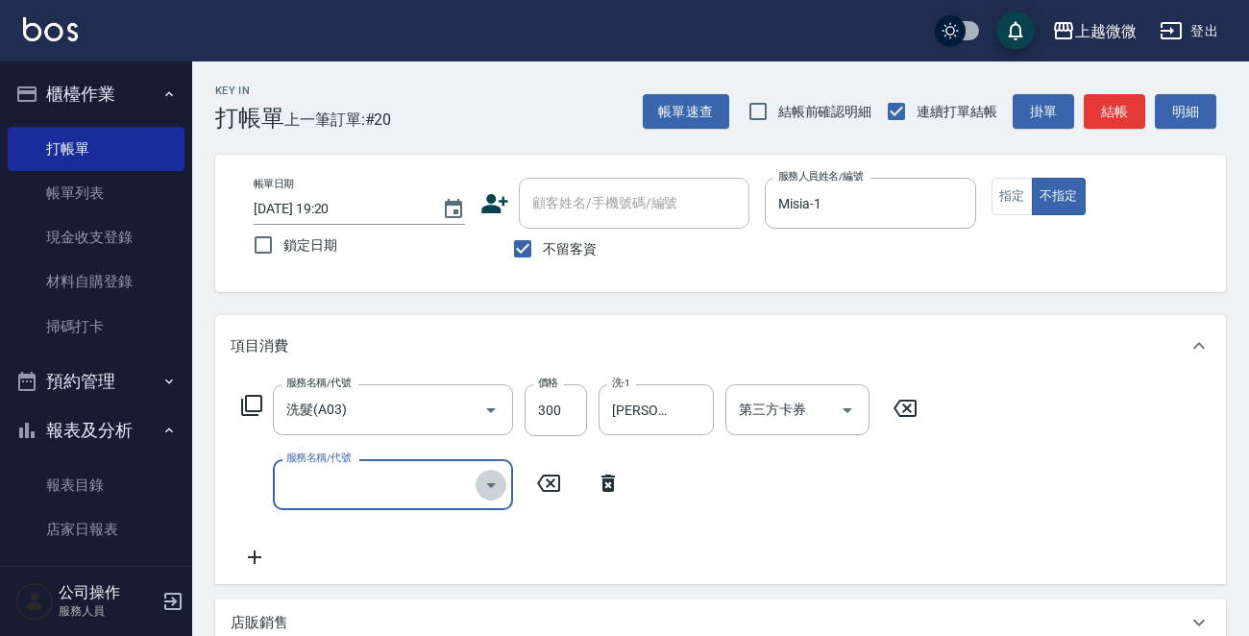
click at [498, 488] on icon "Open" at bounding box center [491, 485] width 23 height 23
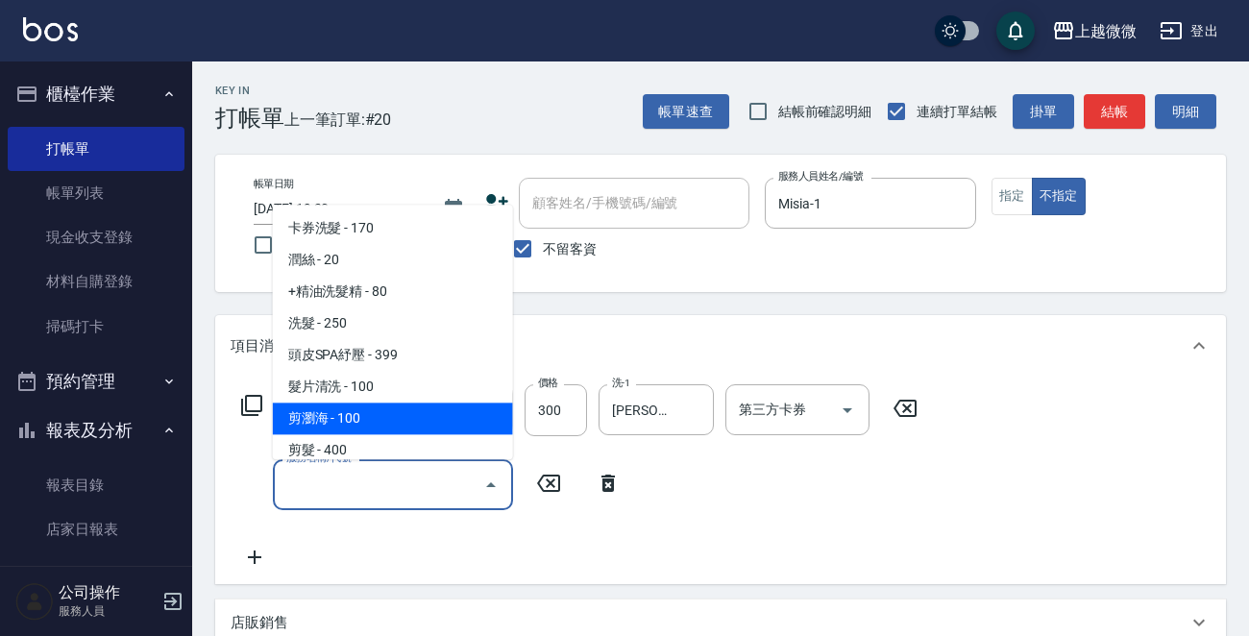
click at [391, 418] on span "剪瀏海 - 100" at bounding box center [393, 420] width 240 height 32
type input "剪瀏海(B01)"
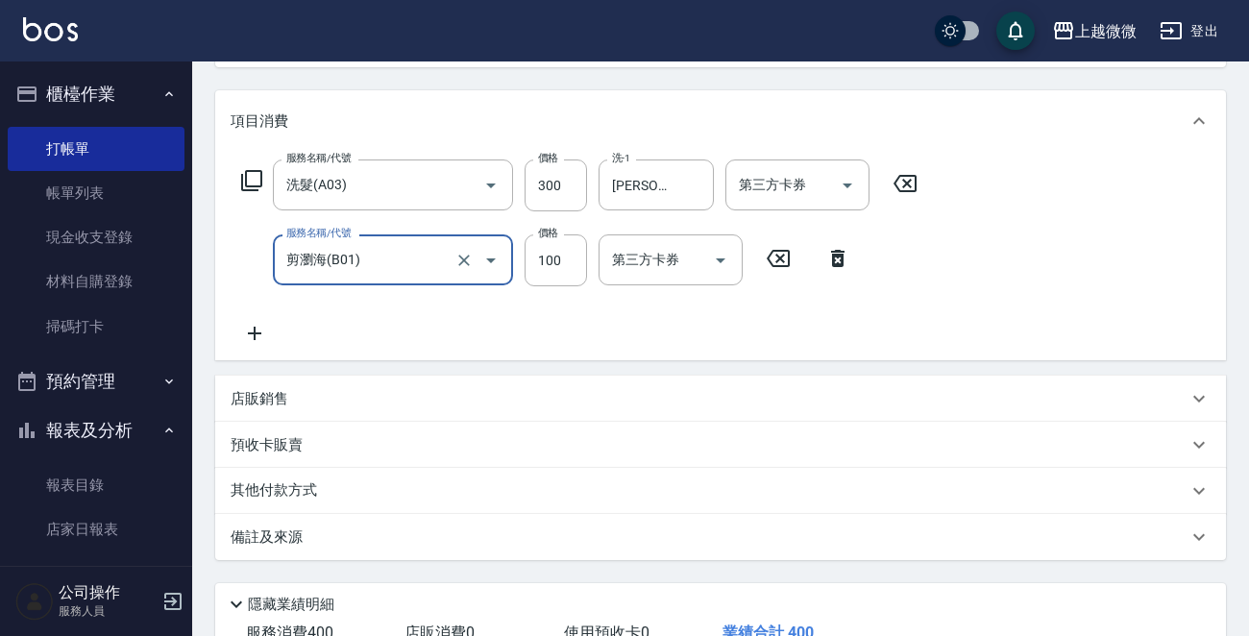
scroll to position [192, 0]
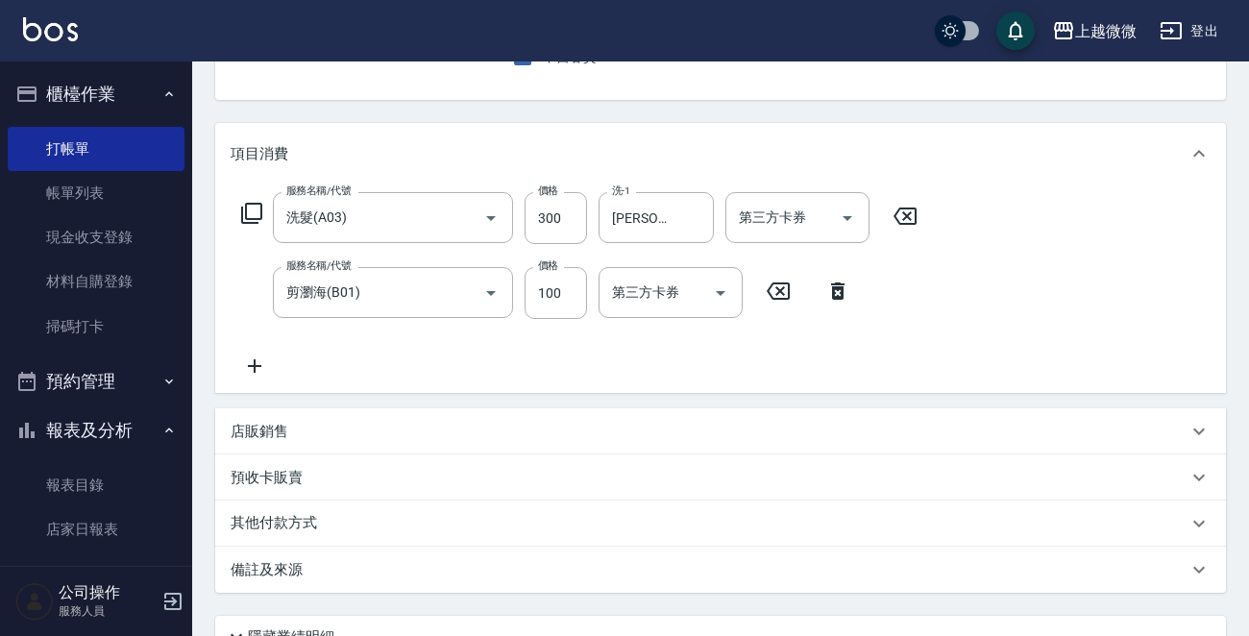
click at [242, 362] on icon at bounding box center [255, 366] width 48 height 23
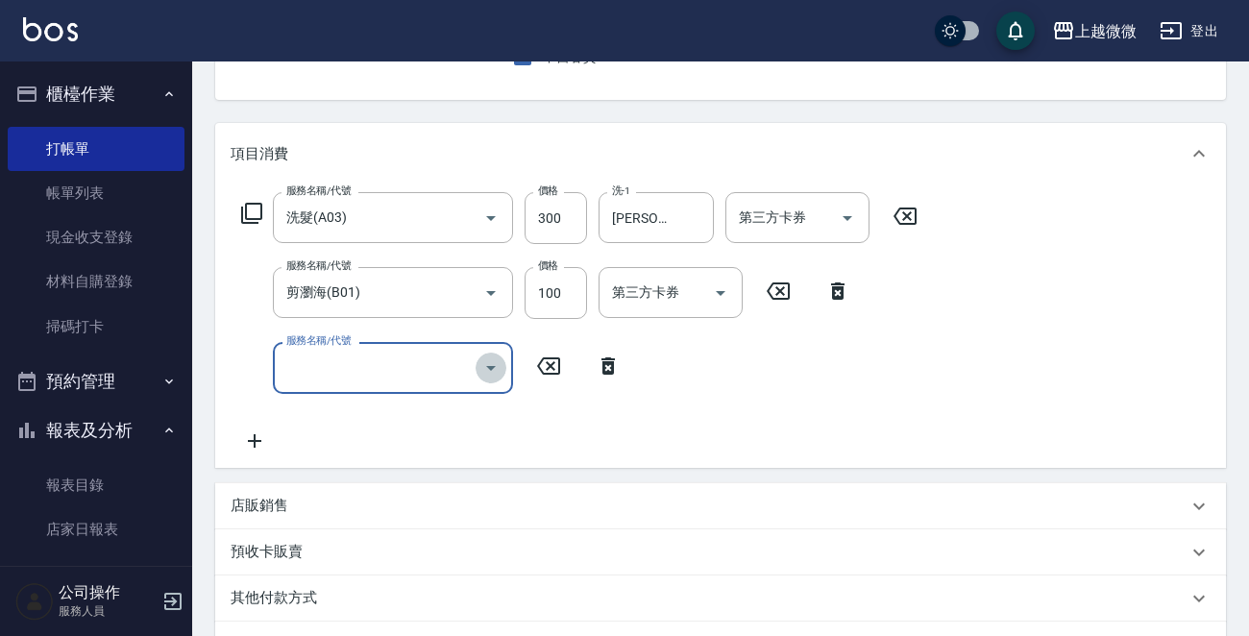
click at [491, 363] on icon "Open" at bounding box center [491, 368] width 23 height 23
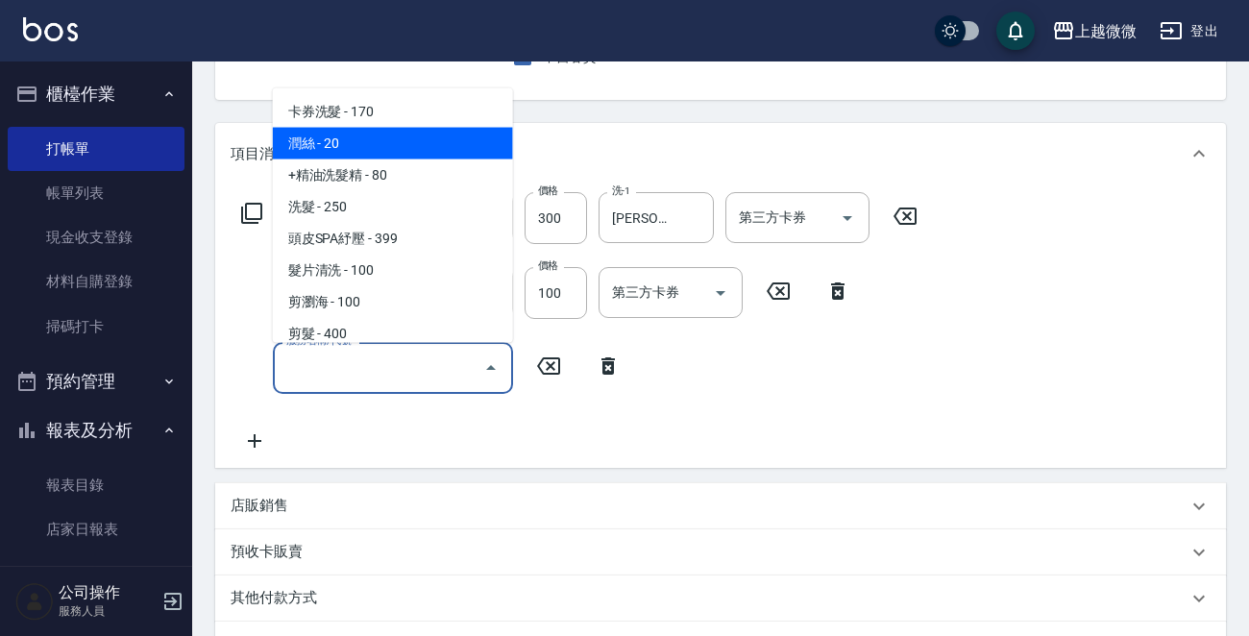
click at [356, 151] on span "潤絲 - 20" at bounding box center [393, 144] width 240 height 32
type input "潤絲(A01)"
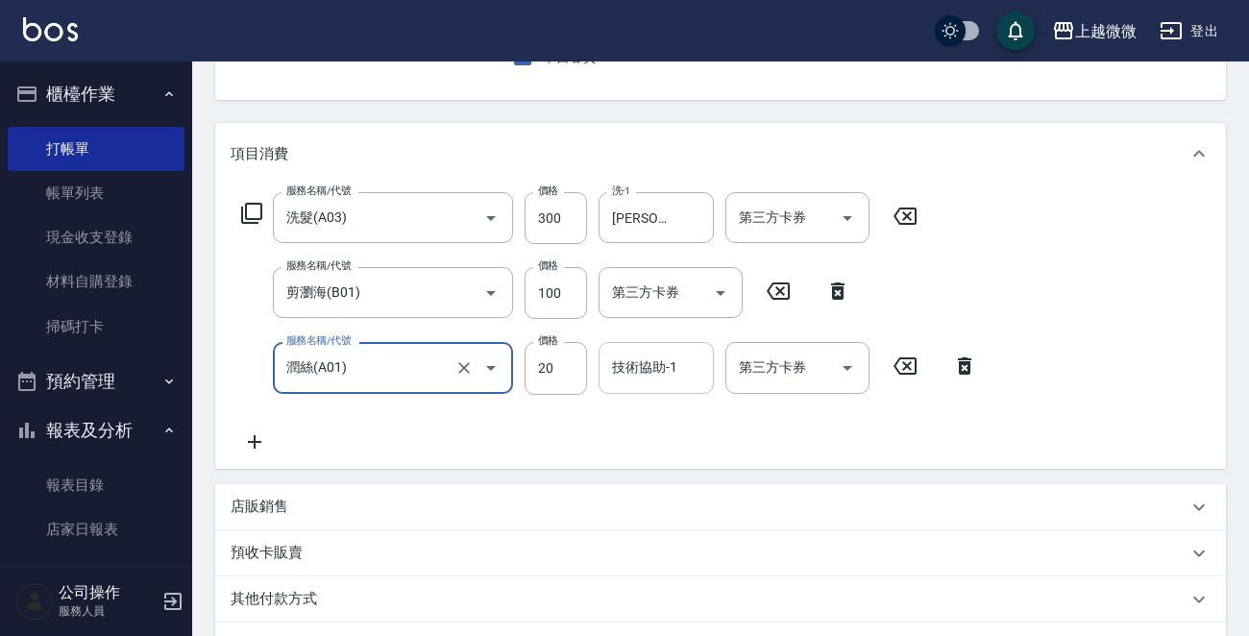
click at [648, 357] on div "技術協助-1 技術協助-1" at bounding box center [656, 367] width 115 height 51
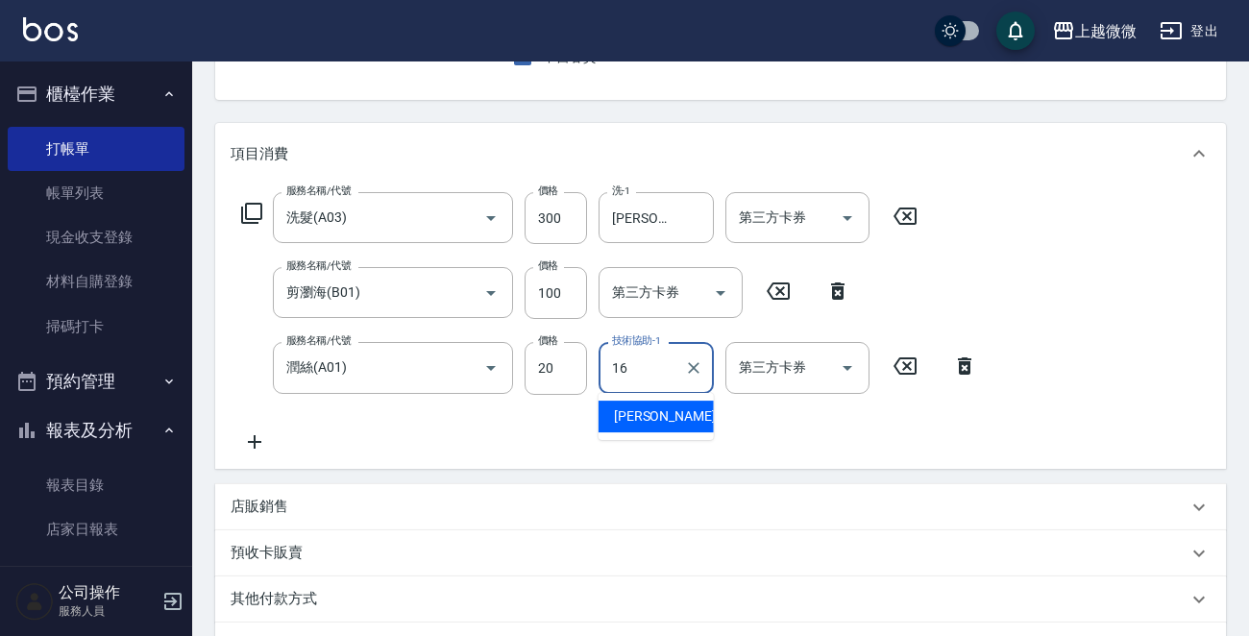
type input "[PERSON_NAME]-16"
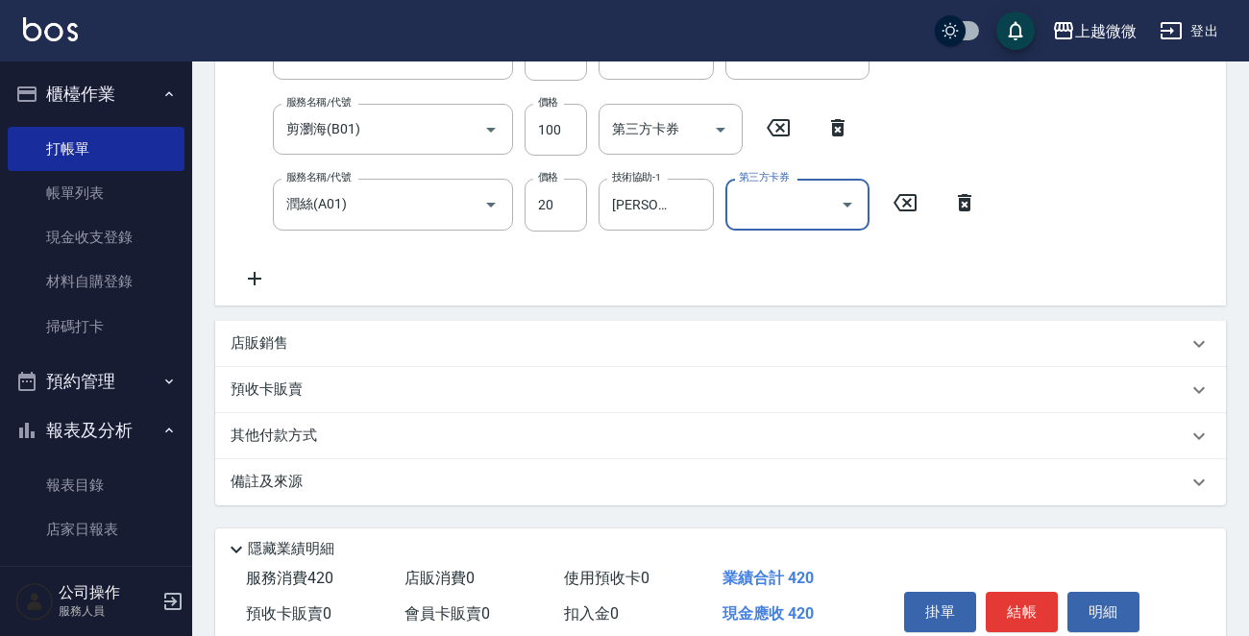
scroll to position [437, 0]
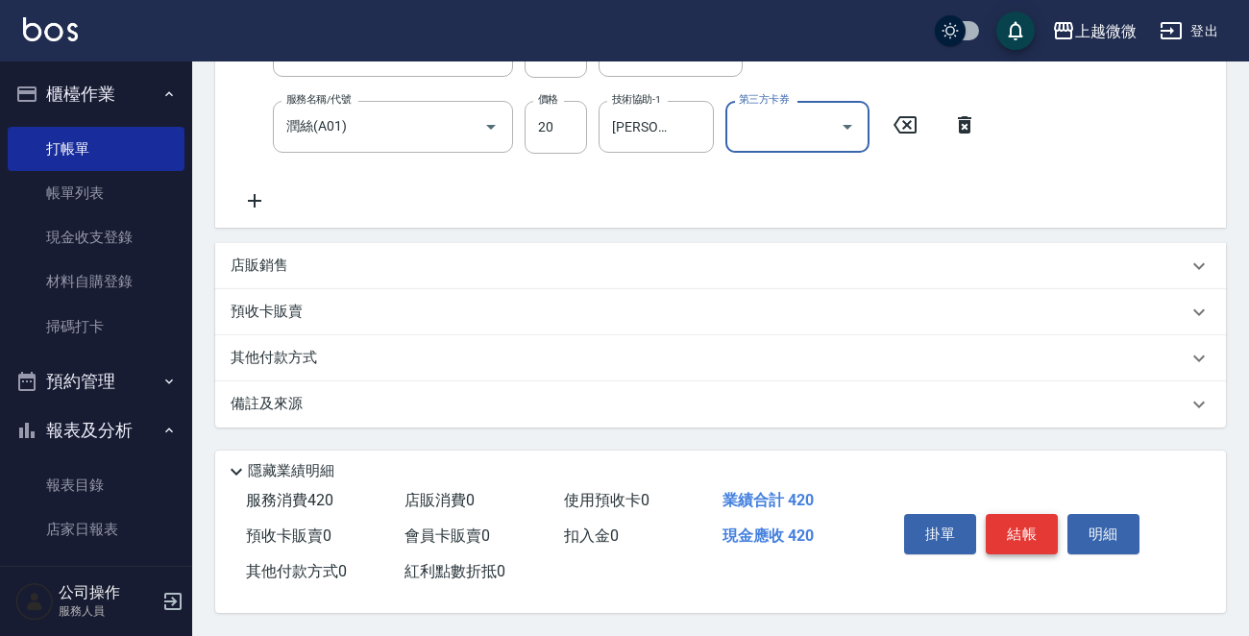
click at [1015, 527] on button "結帳" at bounding box center [1022, 534] width 72 height 40
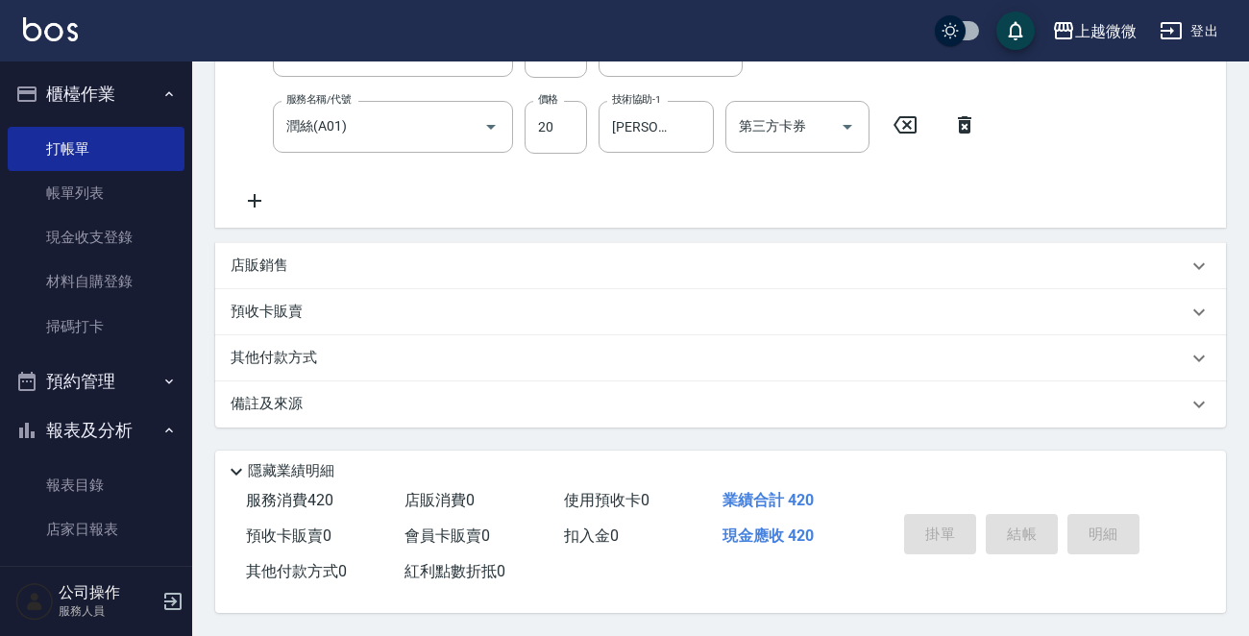
type input "[DATE] 19:21"
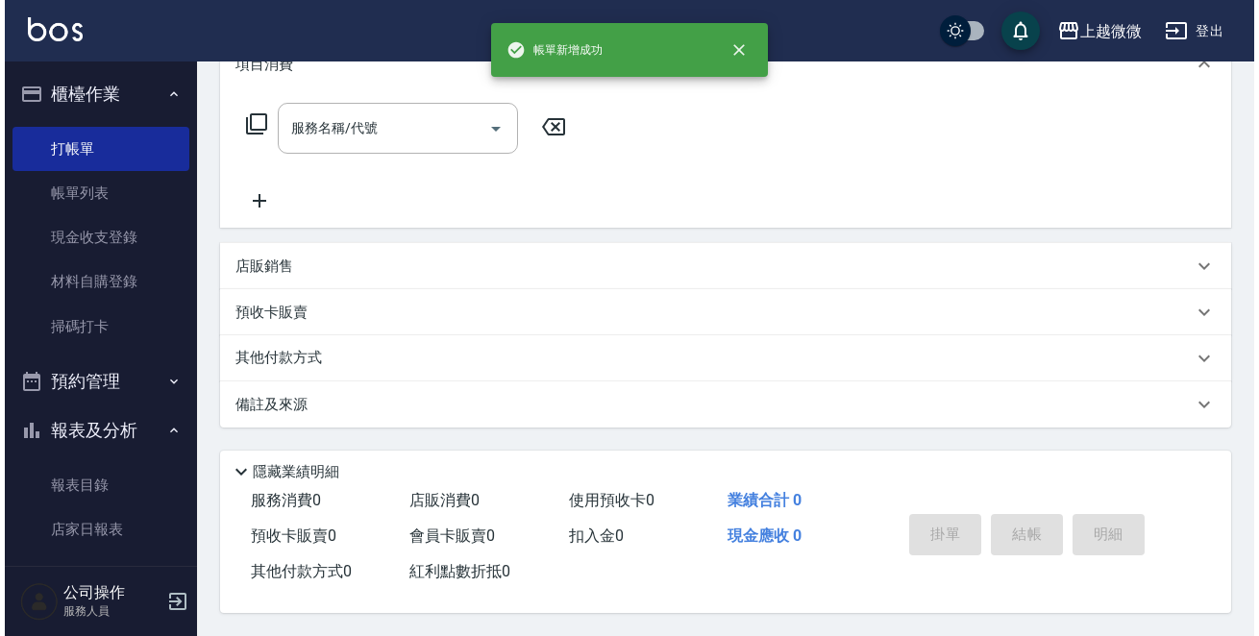
scroll to position [0, 0]
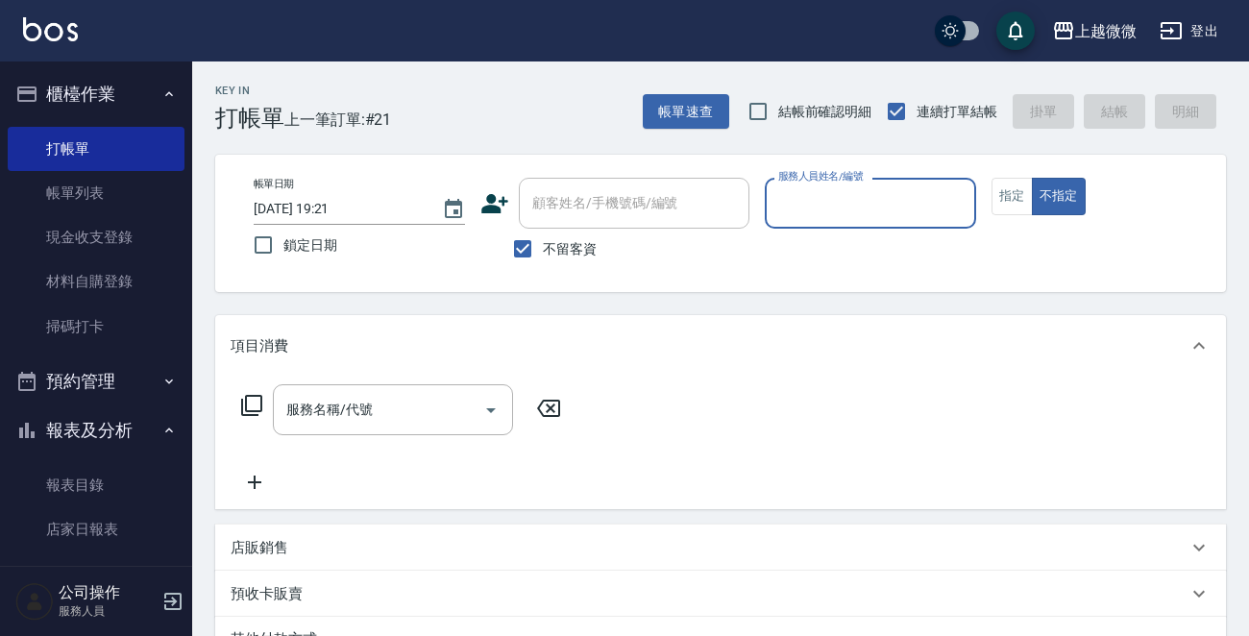
click at [845, 204] on input "服務人員姓名/編號" at bounding box center [871, 203] width 194 height 34
type input "Vivi-6"
click at [489, 411] on icon "Open" at bounding box center [491, 410] width 10 height 5
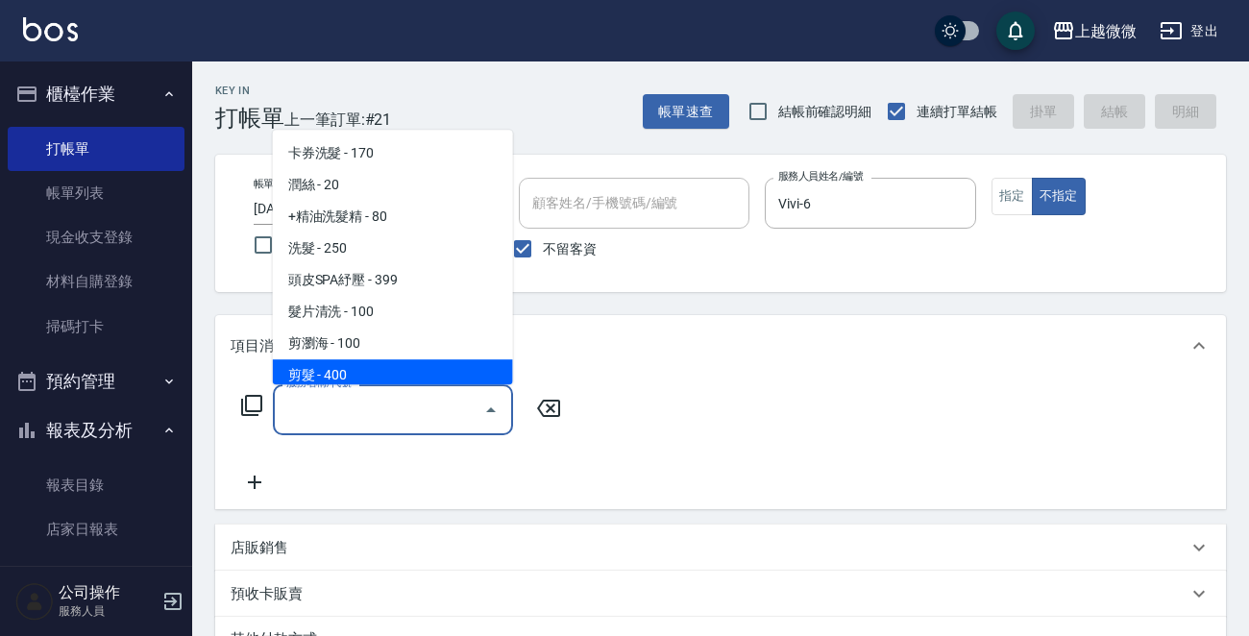
click at [248, 406] on icon at bounding box center [251, 405] width 23 height 23
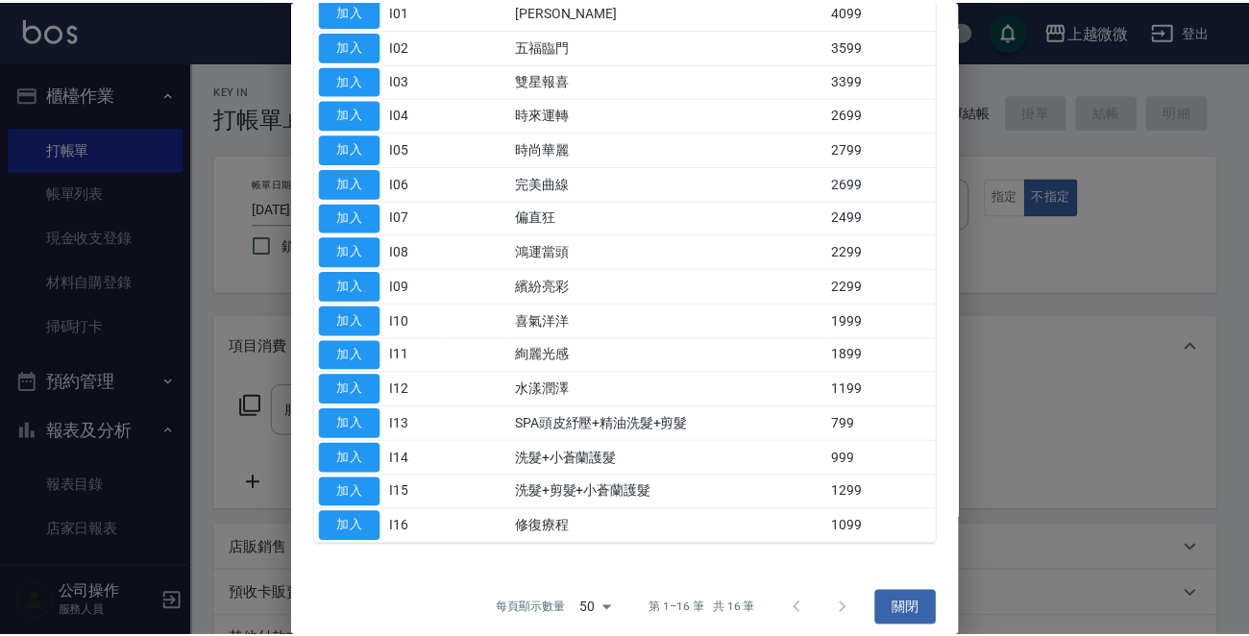
scroll to position [232, 0]
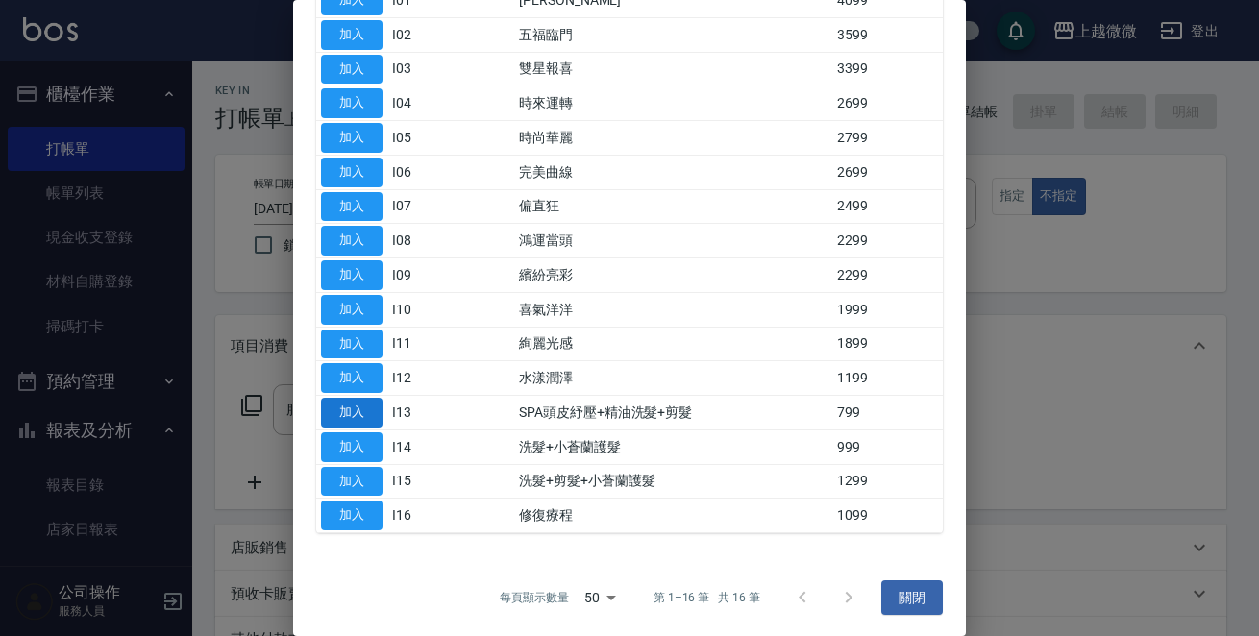
click at [357, 413] on button "加入" at bounding box center [352, 413] width 62 height 30
type input "SPA頭皮紓壓+精油洗髮+剪髮(I13)"
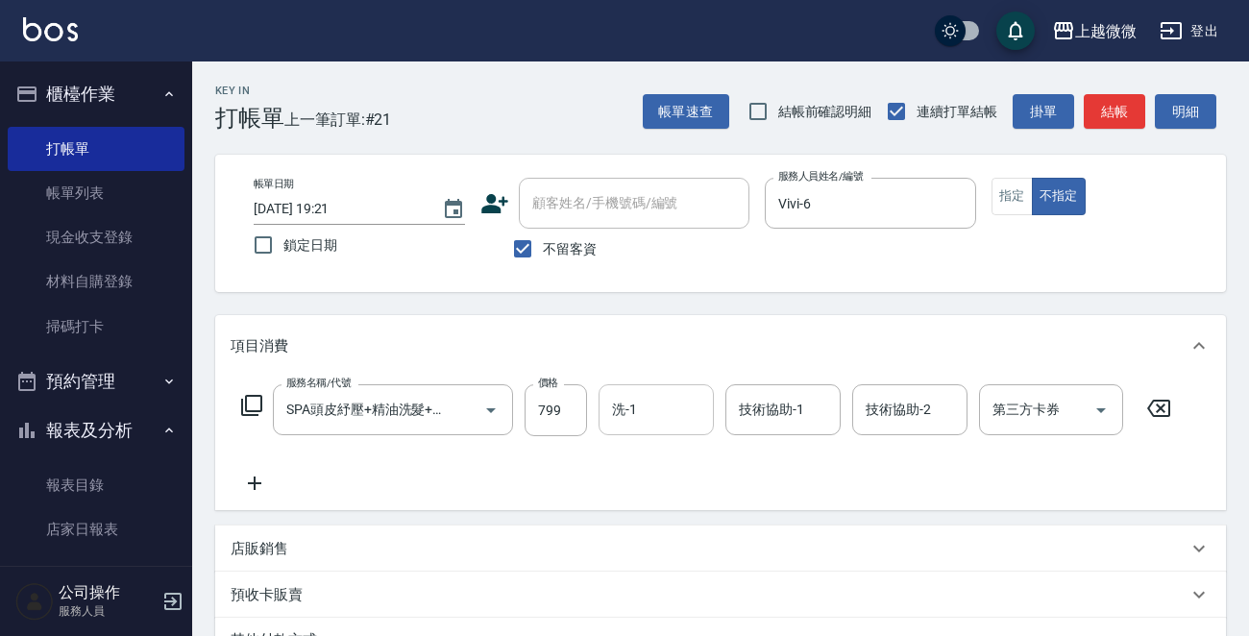
click at [641, 422] on input "洗-1" at bounding box center [656, 410] width 98 height 34
type input "[PERSON_NAME]-16"
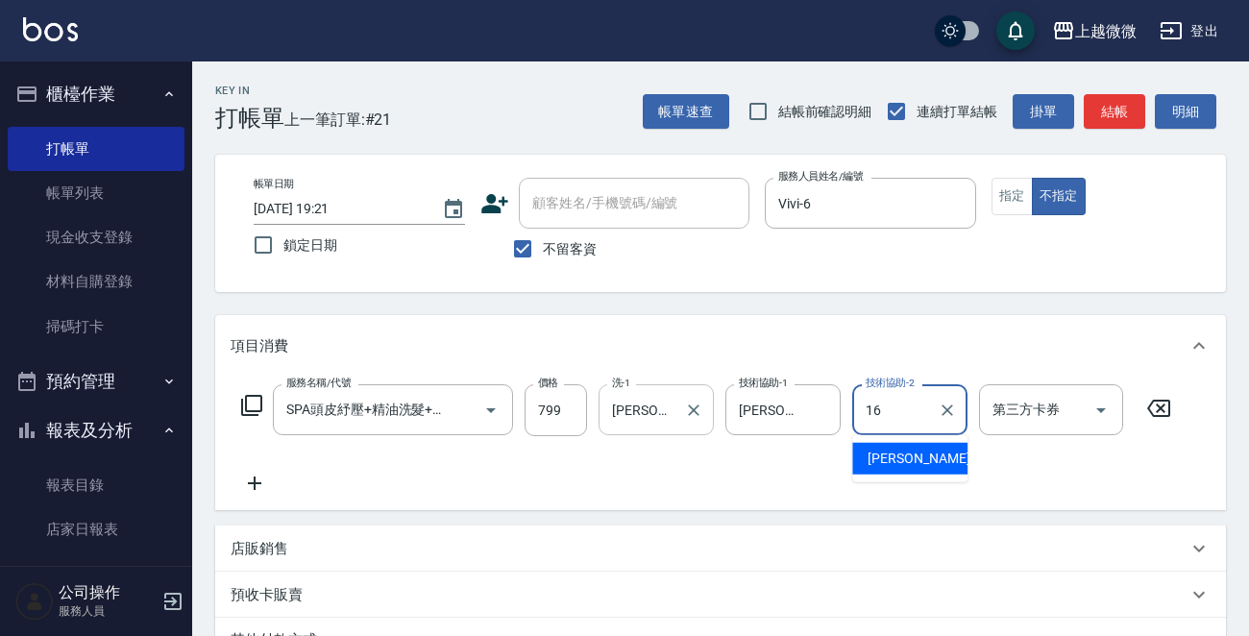
type input "[PERSON_NAME]-16"
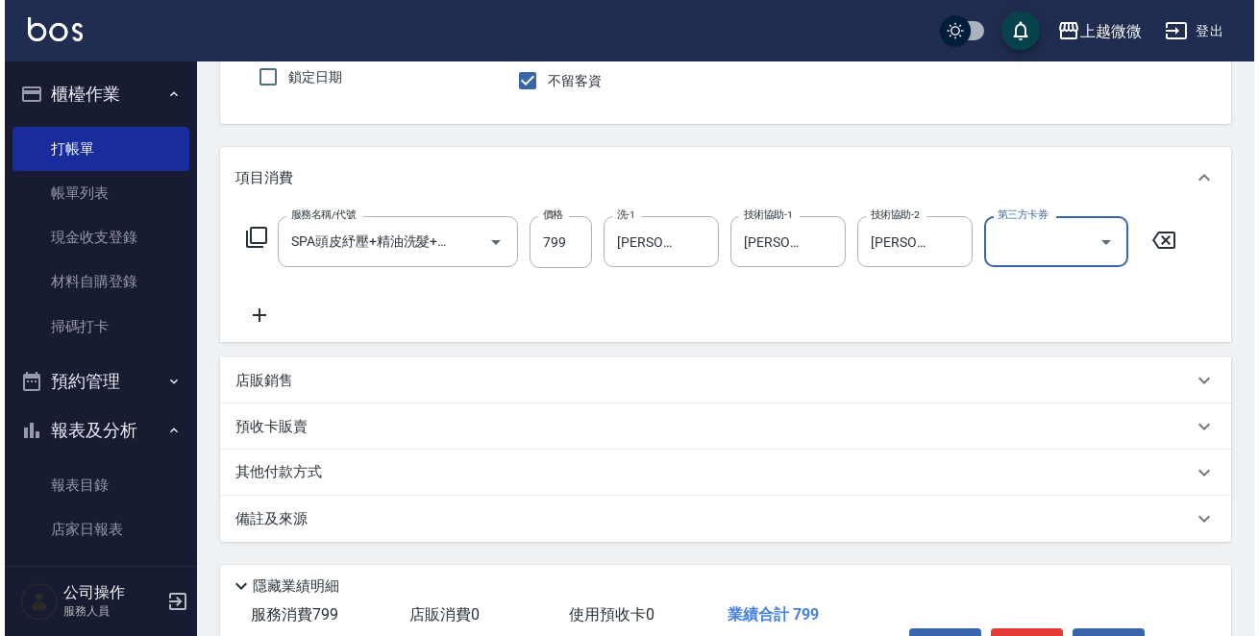
scroll to position [0, 0]
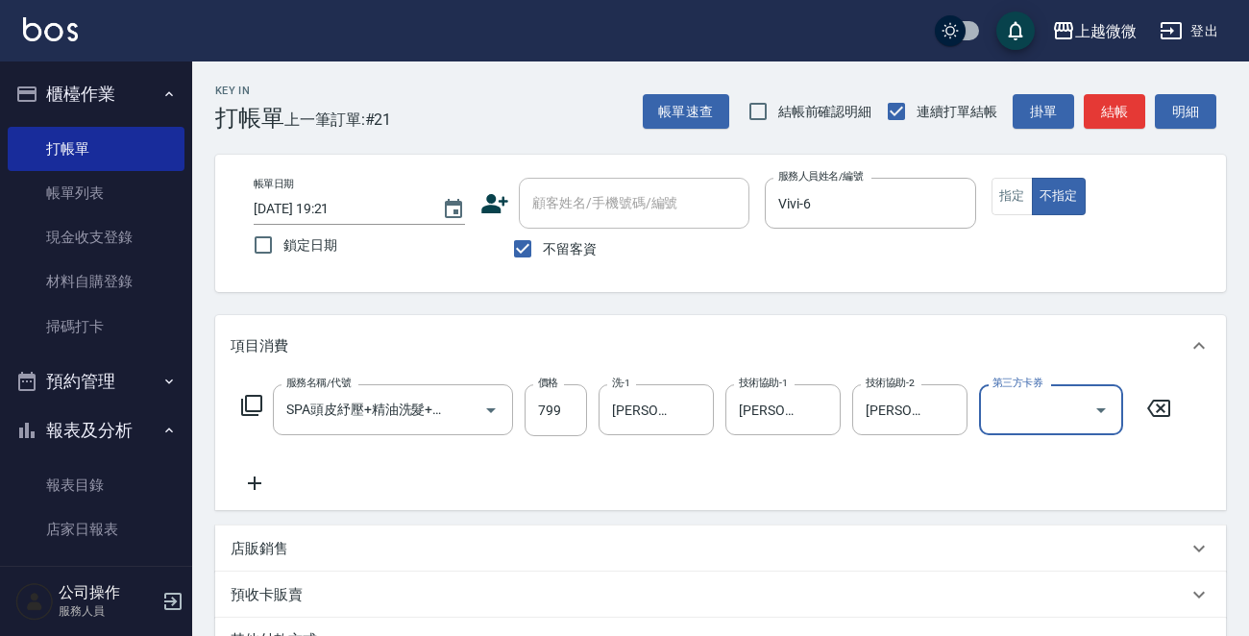
click at [252, 486] on icon at bounding box center [255, 483] width 48 height 23
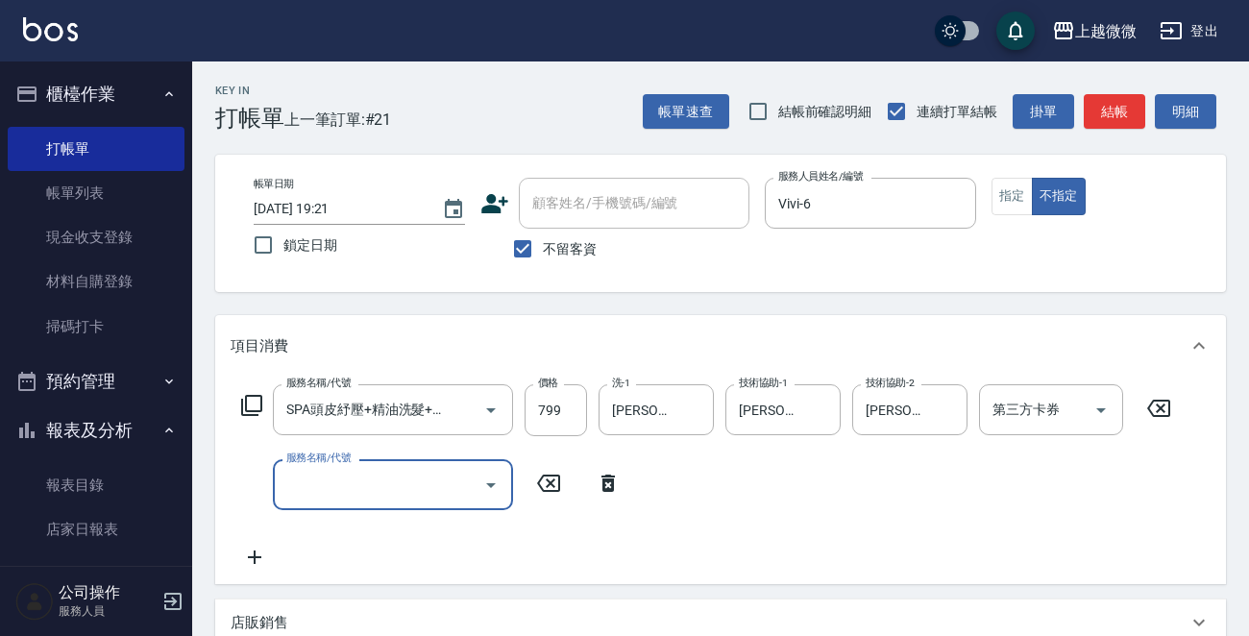
click at [253, 403] on icon at bounding box center [251, 405] width 23 height 23
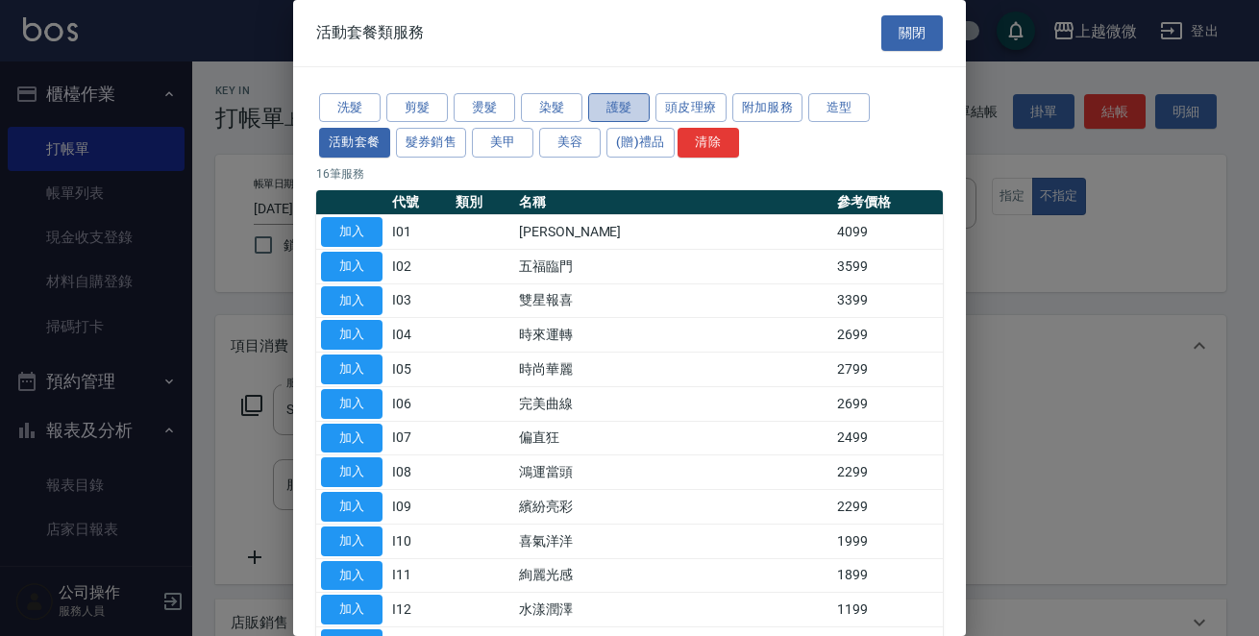
click at [607, 100] on button "護髮" at bounding box center [619, 108] width 62 height 30
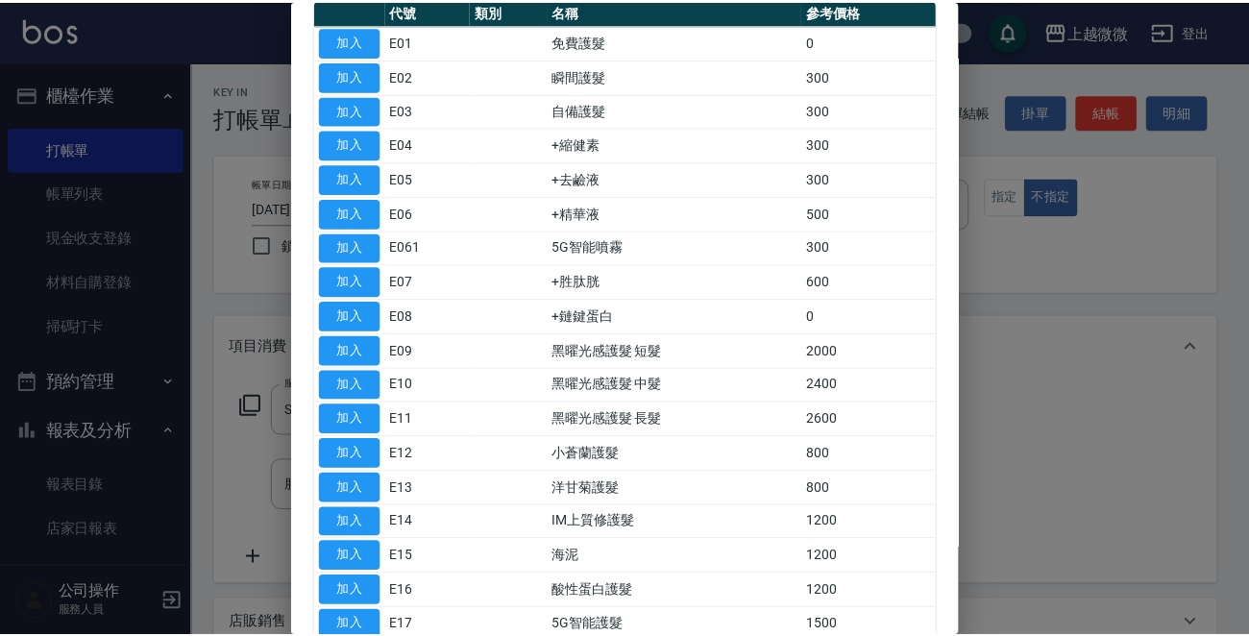
scroll to position [192, 0]
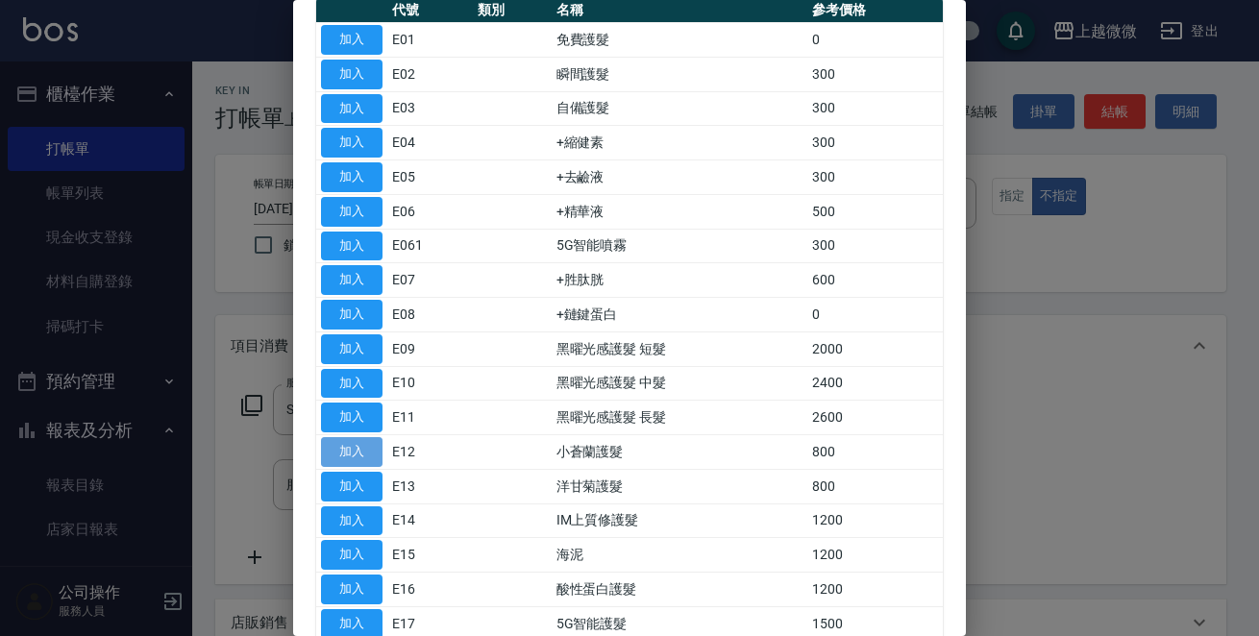
click at [339, 451] on button "加入" at bounding box center [352, 452] width 62 height 30
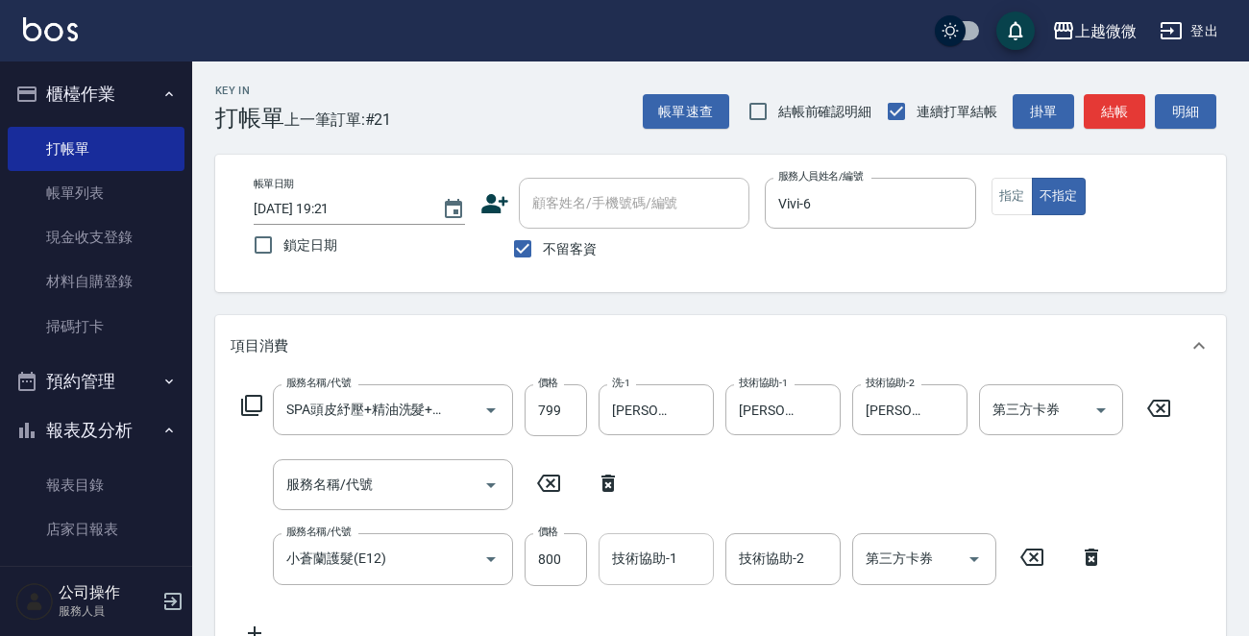
click at [659, 561] on div "技術協助-1 技術協助-1" at bounding box center [656, 558] width 115 height 51
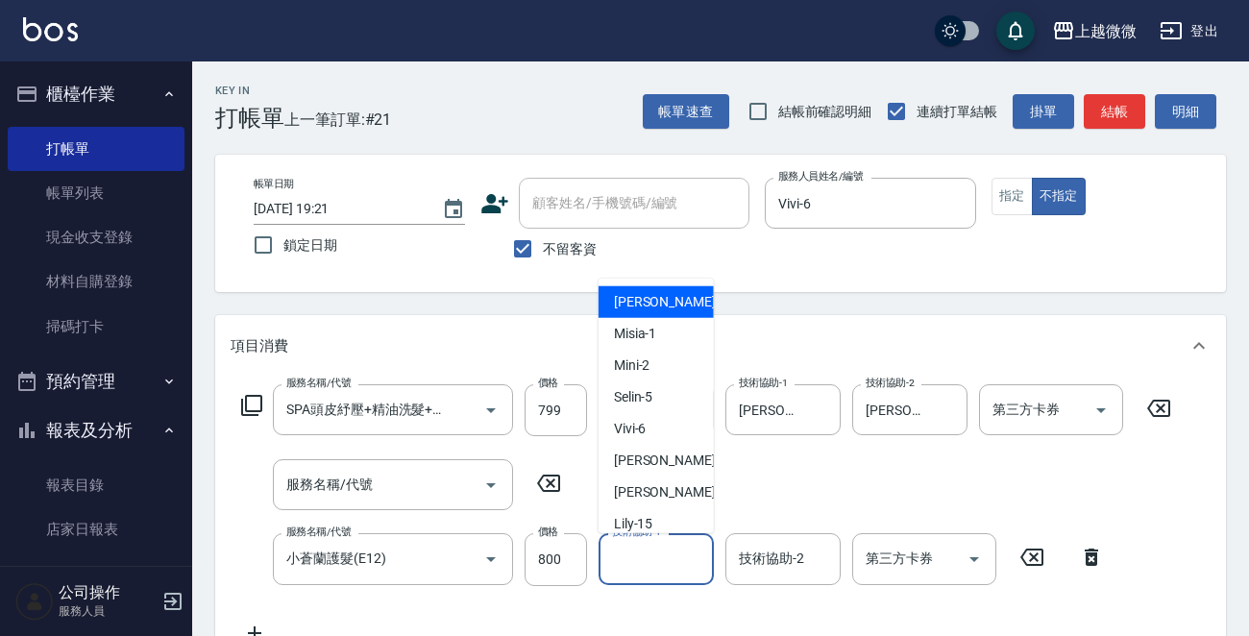
click at [659, 561] on div "技術協助-1 技術協助-1" at bounding box center [656, 558] width 115 height 51
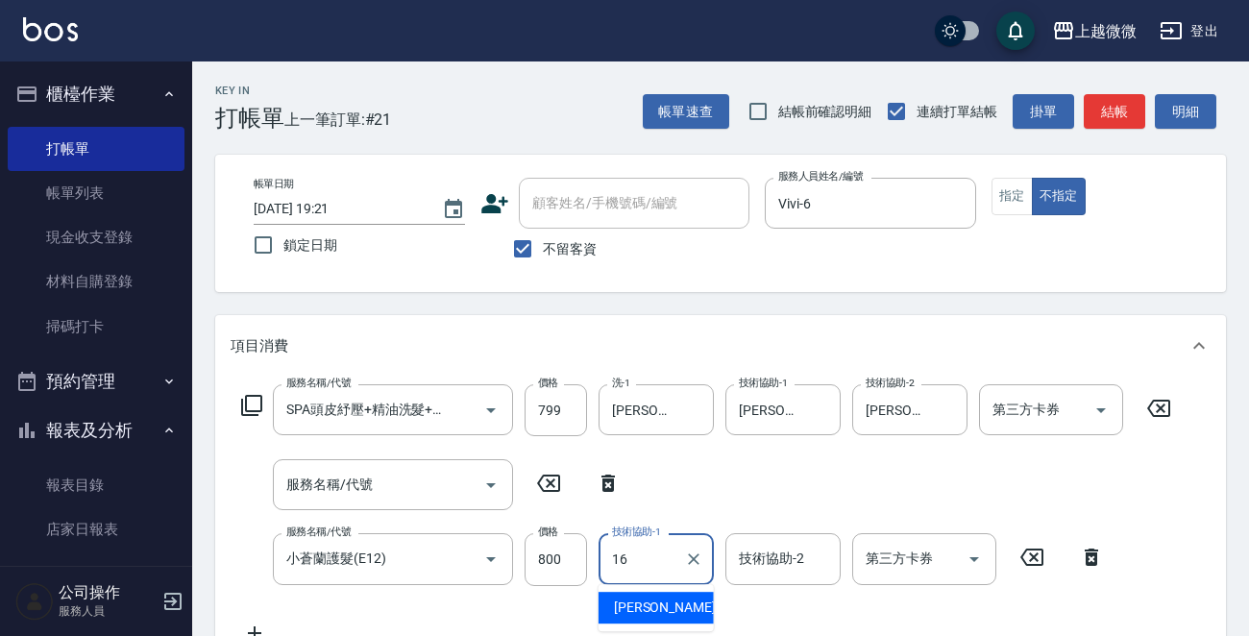
type input "[PERSON_NAME]-16"
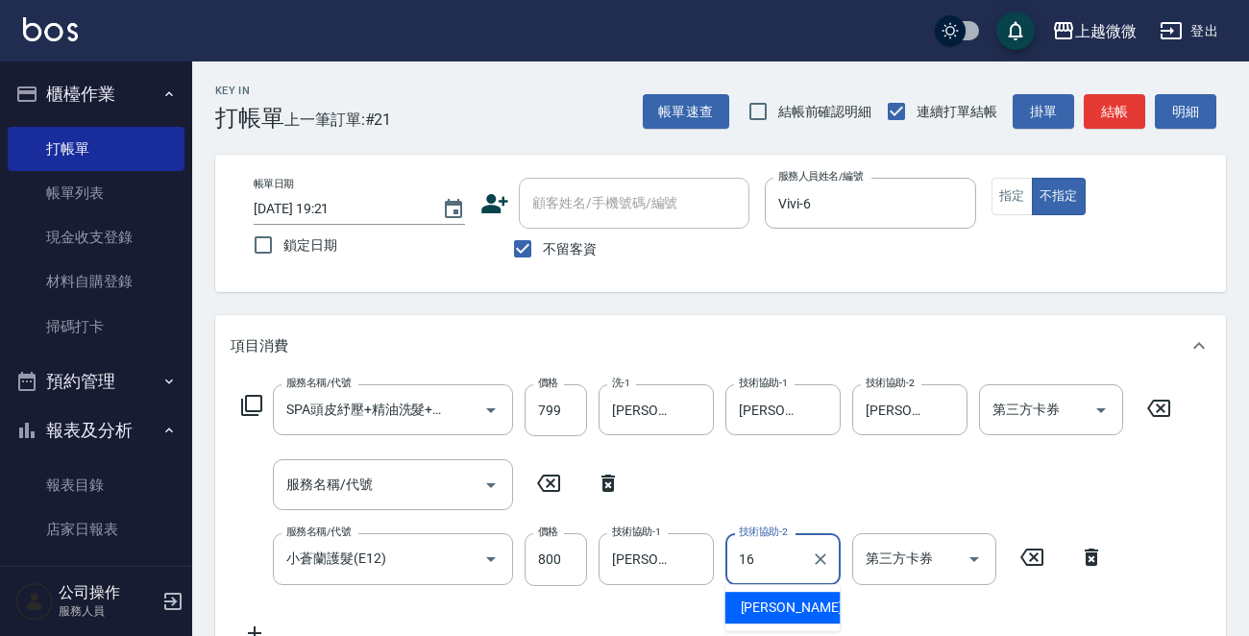
type input "[PERSON_NAME]-16"
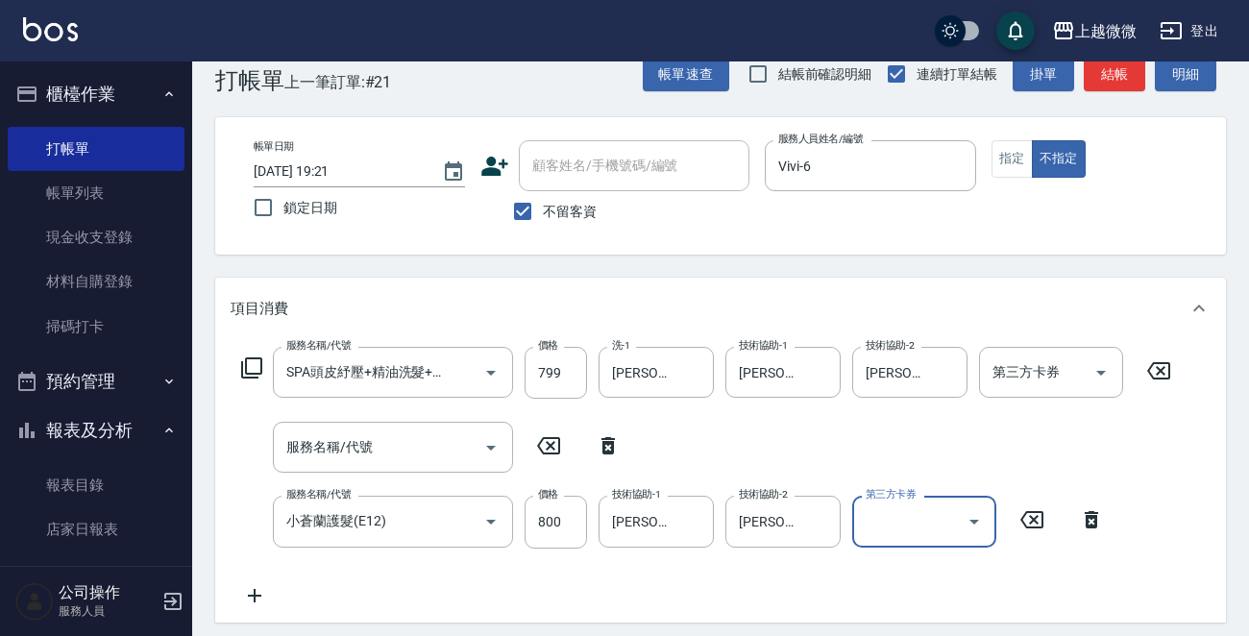
scroll to position [384, 0]
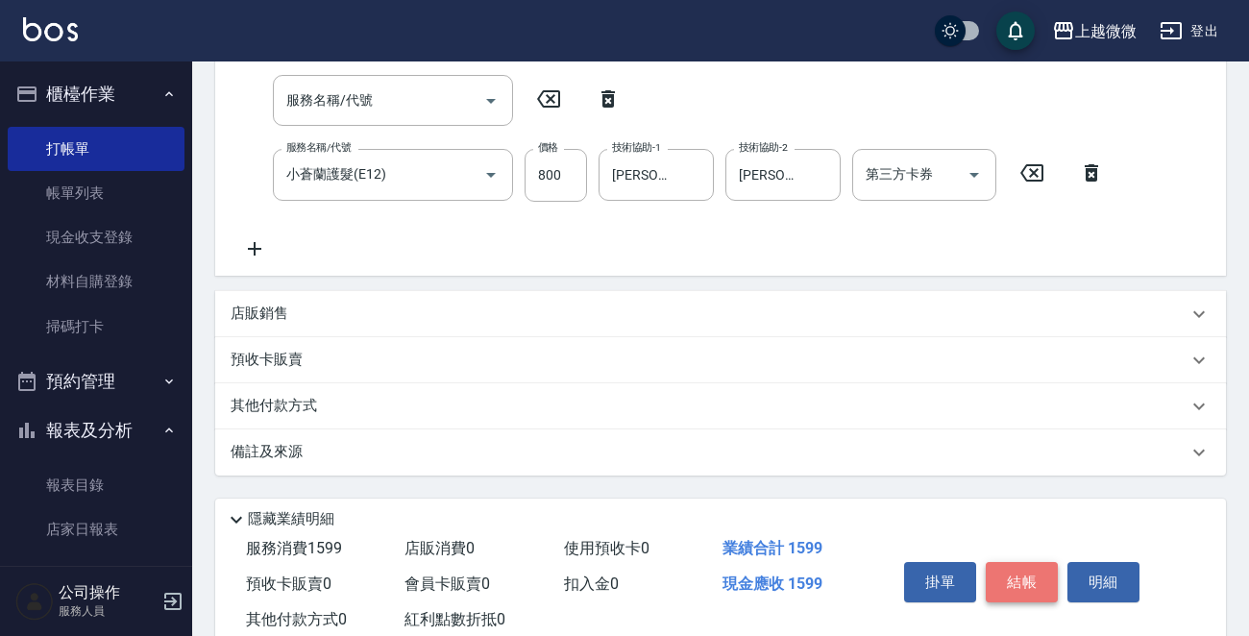
click at [1007, 570] on button "結帳" at bounding box center [1022, 582] width 72 height 40
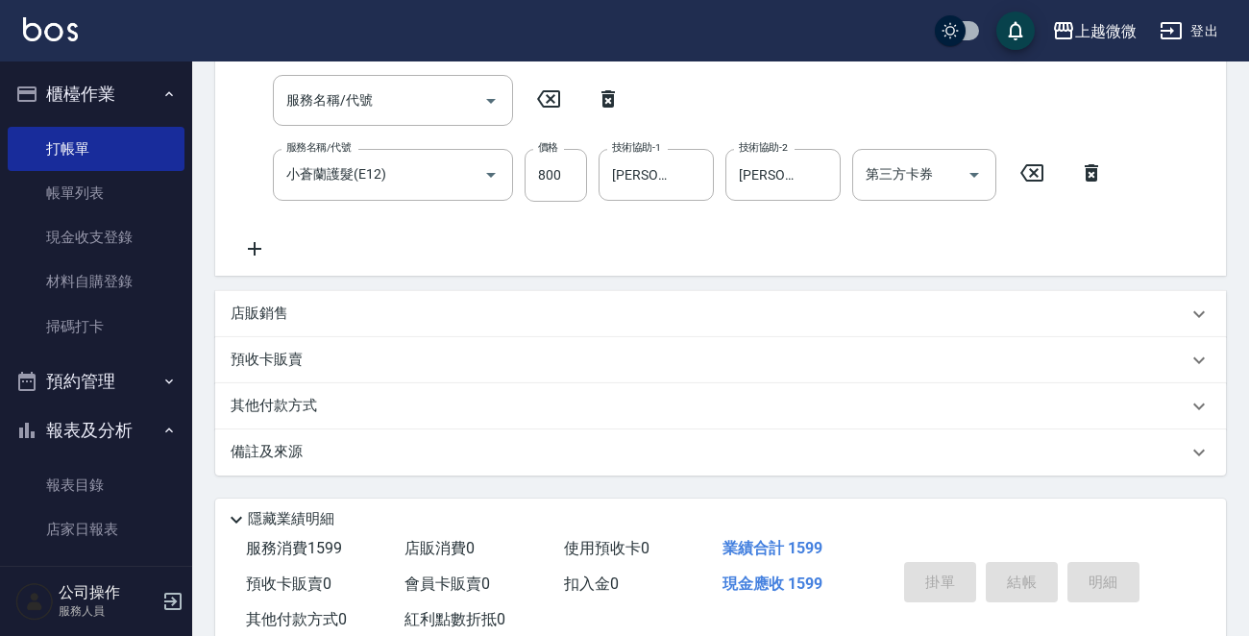
type input "[DATE] 19:22"
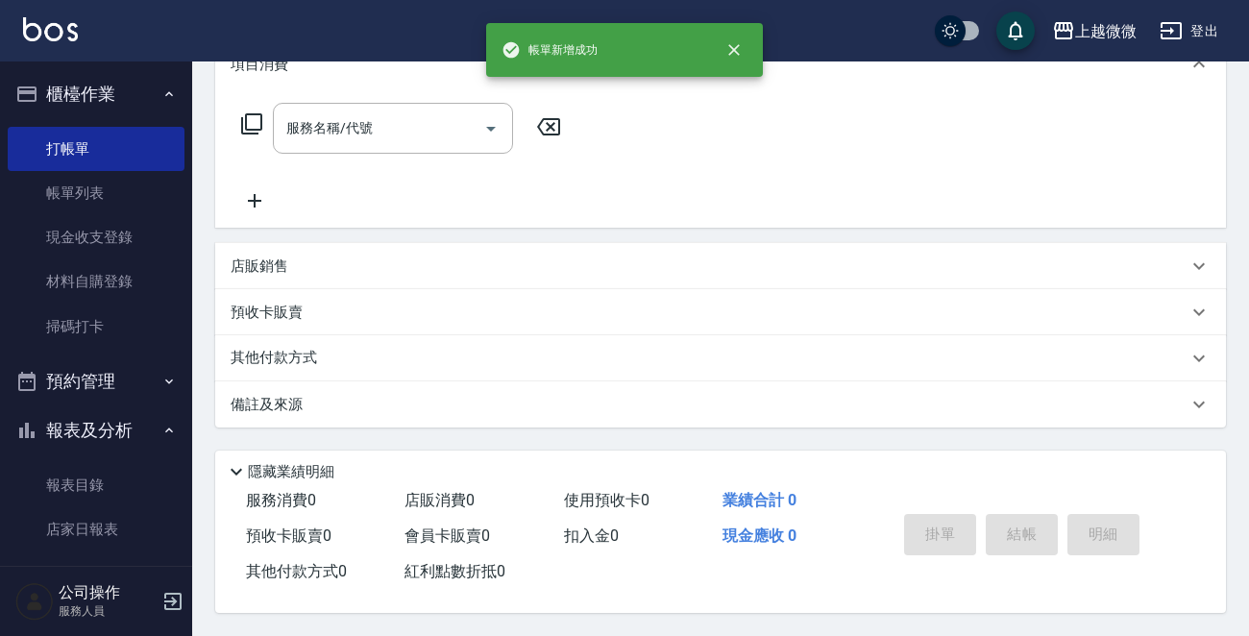
scroll to position [0, 0]
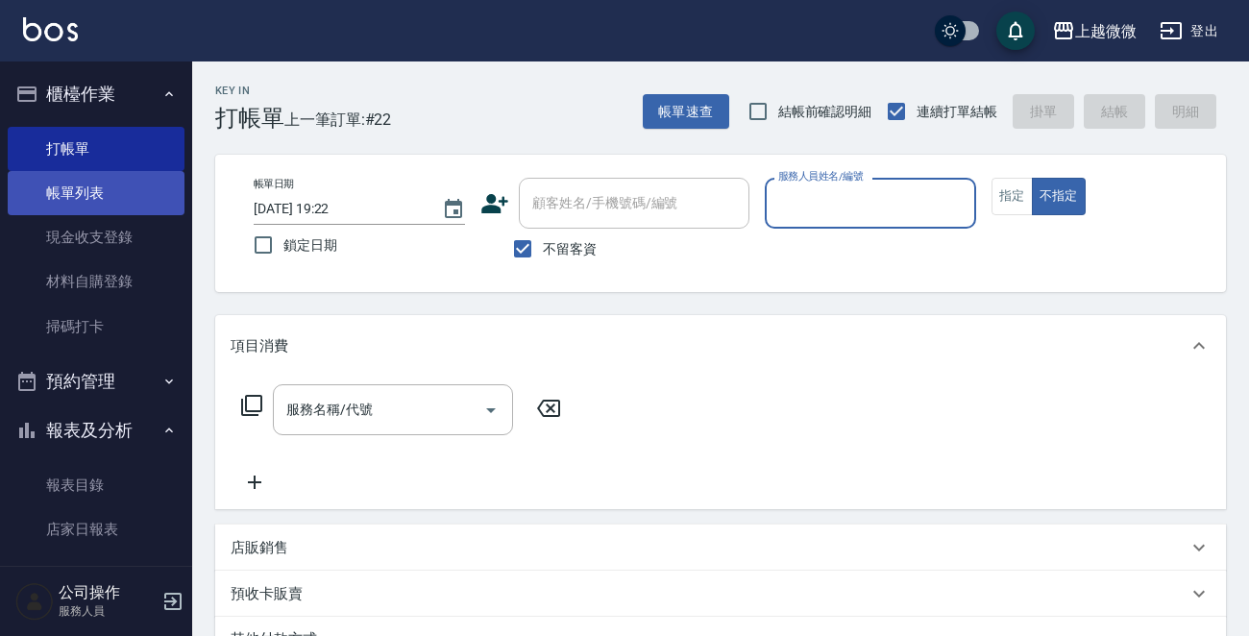
click at [129, 185] on link "帳單列表" at bounding box center [96, 193] width 177 height 44
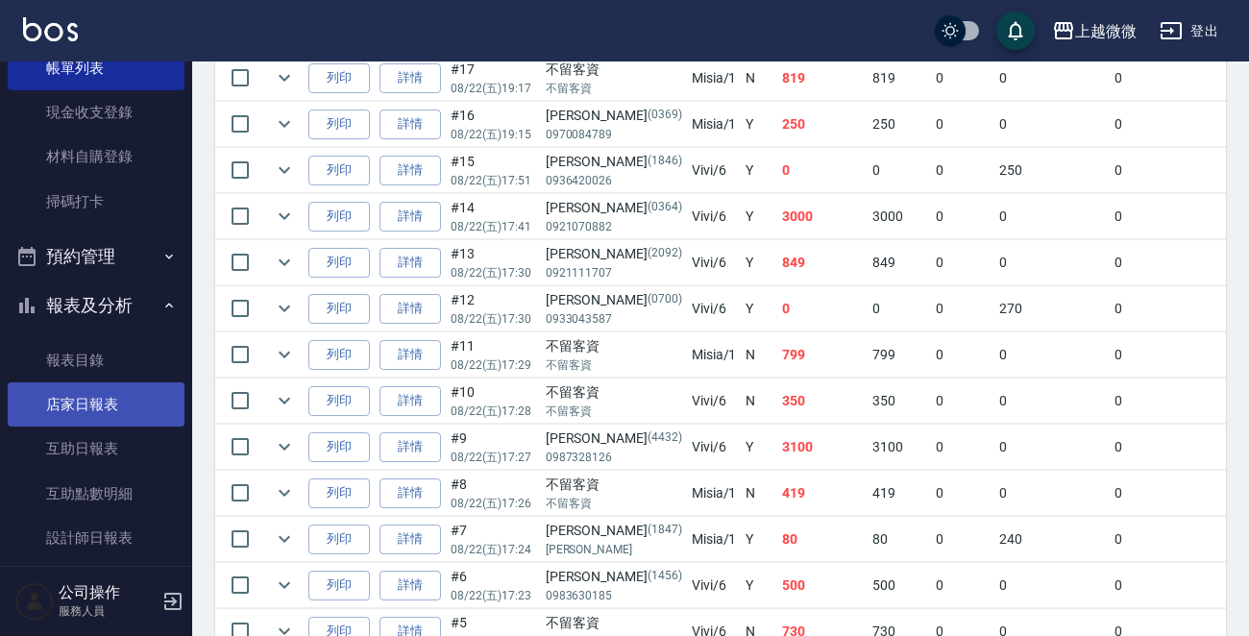
scroll to position [192, 0]
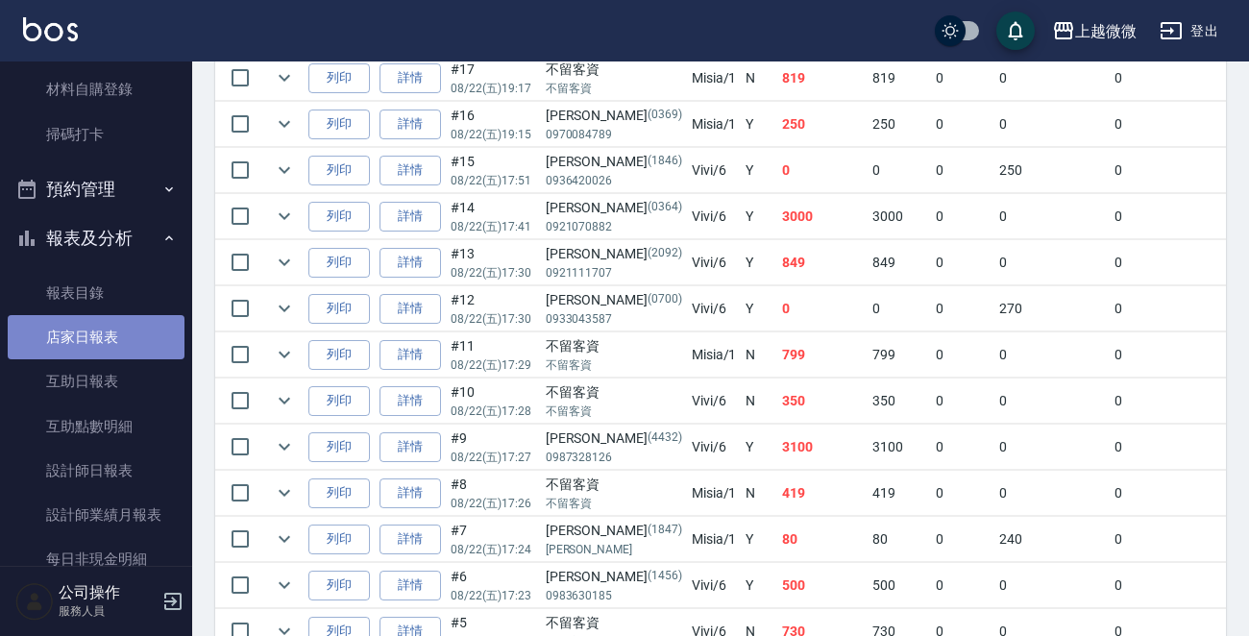
click at [124, 332] on link "店家日報表" at bounding box center [96, 337] width 177 height 44
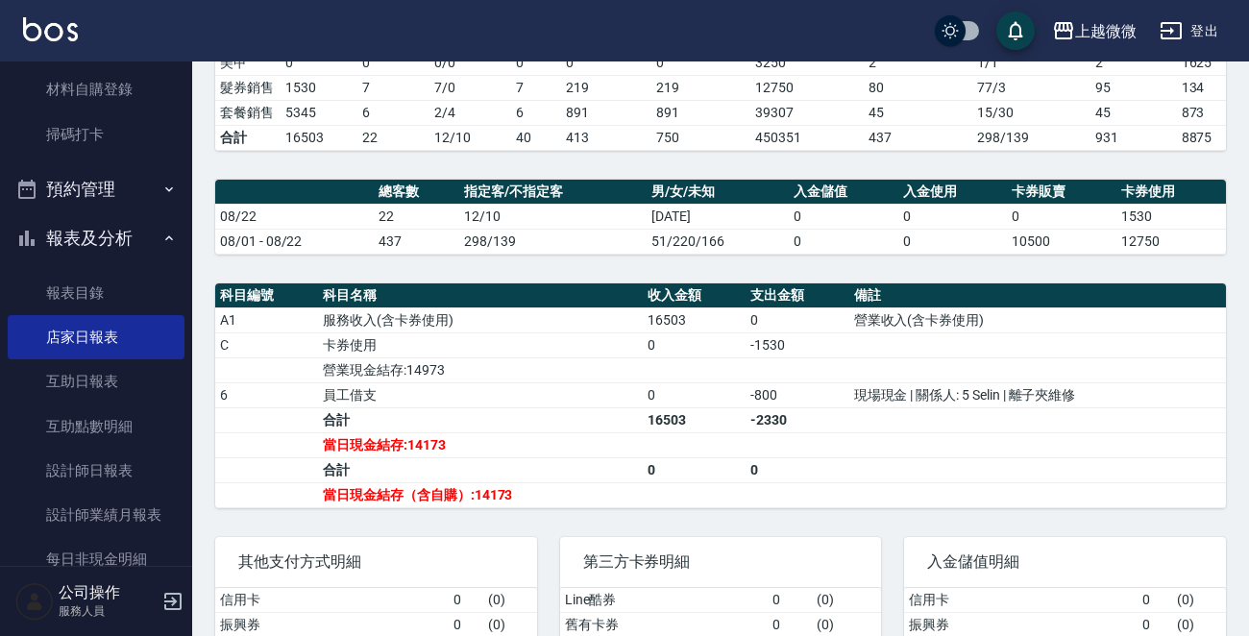
scroll to position [620, 0]
